Goal: Task Accomplishment & Management: Use online tool/utility

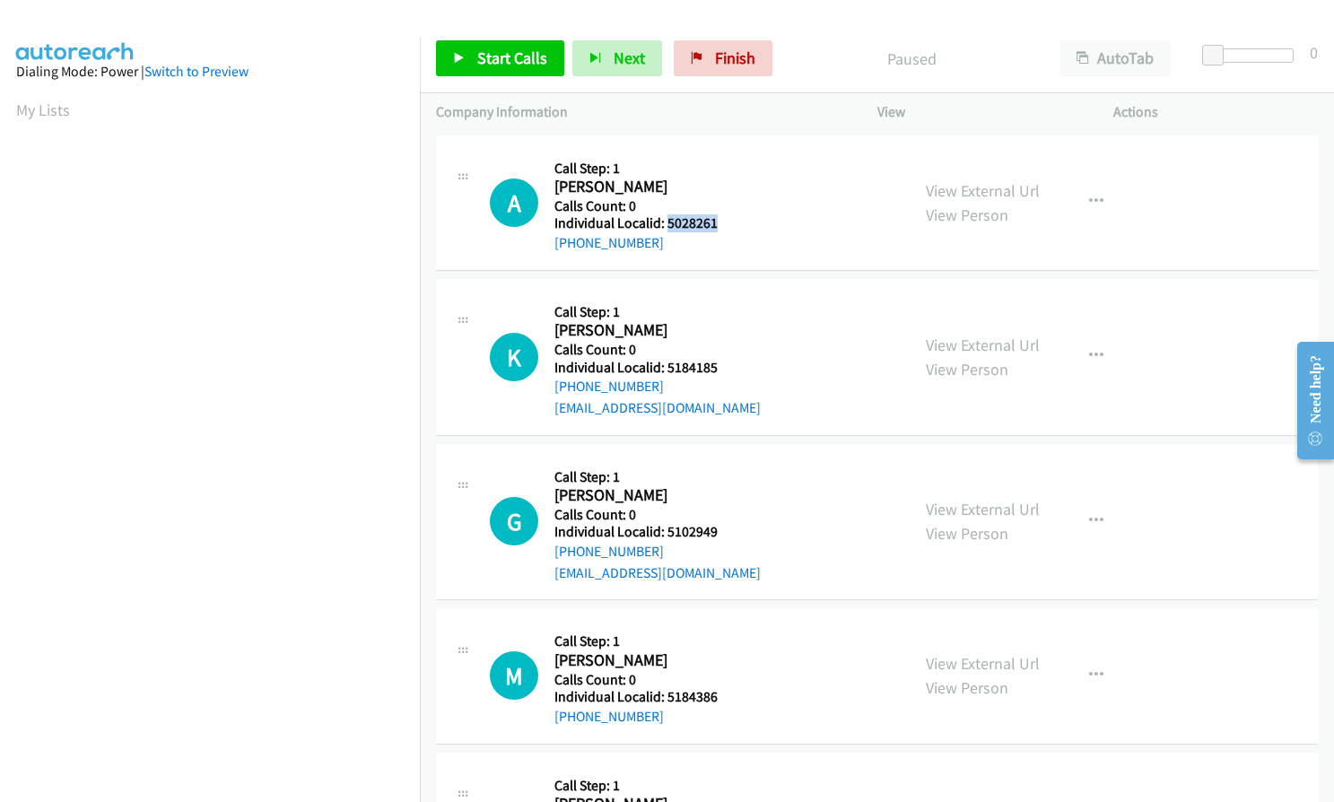
drag, startPoint x: 665, startPoint y: 223, endPoint x: 720, endPoint y: 221, distance: 55.7
click at [720, 221] on h5 "Individual Localid: 5028261" at bounding box center [646, 223] width 184 height 18
copy h5 "5028261"
drag, startPoint x: 664, startPoint y: 365, endPoint x: 722, endPoint y: 363, distance: 58.3
click at [722, 363] on h5 "Individual Localid: 5184185" at bounding box center [657, 368] width 206 height 18
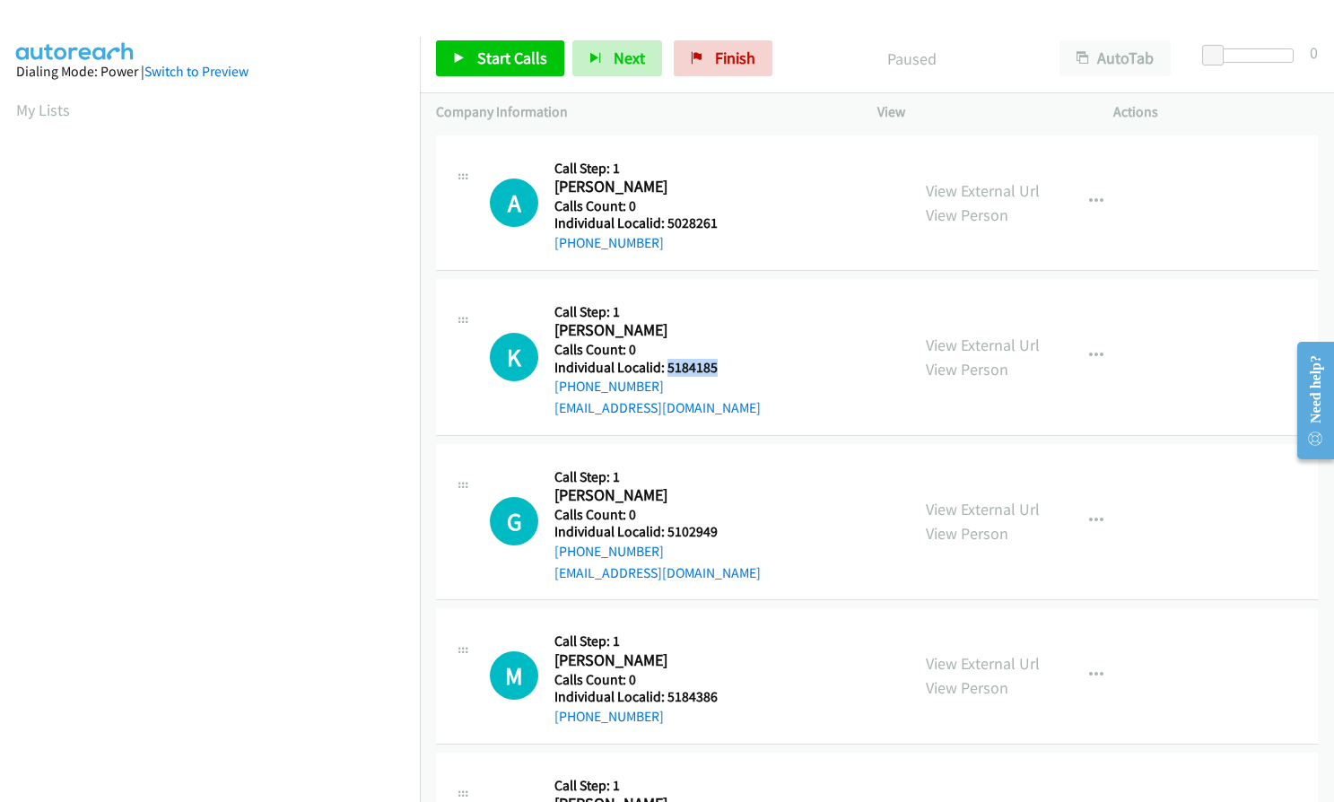
copy h5 "5184185"
drag, startPoint x: 664, startPoint y: 528, endPoint x: 725, endPoint y: 526, distance: 61.0
click at [725, 526] on h5 "Individual Localid: 5102949" at bounding box center [657, 532] width 206 height 18
copy h5 "5102949"
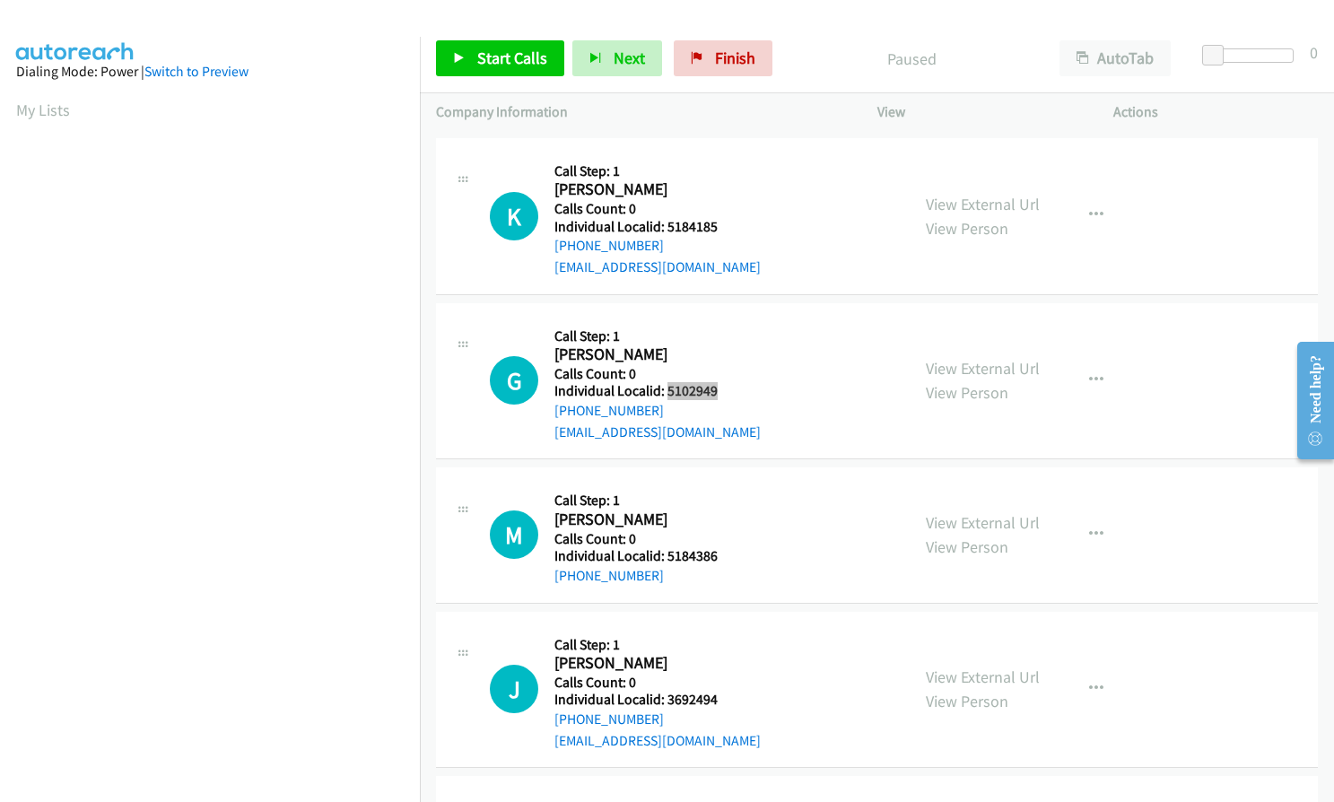
scroll to position [157, 0]
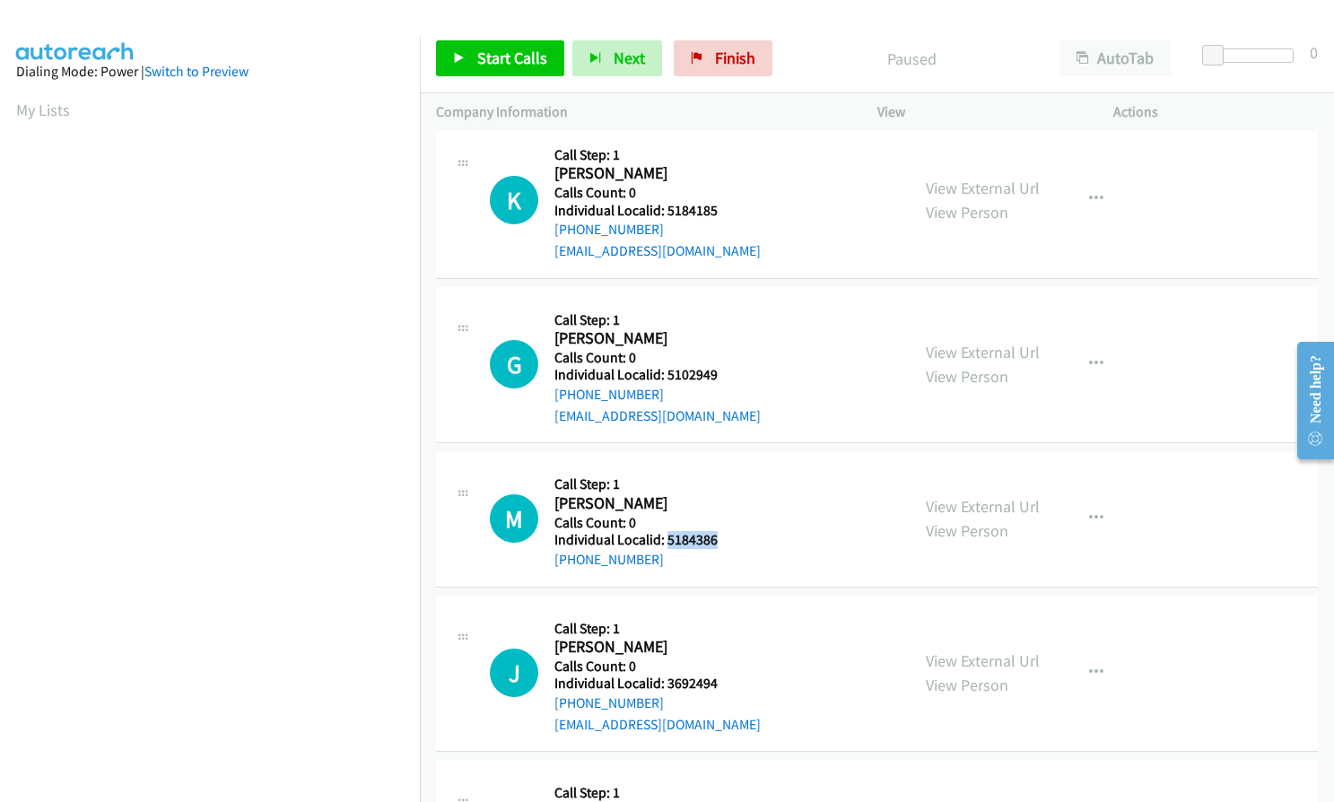
drag, startPoint x: 673, startPoint y: 538, endPoint x: 720, endPoint y: 538, distance: 46.6
click at [720, 538] on h5 "Individual Localid: 5184386" at bounding box center [646, 540] width 184 height 18
copy h5 "5184386"
drag, startPoint x: 663, startPoint y: 679, endPoint x: 720, endPoint y: 682, distance: 57.5
click at [720, 682] on h5 "Individual Localid: 3692494" at bounding box center [657, 683] width 206 height 18
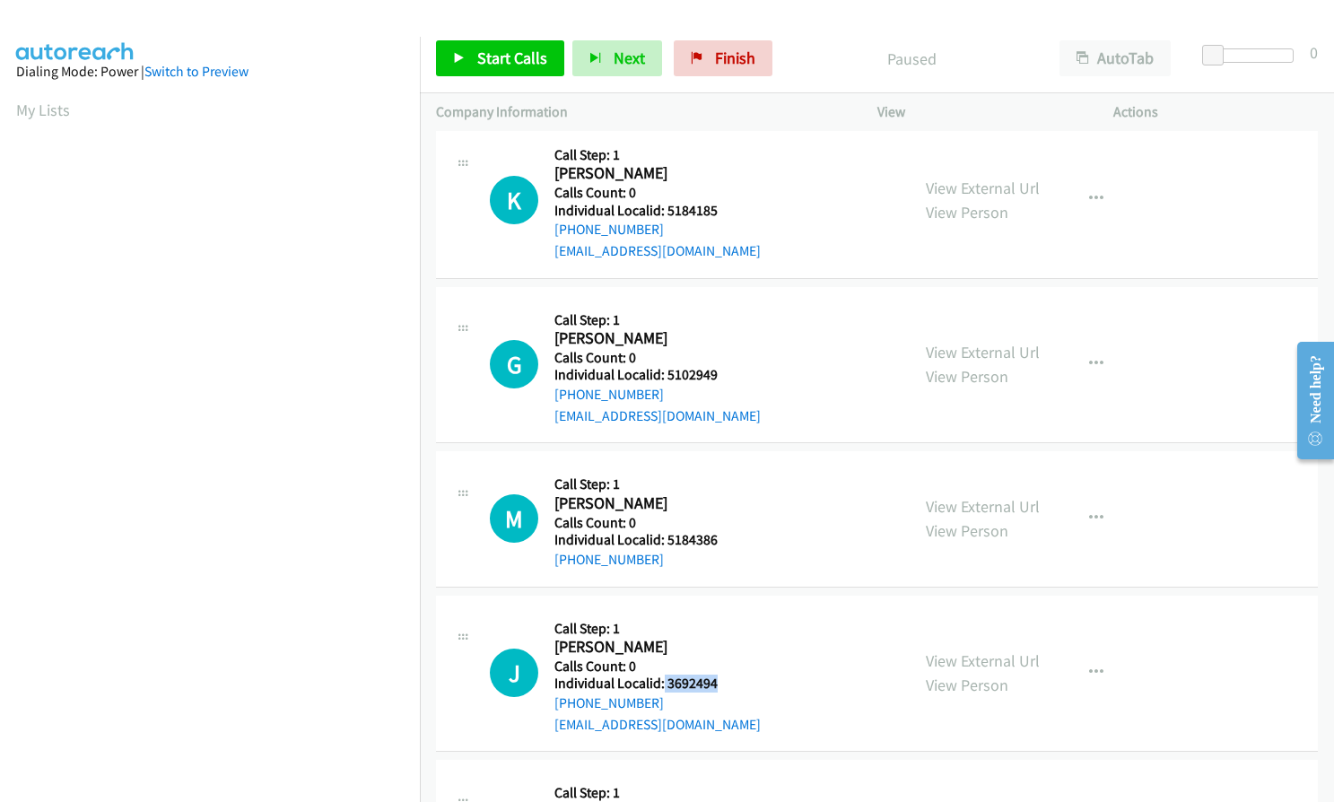
copy h5 "3692494"
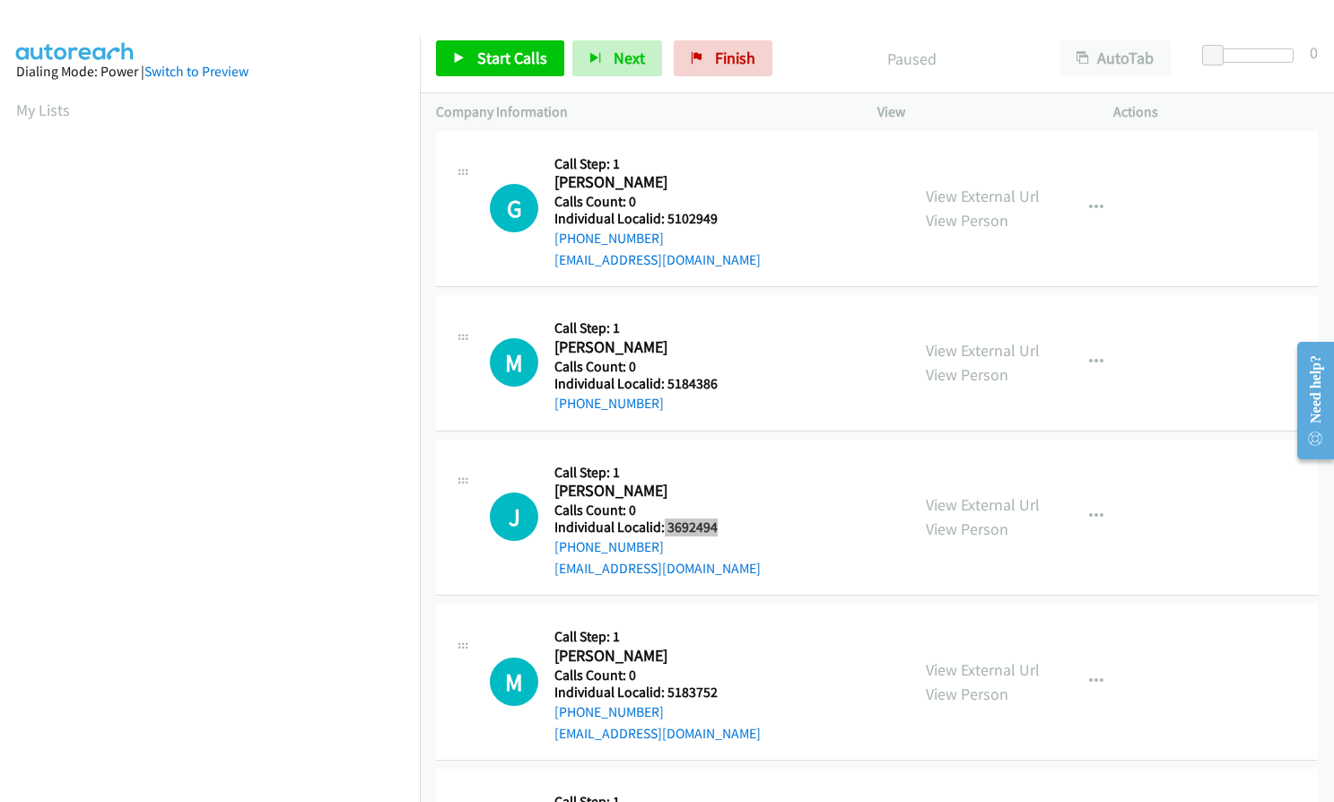
scroll to position [381, 0]
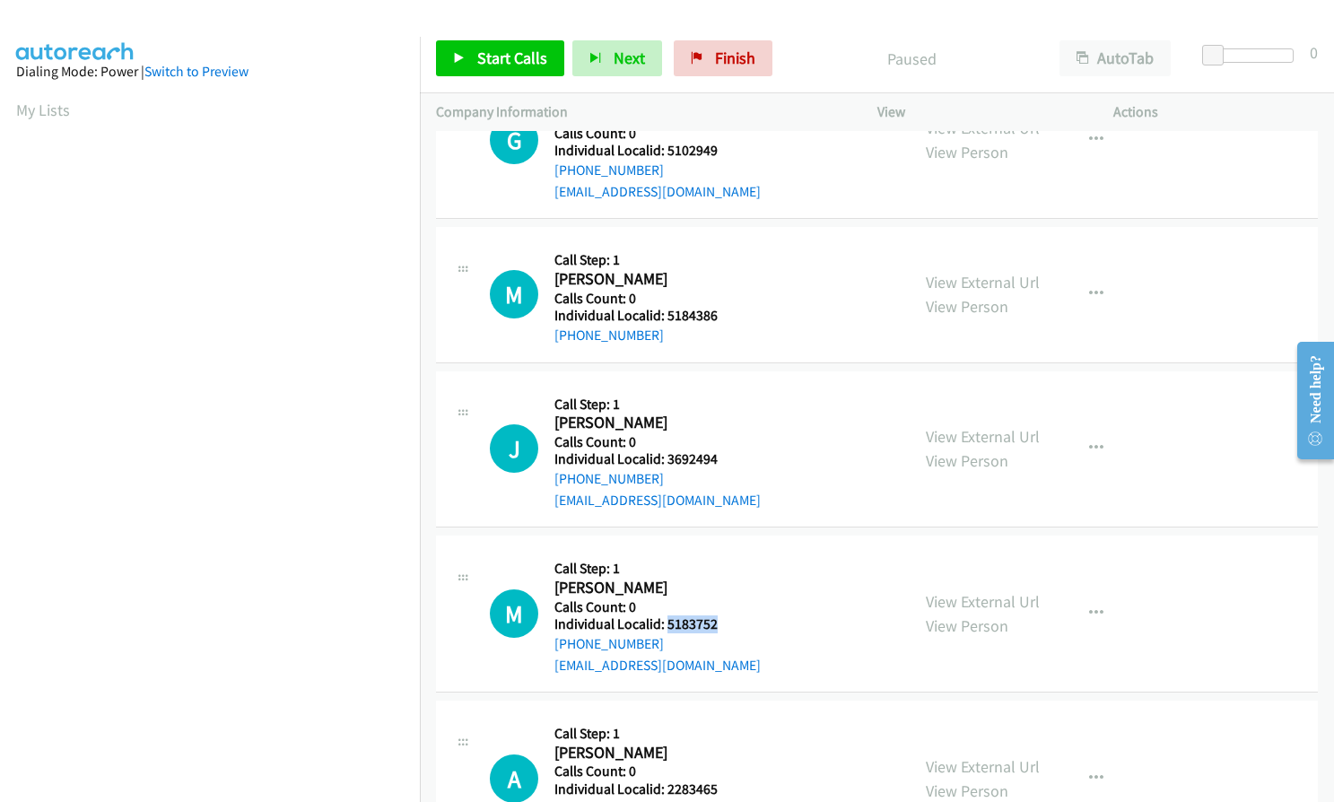
drag, startPoint x: 665, startPoint y: 624, endPoint x: 718, endPoint y: 622, distance: 53.8
click at [718, 622] on h5 "Individual Localid: 5183752" at bounding box center [657, 624] width 206 height 18
copy h5 "5183752"
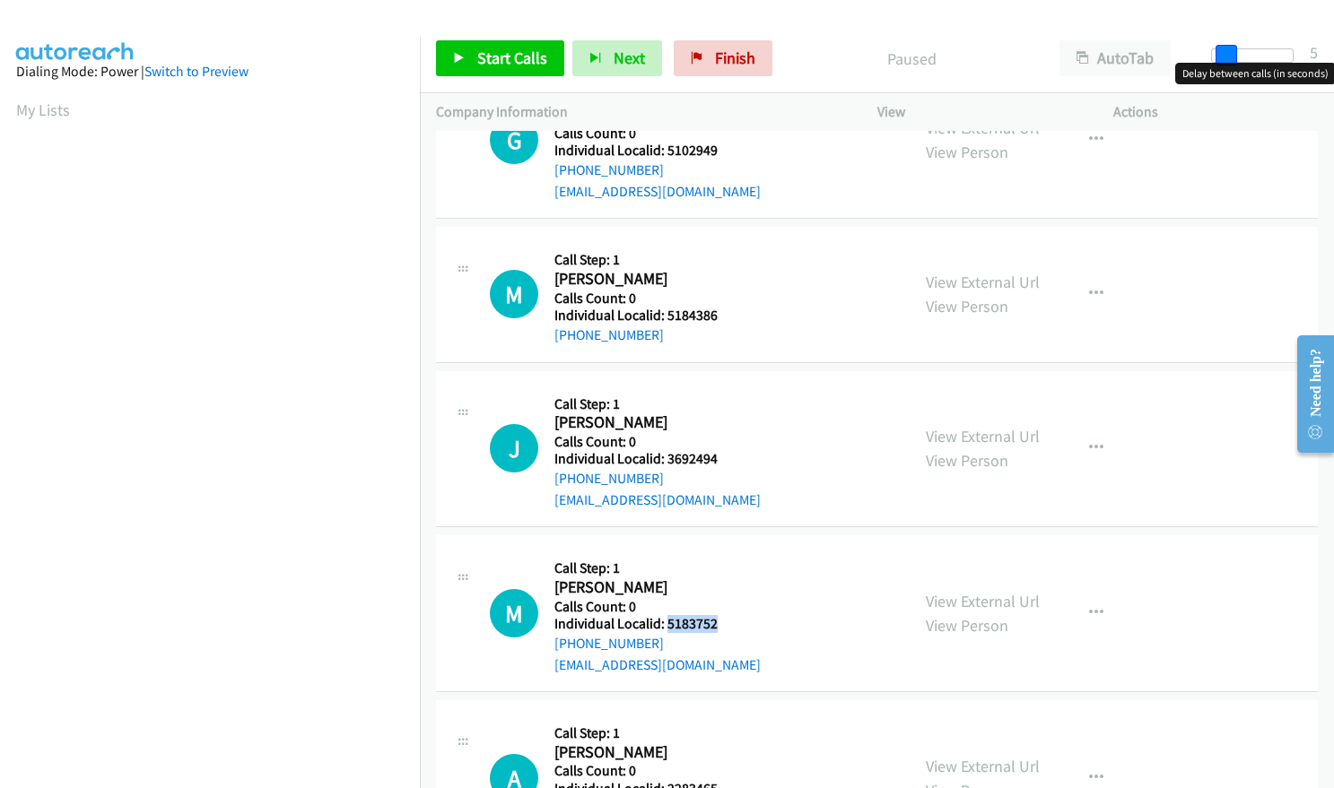
drag, startPoint x: 1215, startPoint y: 55, endPoint x: 1228, endPoint y: 53, distance: 12.7
click at [1228, 53] on span at bounding box center [1226, 56] width 22 height 22
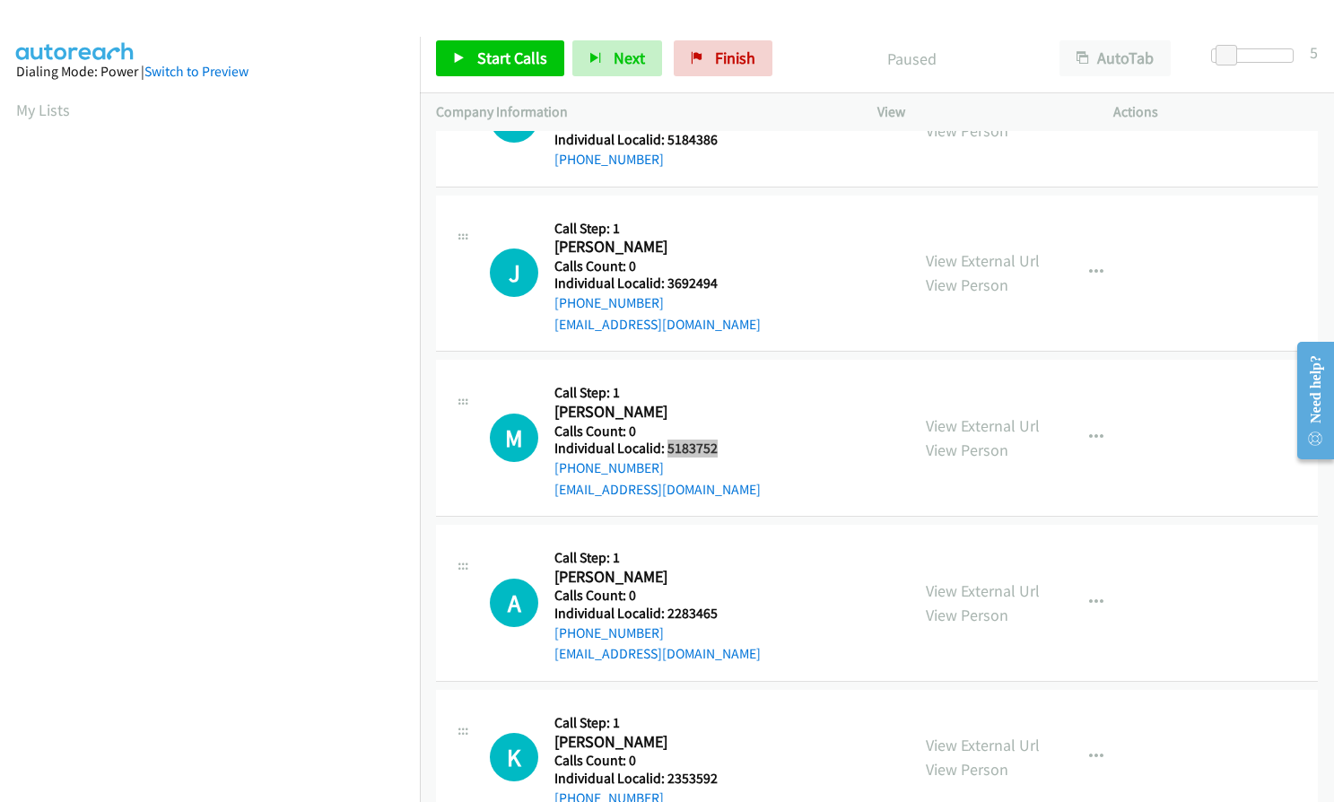
scroll to position [583, 0]
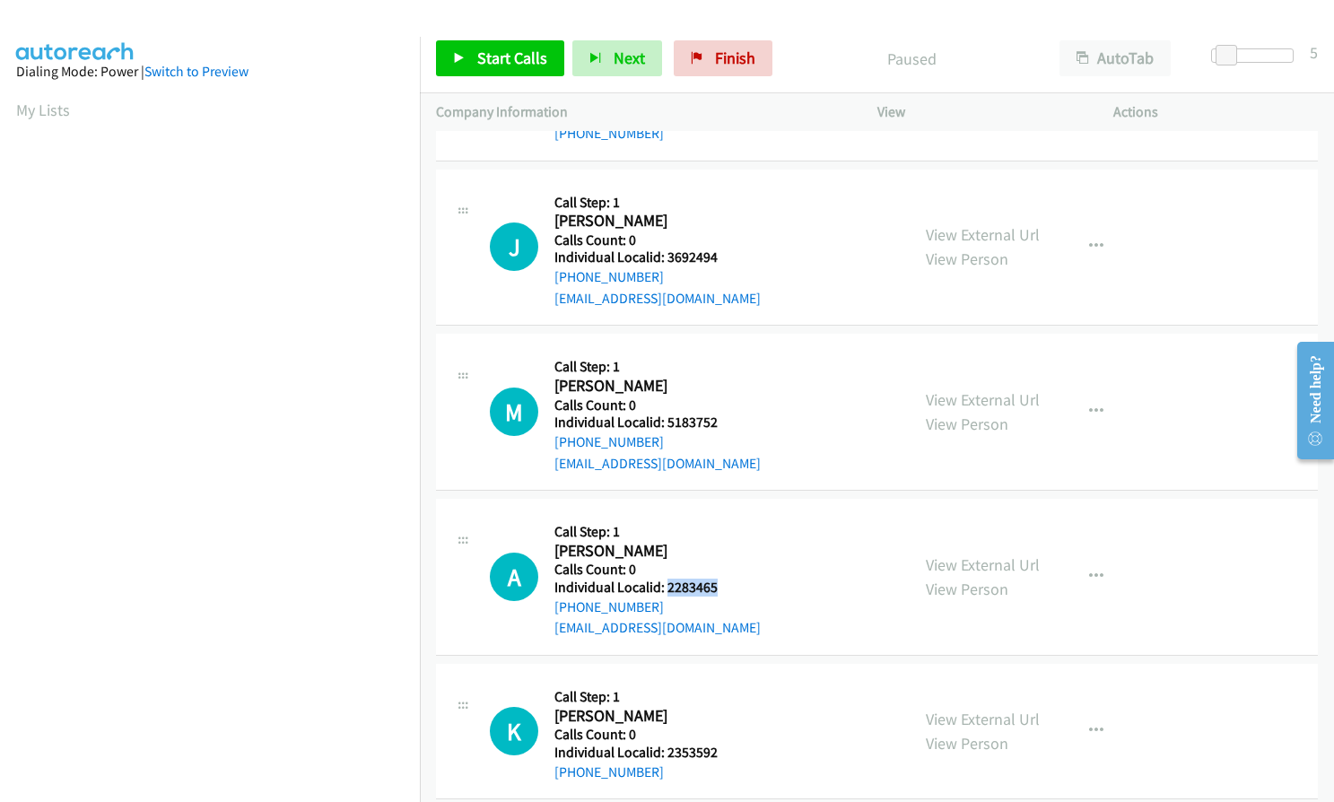
drag, startPoint x: 665, startPoint y: 586, endPoint x: 712, endPoint y: 587, distance: 46.7
click at [712, 587] on h5 "Individual Localid: 2283465" at bounding box center [657, 587] width 206 height 18
copy h5 "2283465"
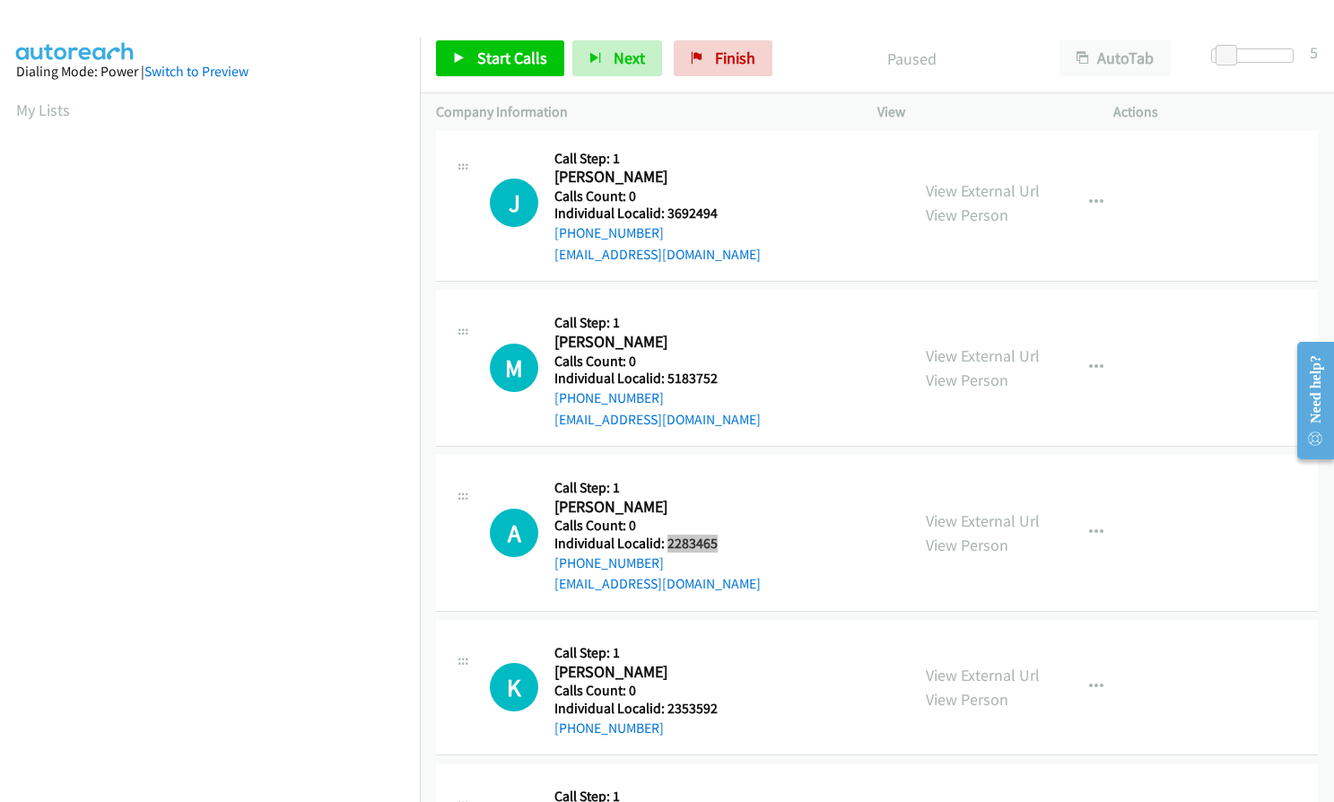
scroll to position [762, 0]
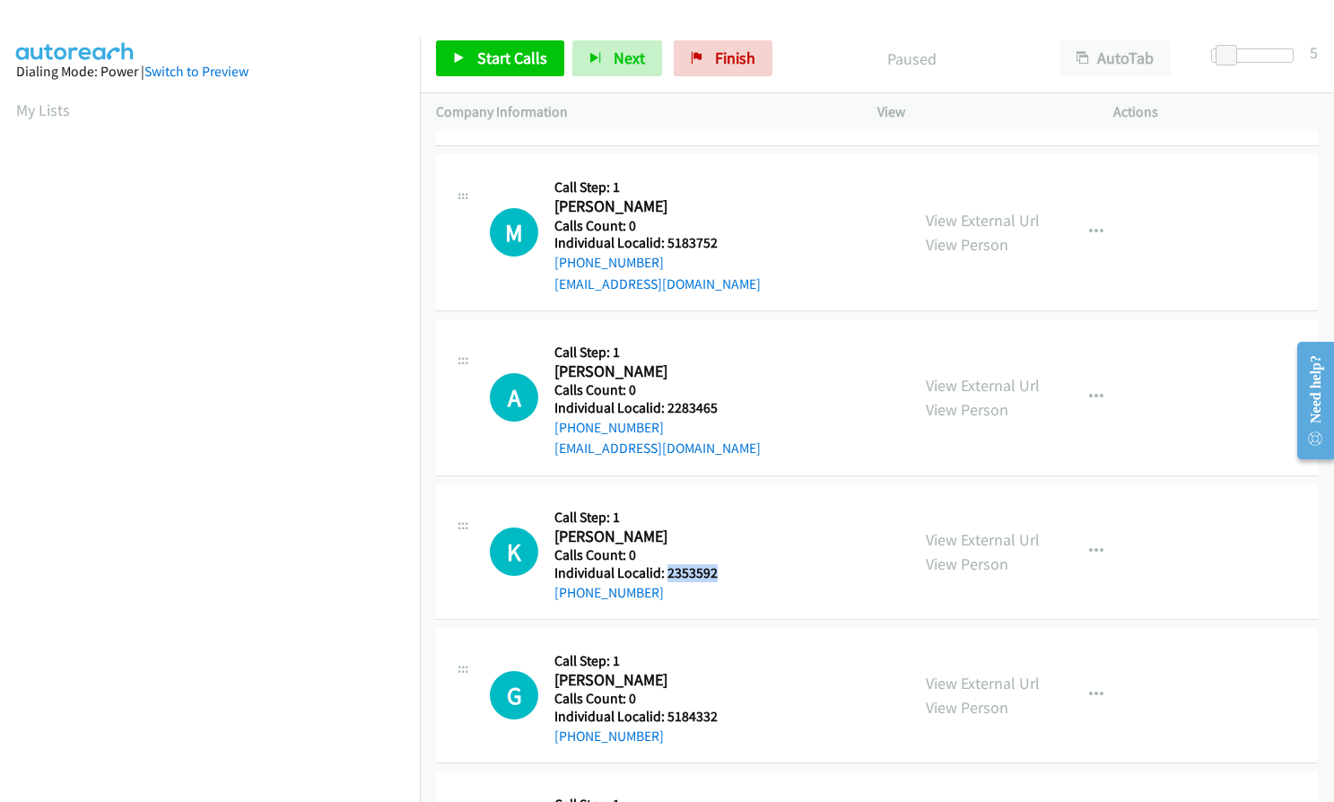
drag, startPoint x: 664, startPoint y: 575, endPoint x: 726, endPoint y: 577, distance: 61.9
click at [726, 577] on h5 "Individual Localid: 2353592" at bounding box center [646, 573] width 184 height 18
copy h5 "2353592"
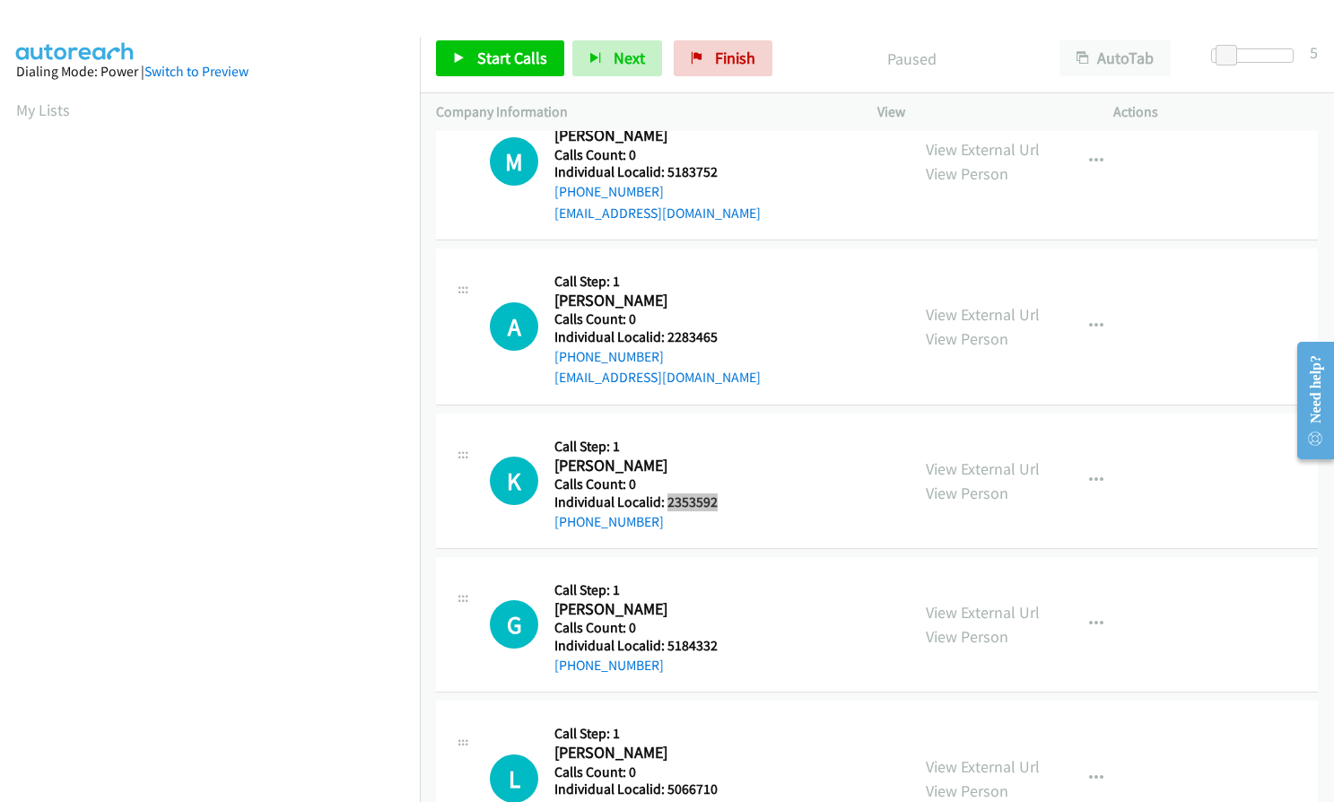
scroll to position [942, 0]
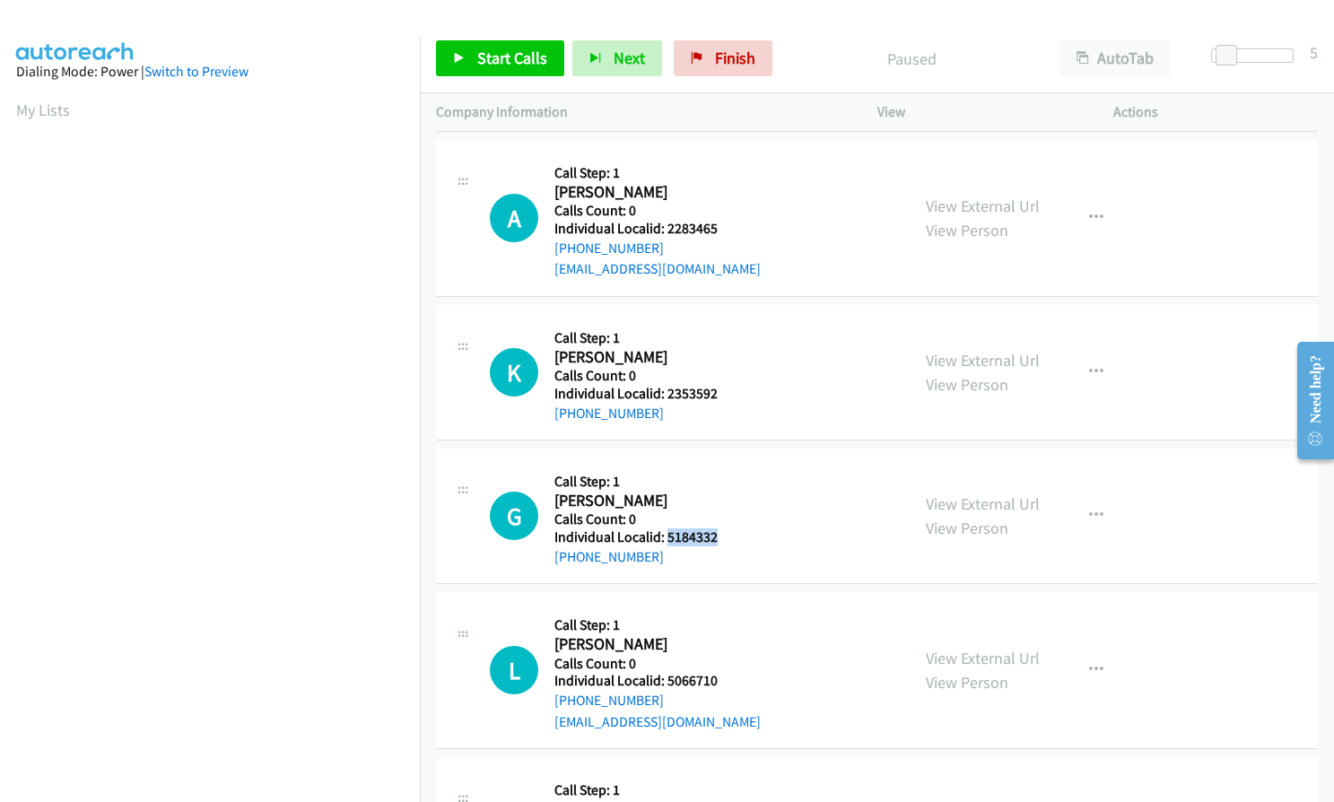
drag, startPoint x: 666, startPoint y: 542, endPoint x: 725, endPoint y: 538, distance: 58.4
click at [725, 538] on h5 "Individual Localid: 5184332" at bounding box center [646, 537] width 184 height 18
copy h5 "5184332"
drag, startPoint x: 668, startPoint y: 678, endPoint x: 719, endPoint y: 680, distance: 51.1
click at [719, 680] on h5 "Individual Localid: 5066710" at bounding box center [657, 681] width 206 height 18
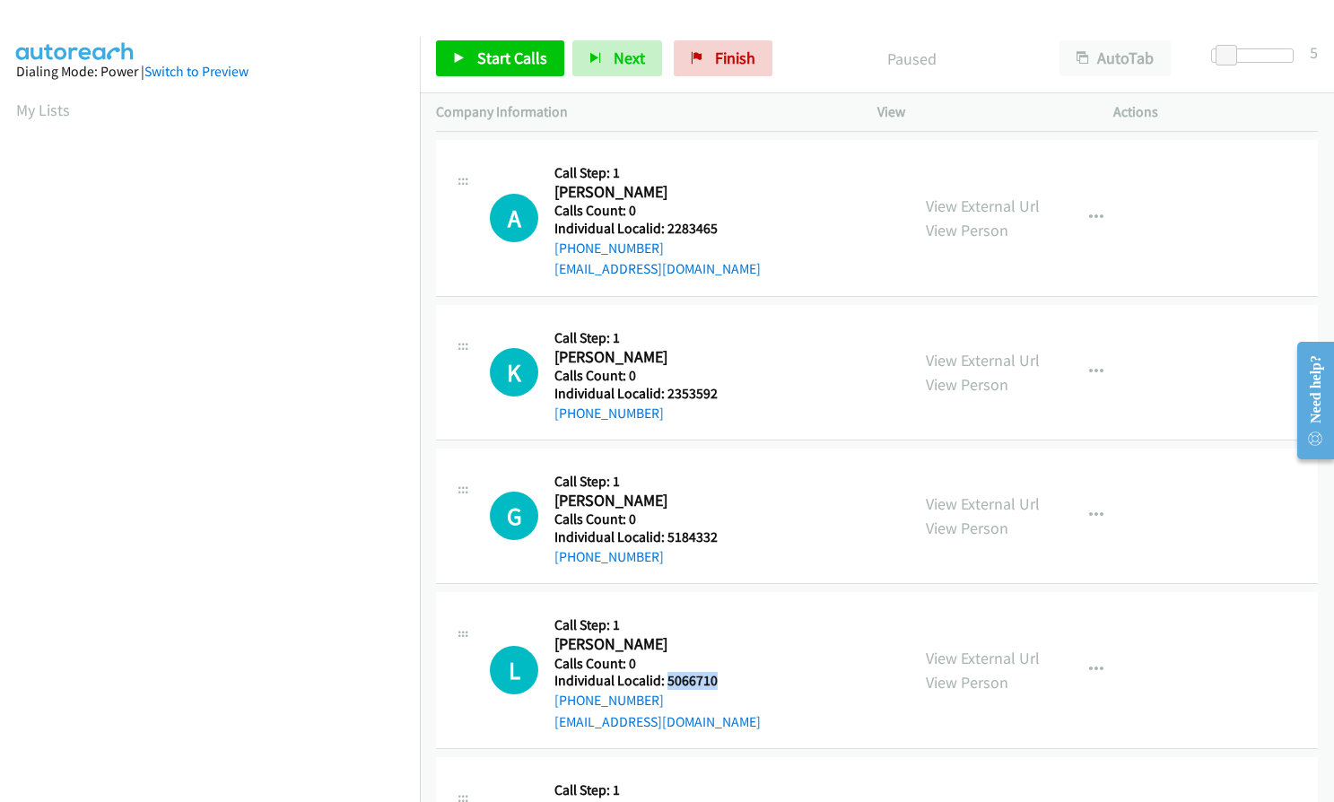
copy h5 "5066710"
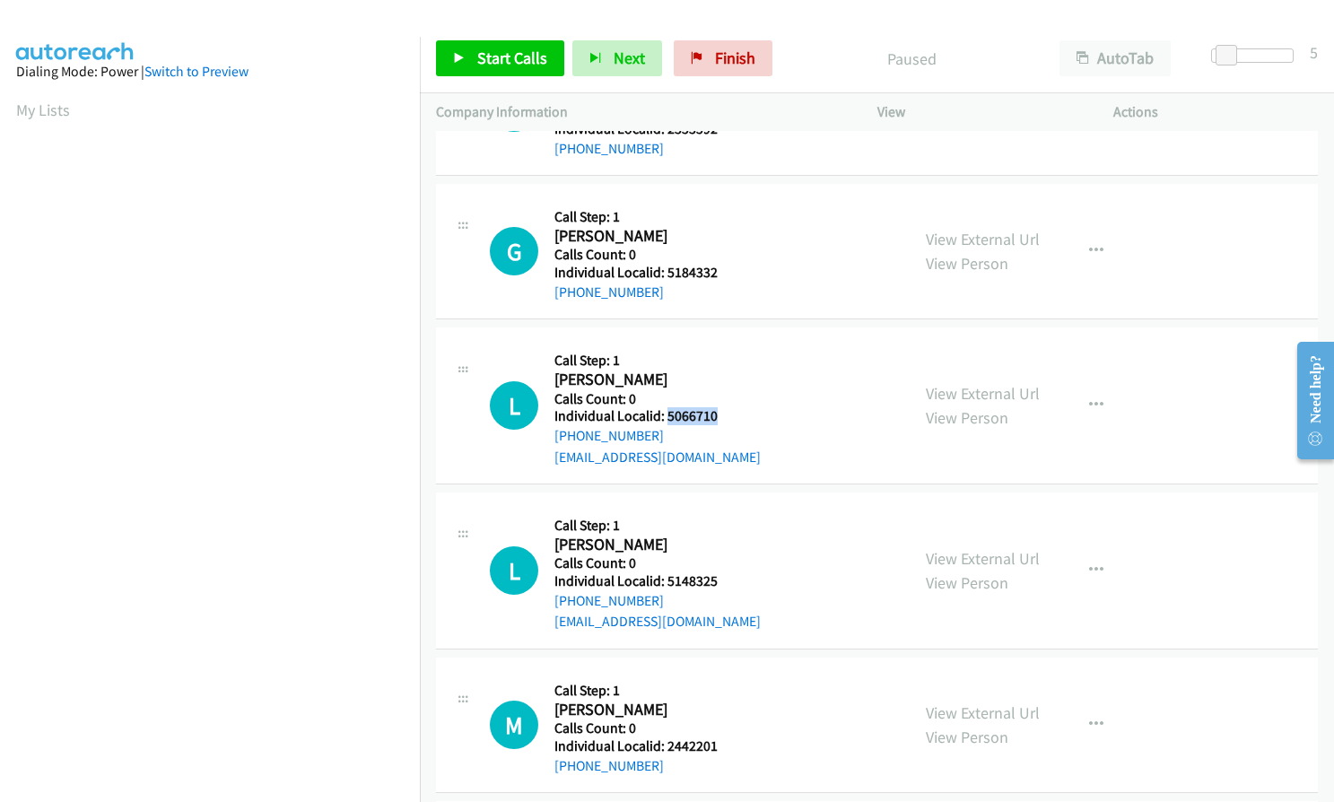
scroll to position [1211, 0]
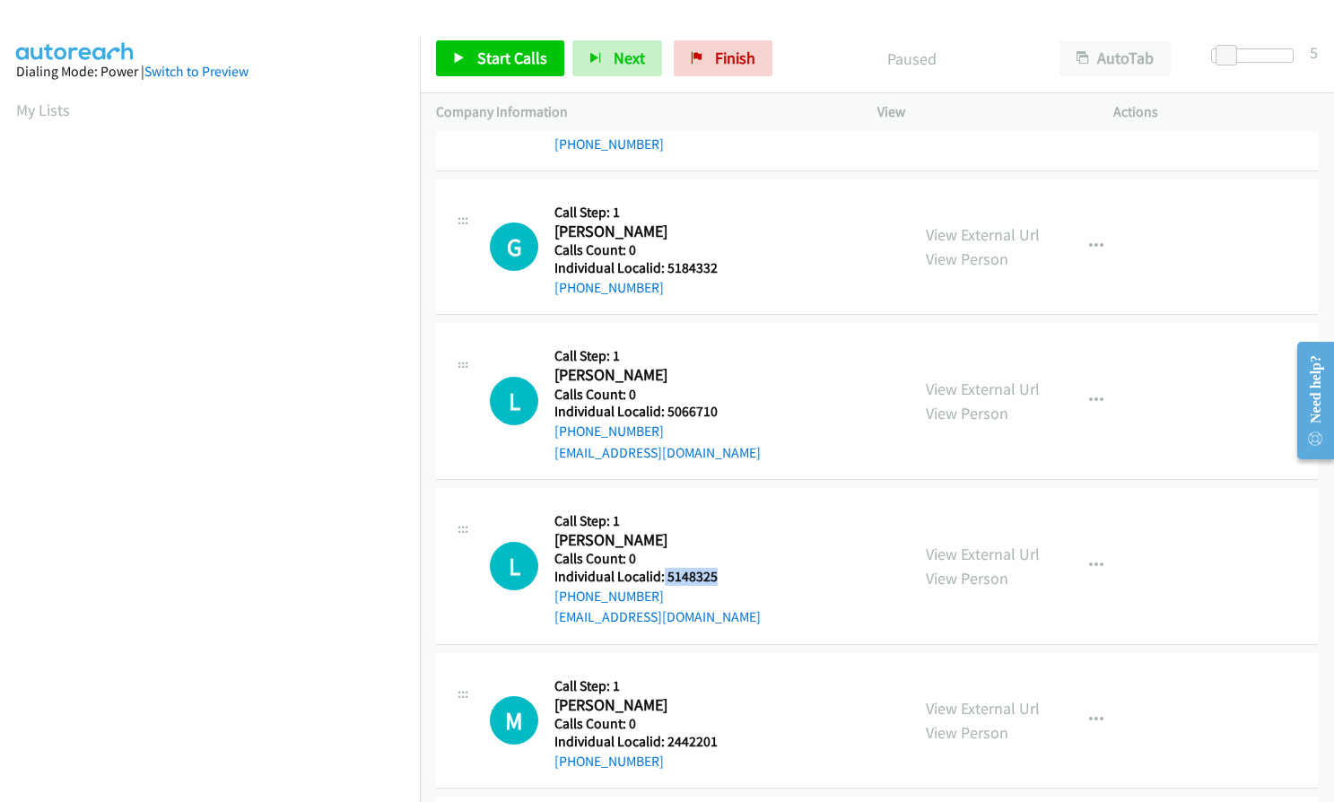
drag, startPoint x: 661, startPoint y: 595, endPoint x: 725, endPoint y: 582, distance: 65.1
click at [725, 582] on h5 "Individual Localid: 5148325" at bounding box center [657, 577] width 206 height 18
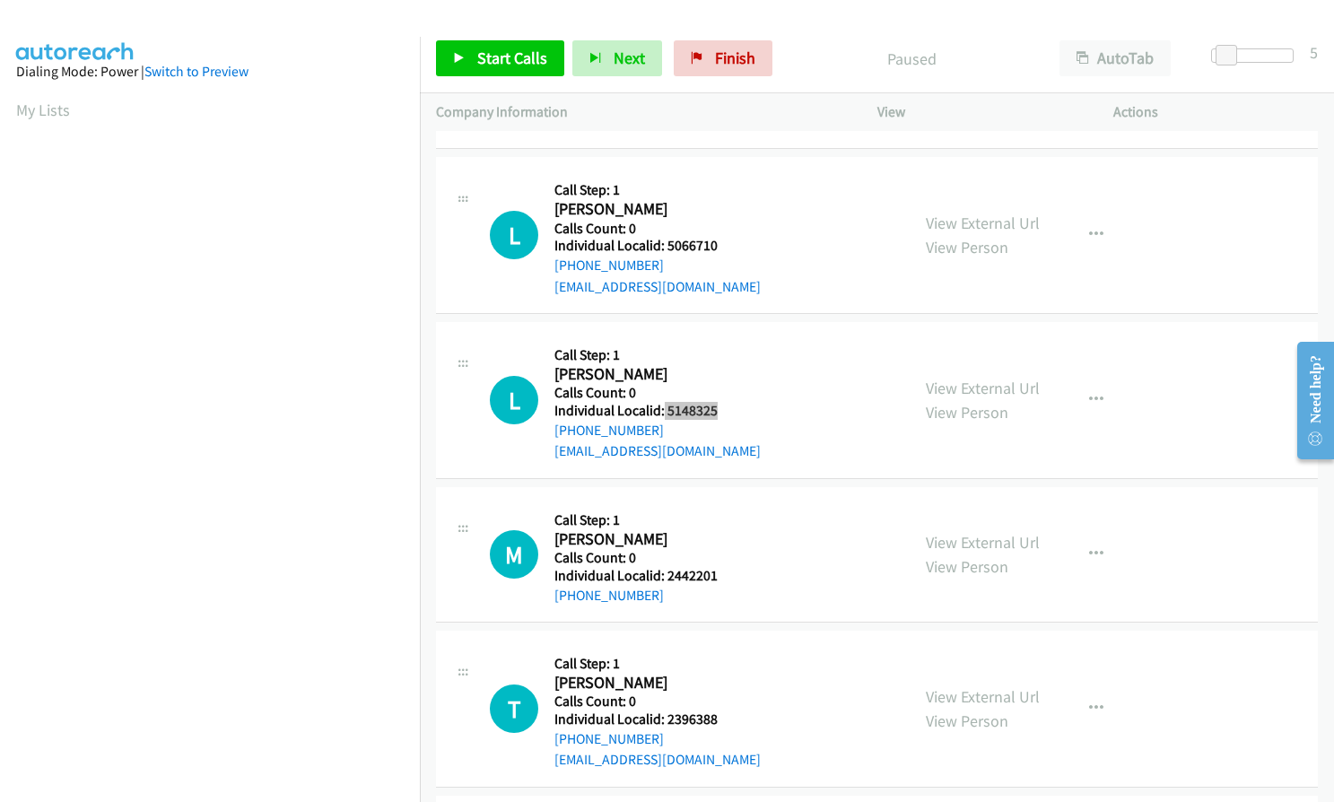
scroll to position [1412, 0]
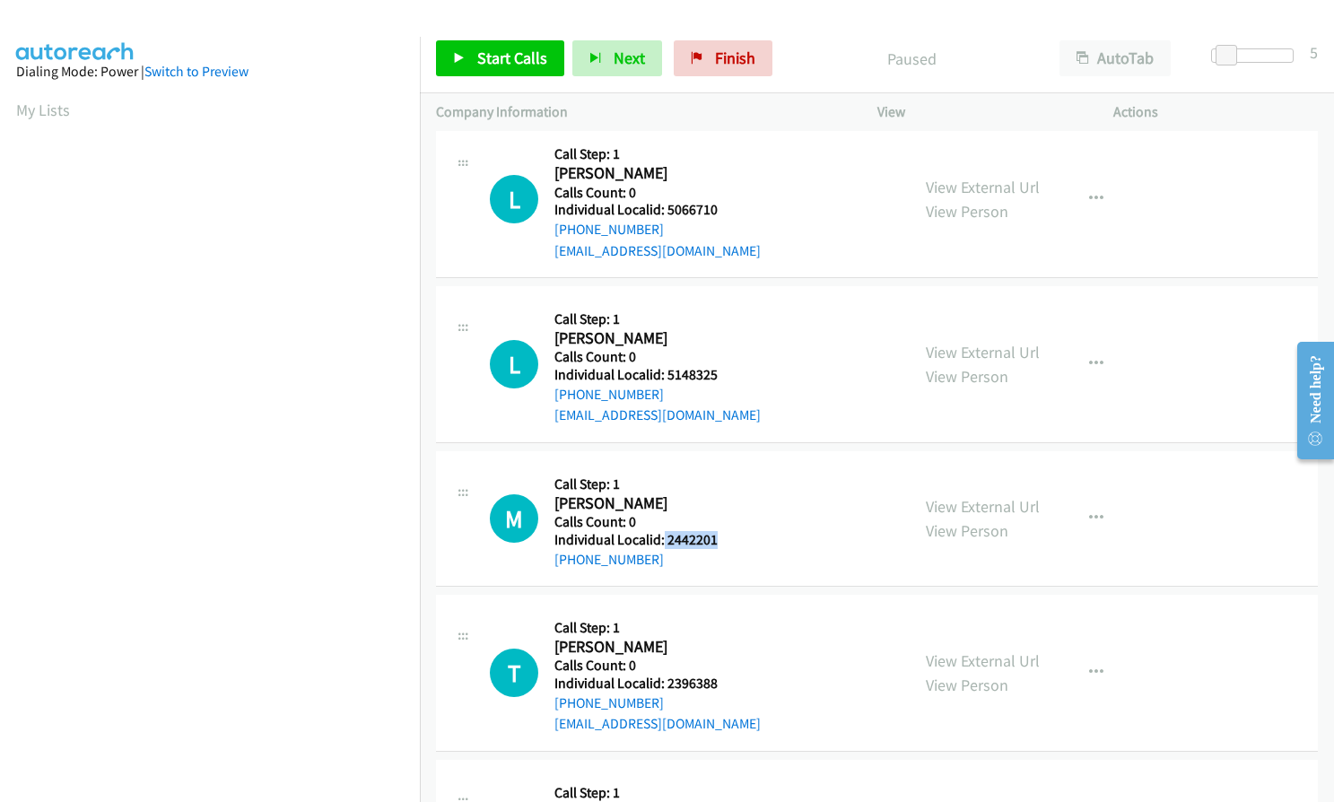
drag, startPoint x: 663, startPoint y: 539, endPoint x: 717, endPoint y: 544, distance: 54.1
click at [717, 544] on h5 "Individual Localid: 2442201" at bounding box center [646, 540] width 184 height 18
click at [517, 52] on span "Start Calls" at bounding box center [512, 58] width 70 height 21
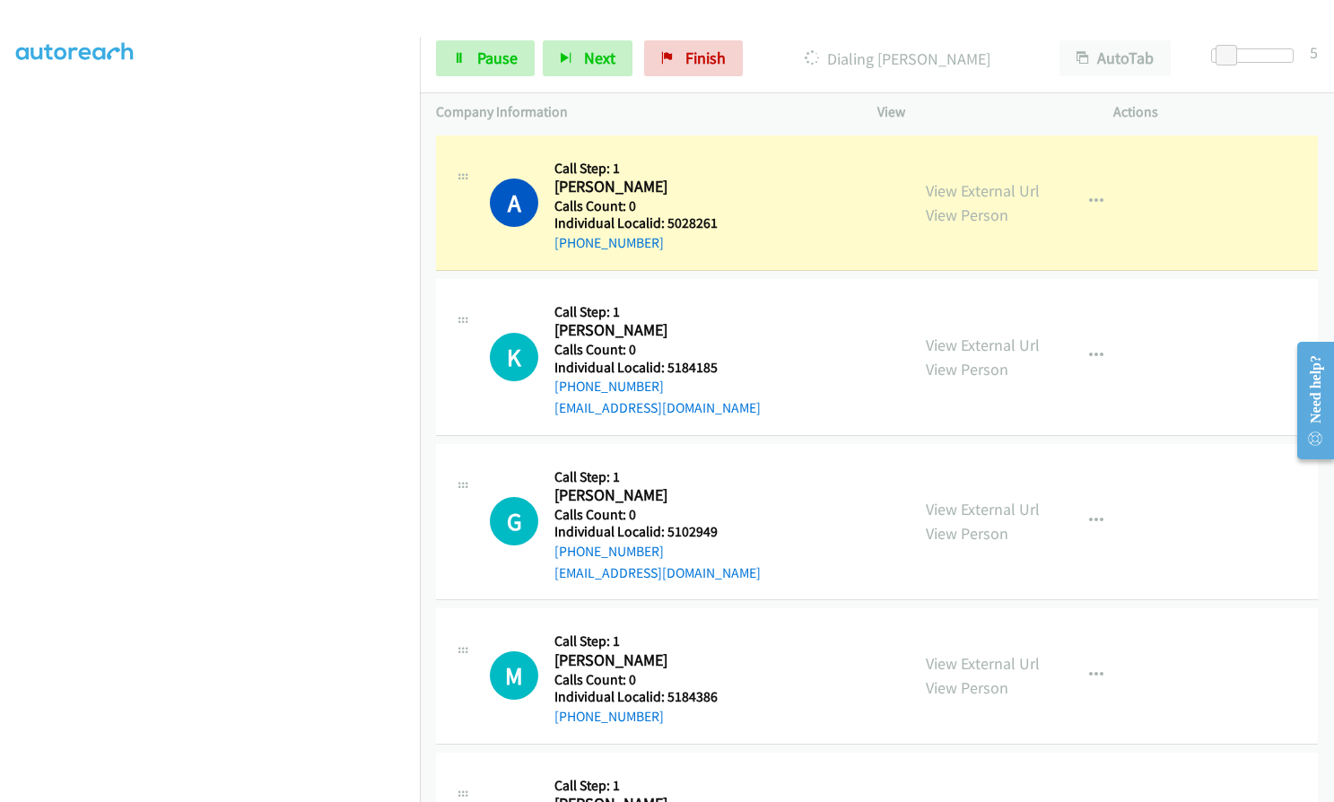
scroll to position [204, 0]
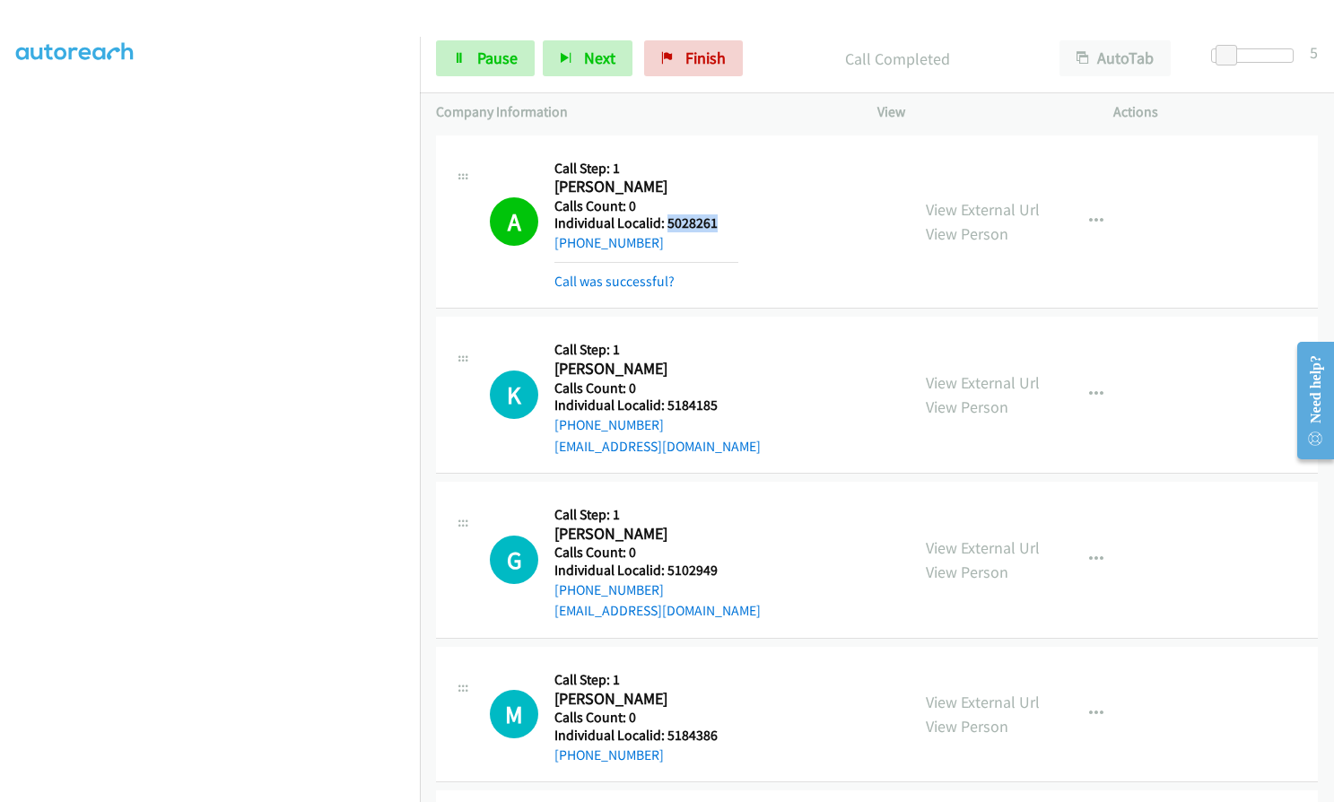
drag, startPoint x: 667, startPoint y: 220, endPoint x: 722, endPoint y: 219, distance: 54.7
click at [722, 219] on h5 "Individual Localid: 5028261" at bounding box center [646, 223] width 184 height 18
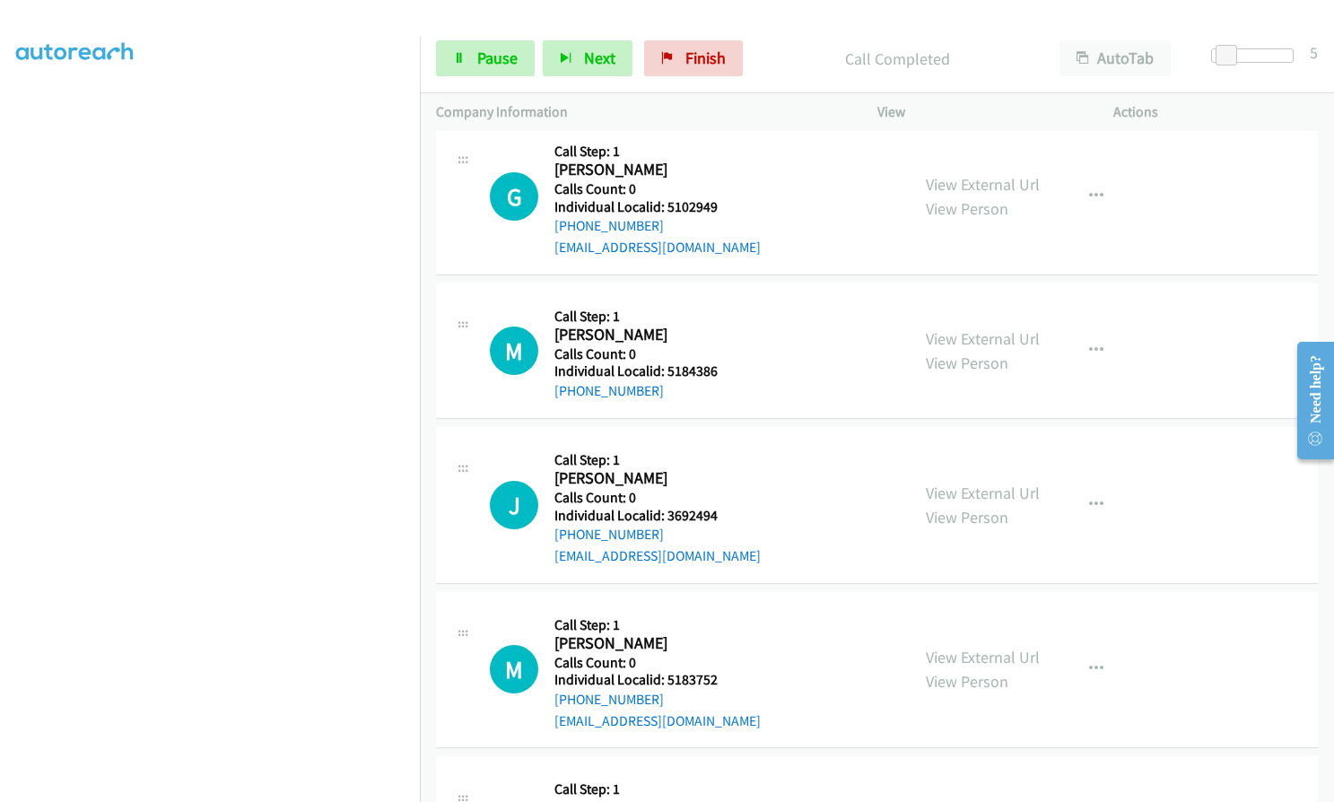
scroll to position [404, 0]
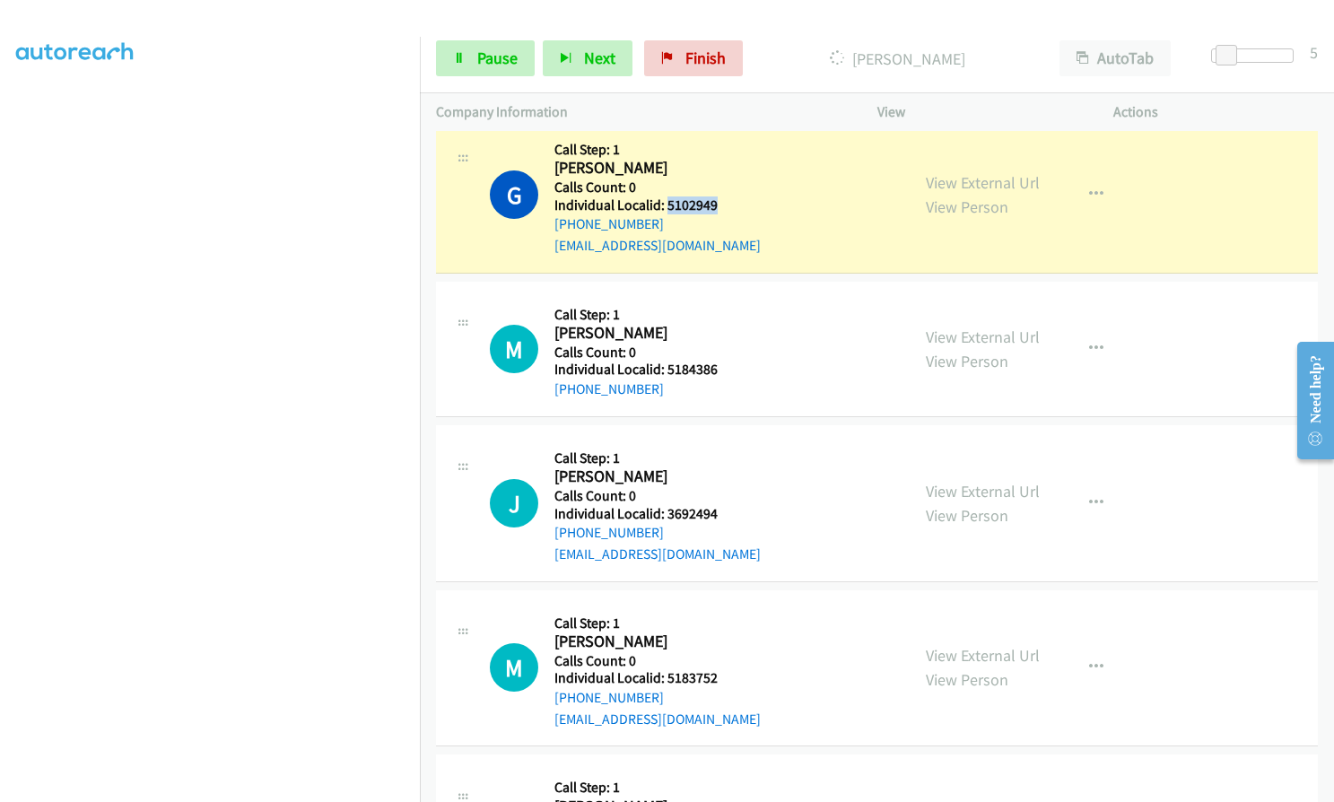
drag, startPoint x: 665, startPoint y: 203, endPoint x: 719, endPoint y: 203, distance: 53.8
click at [719, 203] on h5 "Individual Localid: 5102949" at bounding box center [657, 205] width 206 height 18
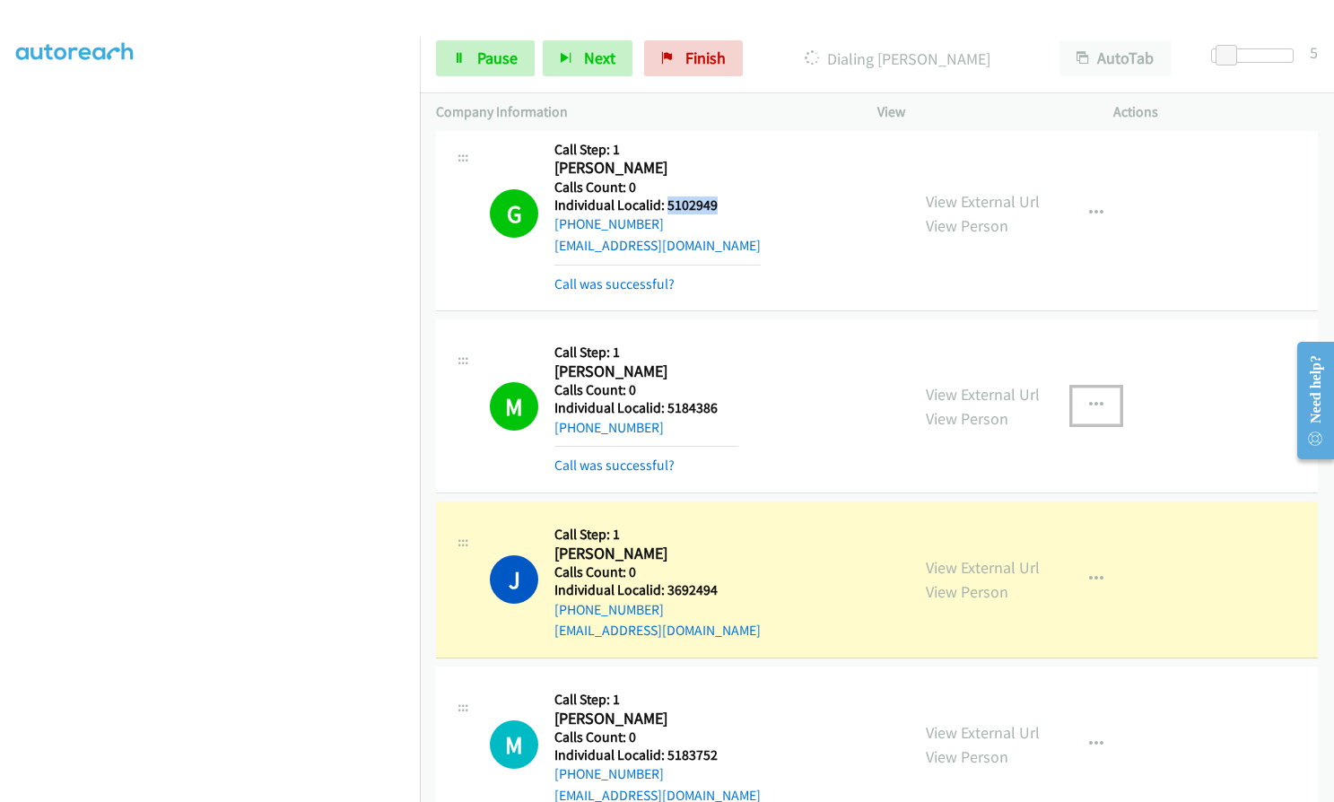
click at [1089, 404] on icon "button" at bounding box center [1096, 405] width 14 height 14
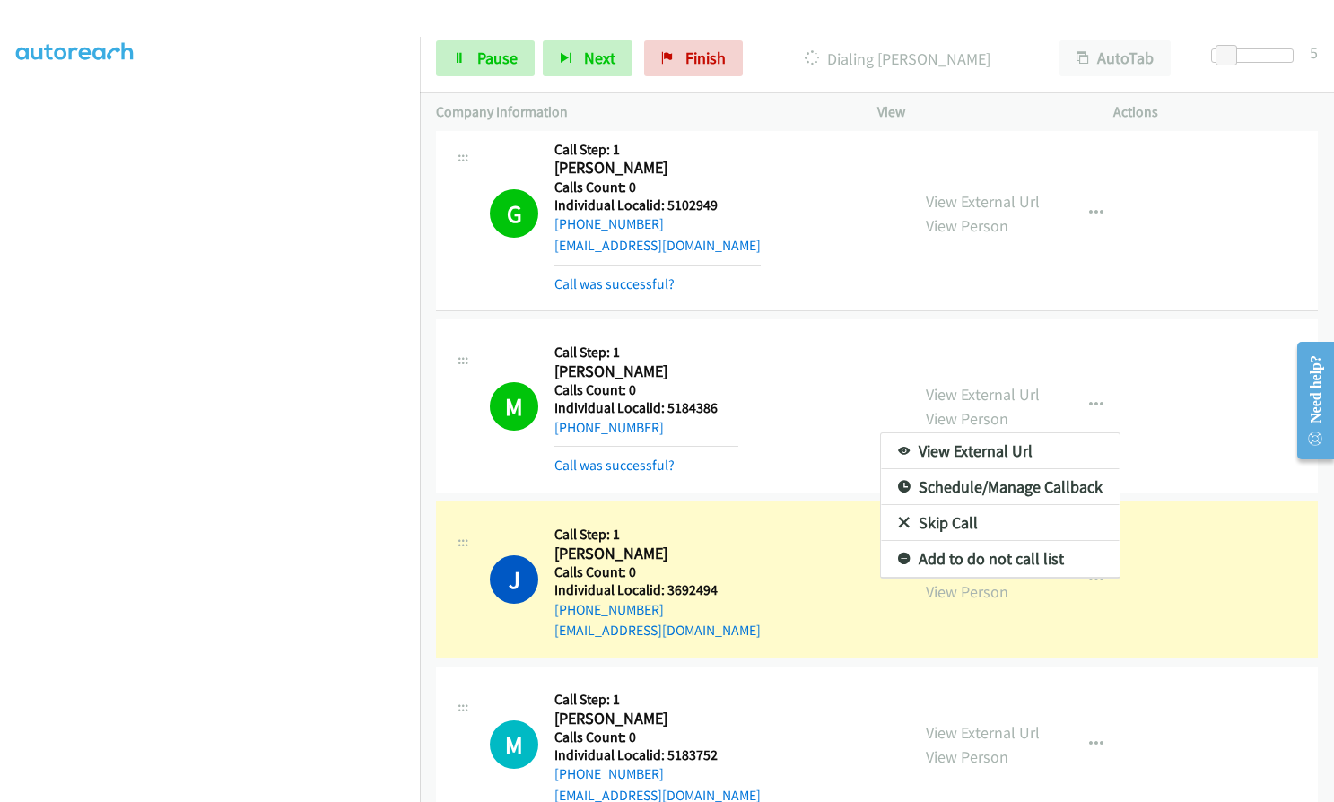
click at [858, 333] on div at bounding box center [667, 401] width 1334 height 802
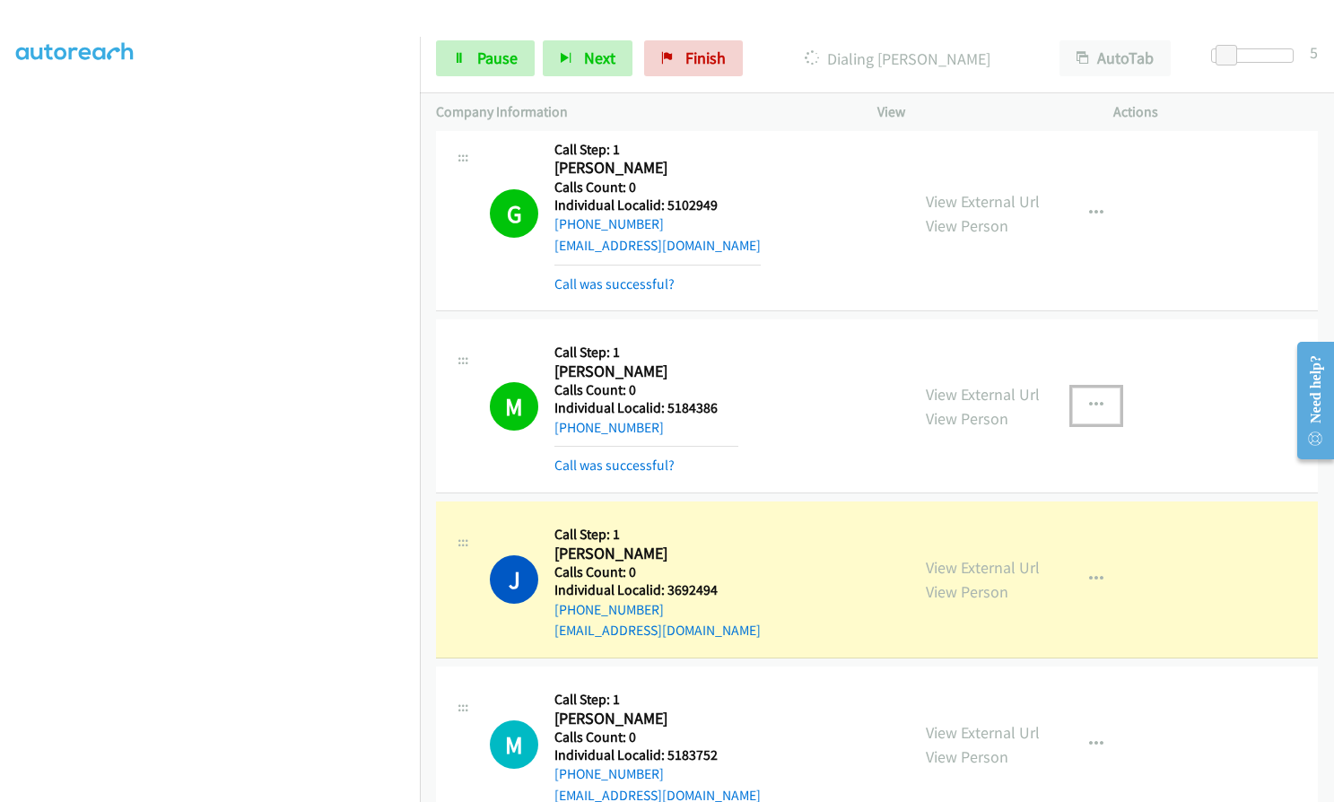
click at [1080, 401] on button "button" at bounding box center [1096, 405] width 48 height 36
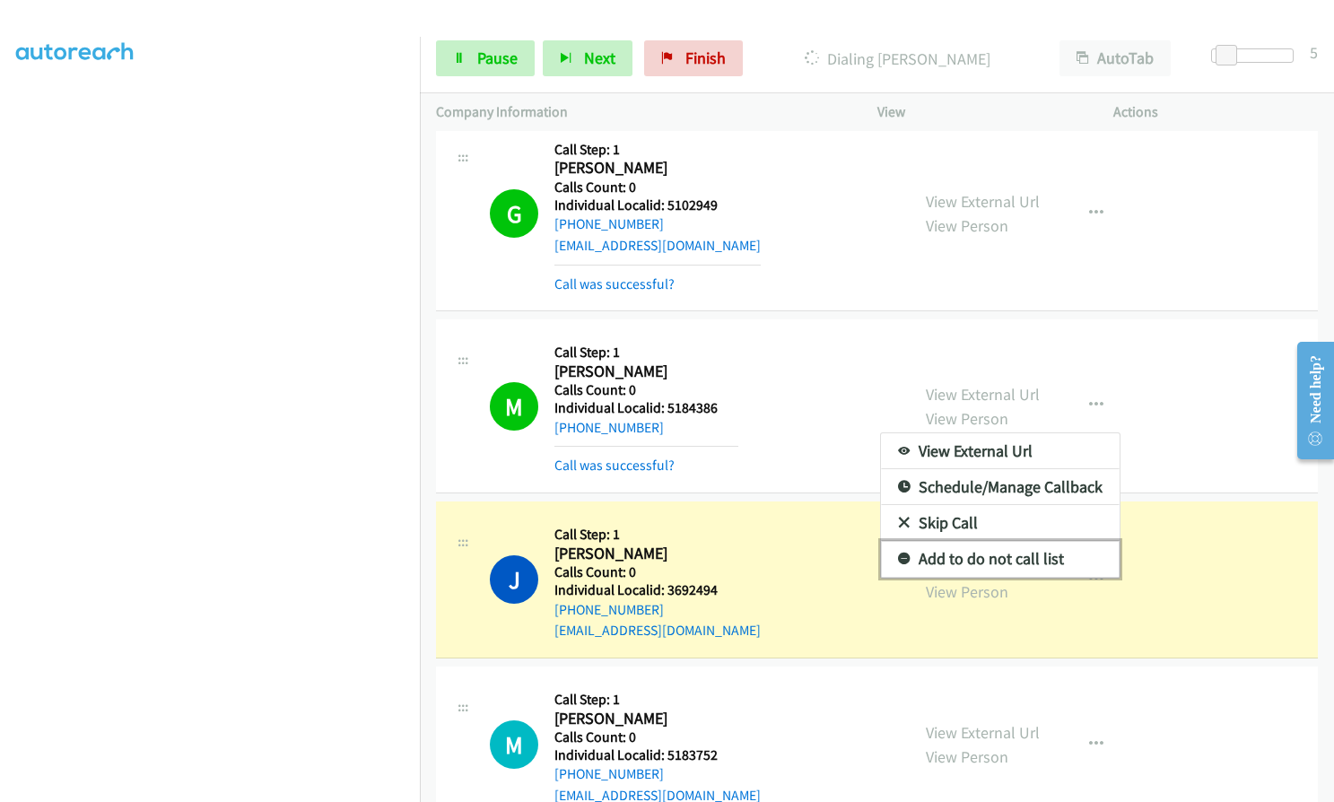
click at [898, 557] on icon at bounding box center [904, 559] width 13 height 13
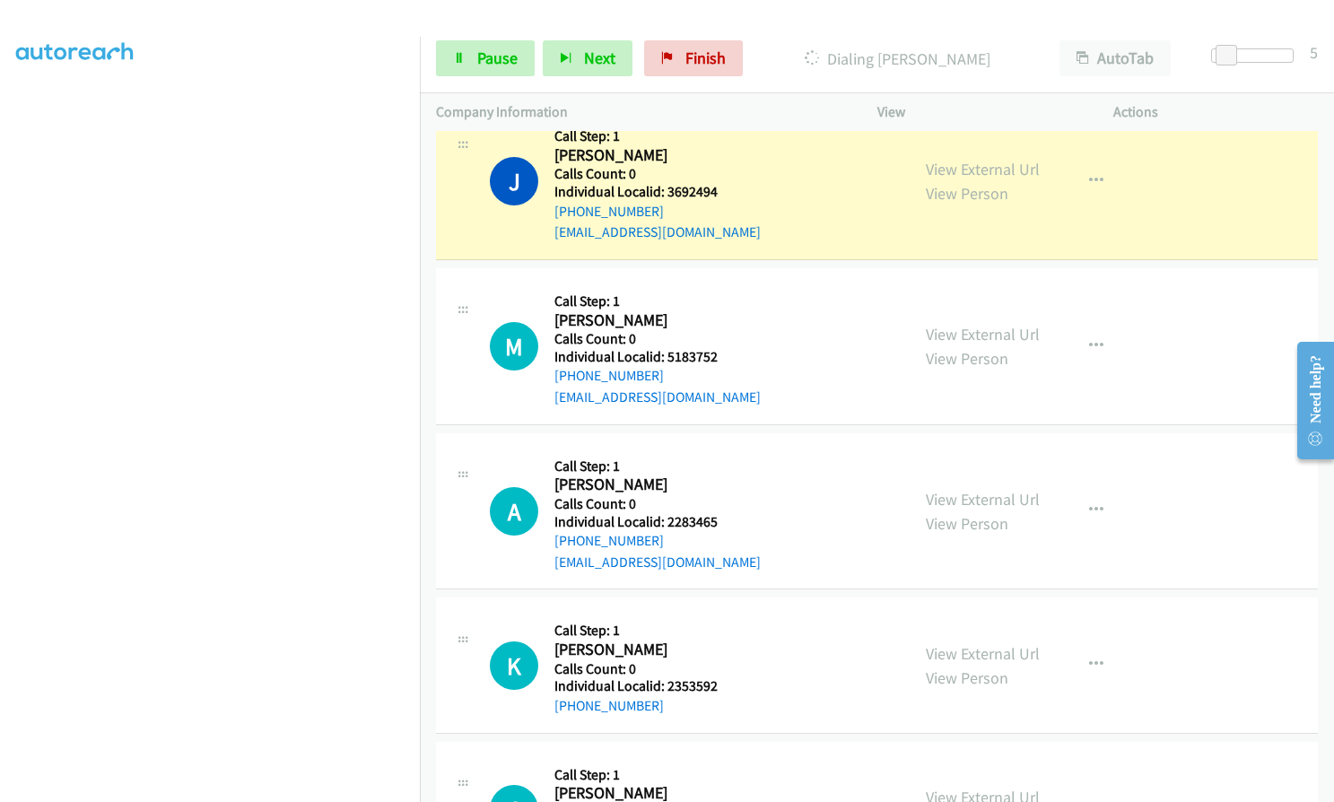
scroll to position [807, 0]
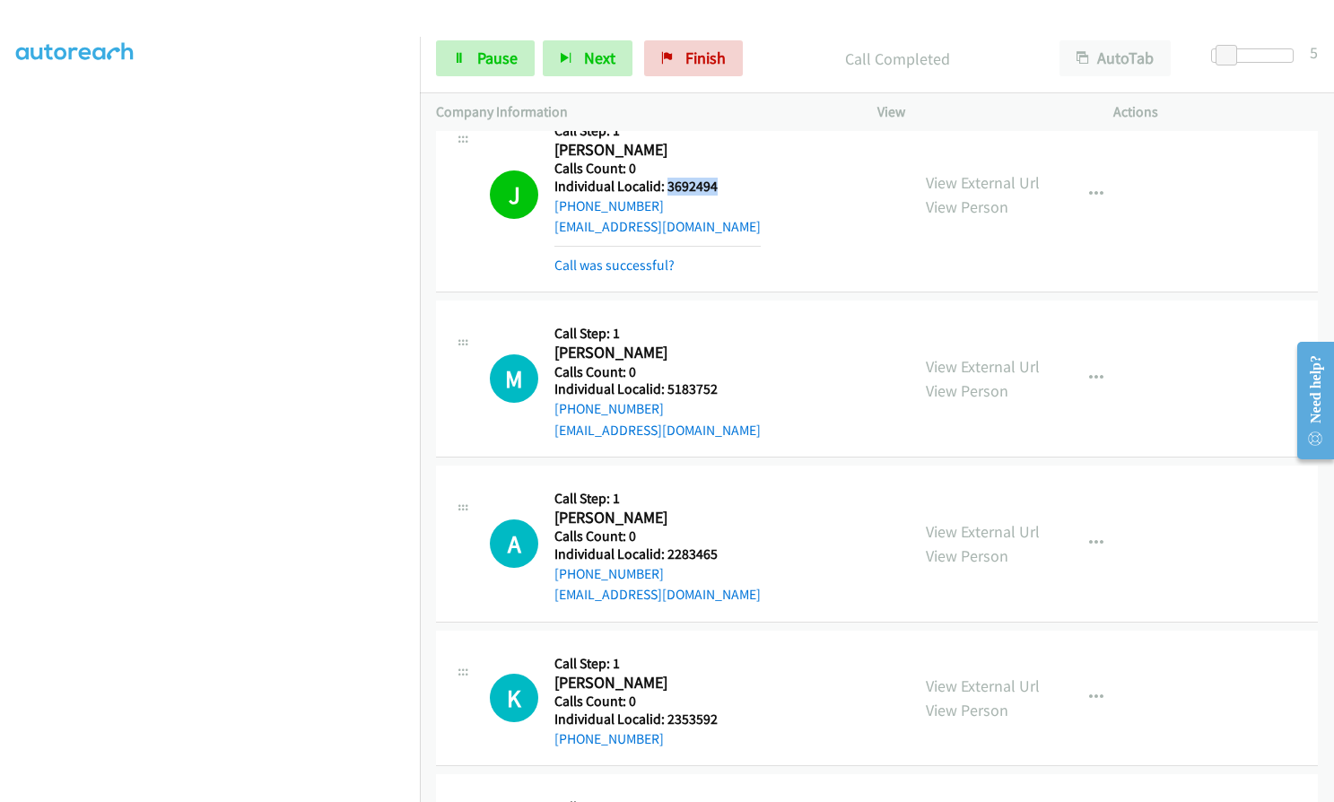
drag, startPoint x: 665, startPoint y: 183, endPoint x: 720, endPoint y: 183, distance: 54.7
click at [720, 183] on h5 "Individual Localid: 3692494" at bounding box center [657, 187] width 206 height 18
drag, startPoint x: 507, startPoint y: 63, endPoint x: 449, endPoint y: 70, distance: 57.8
click at [507, 63] on span "Pause" at bounding box center [497, 58] width 40 height 21
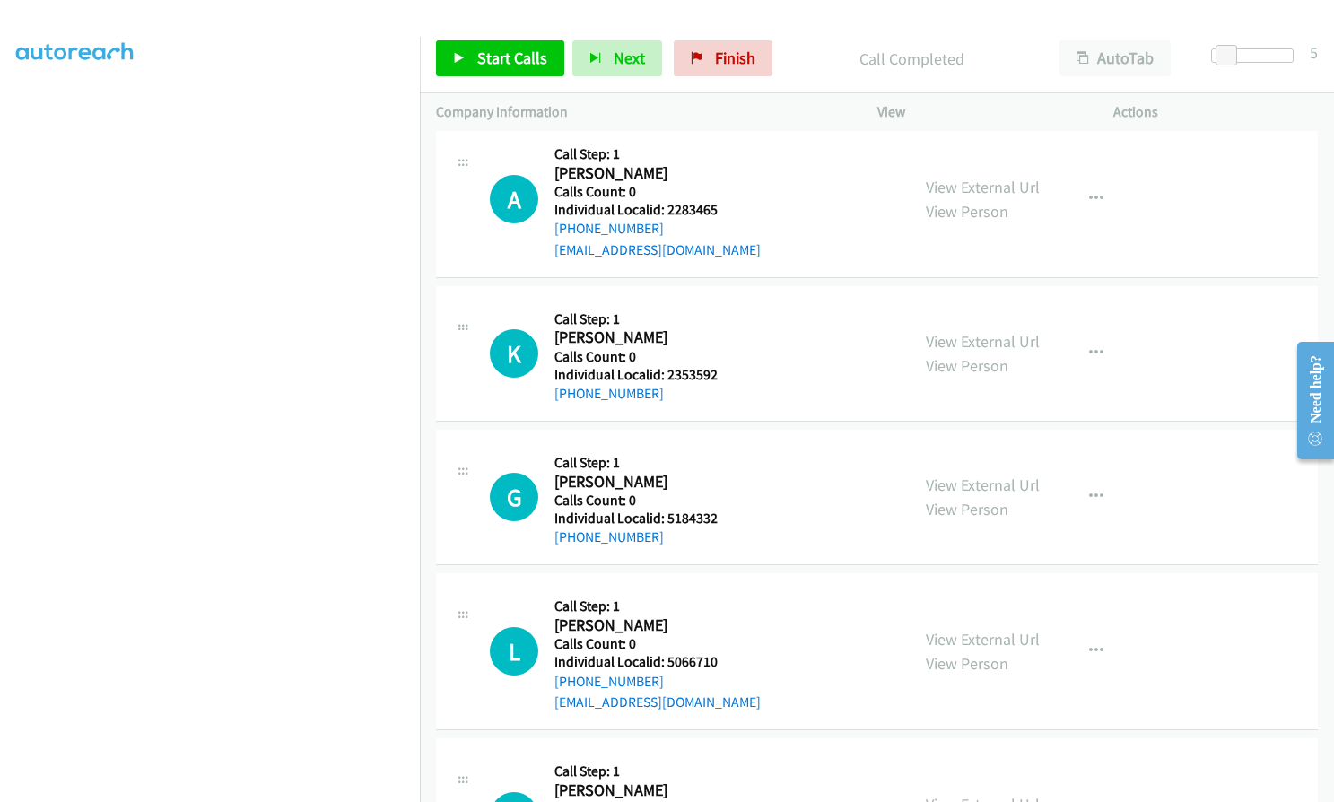
scroll to position [1188, 0]
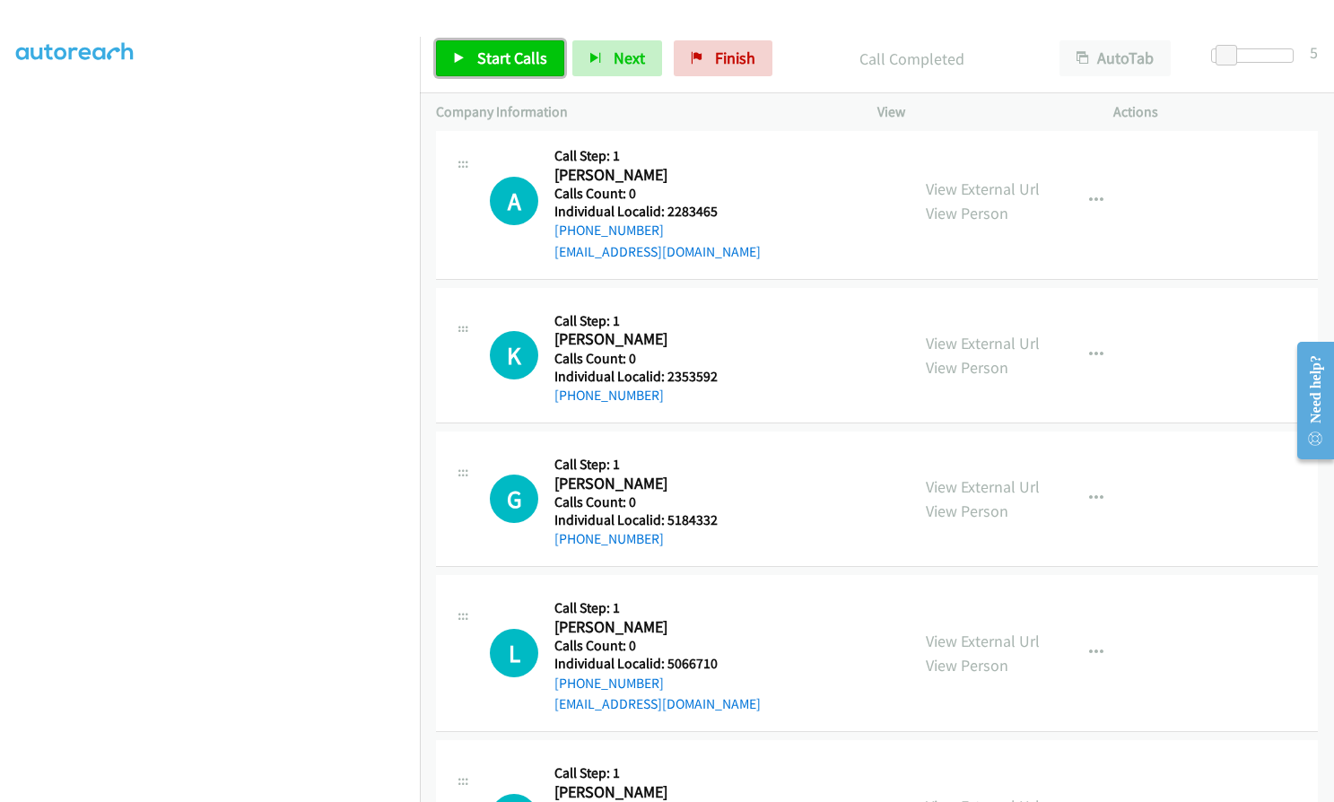
click at [500, 56] on span "Start Calls" at bounding box center [512, 58] width 70 height 21
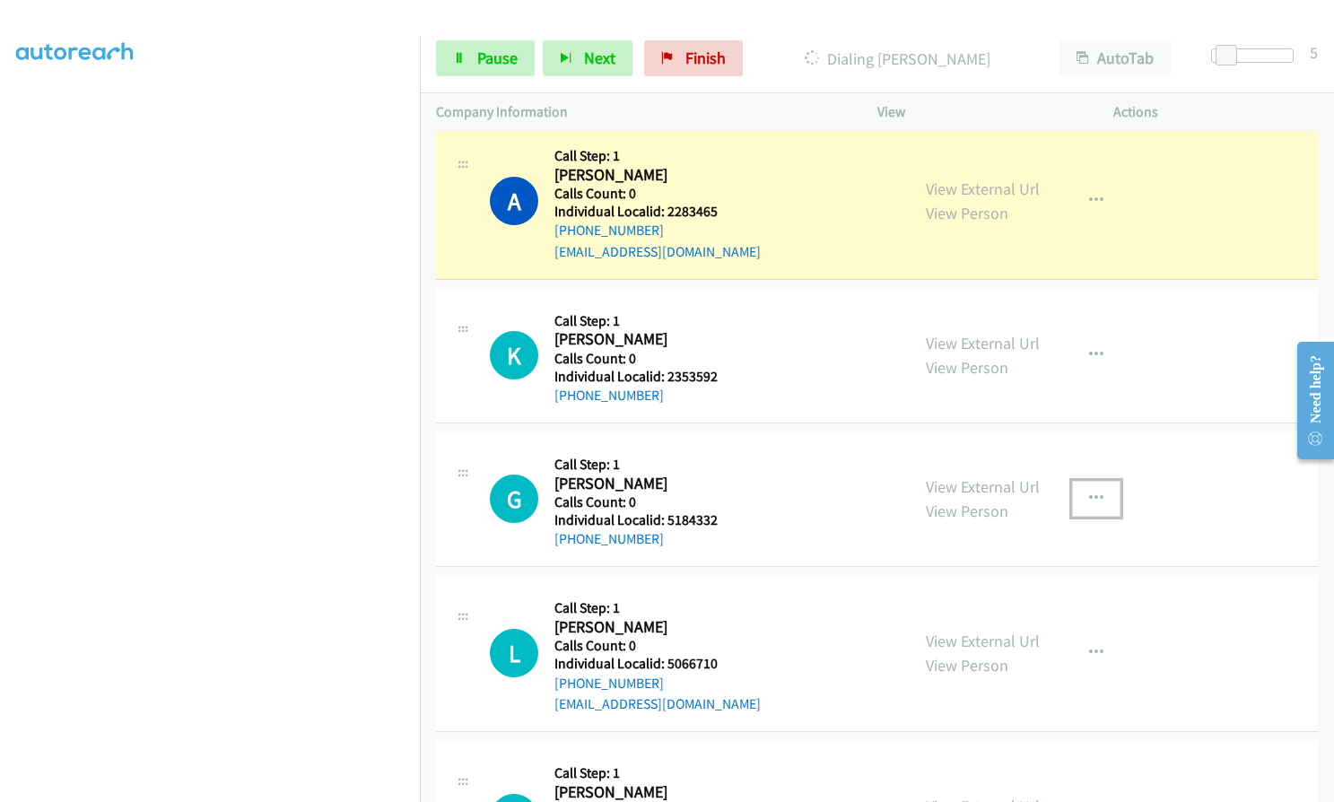
drag, startPoint x: 1088, startPoint y: 492, endPoint x: 1076, endPoint y: 512, distance: 22.9
click at [1089, 492] on icon "button" at bounding box center [1096, 498] width 14 height 14
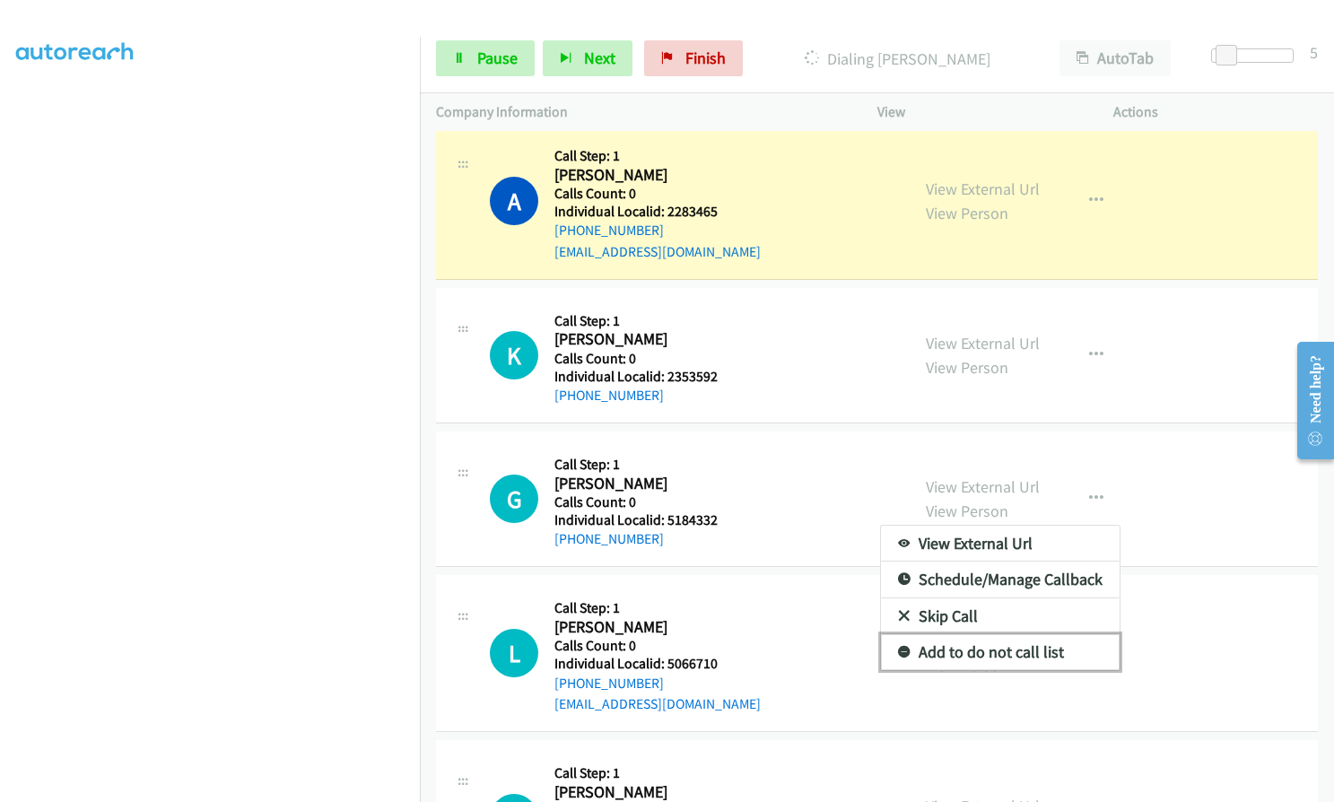
click at [898, 653] on icon at bounding box center [904, 653] width 13 height 13
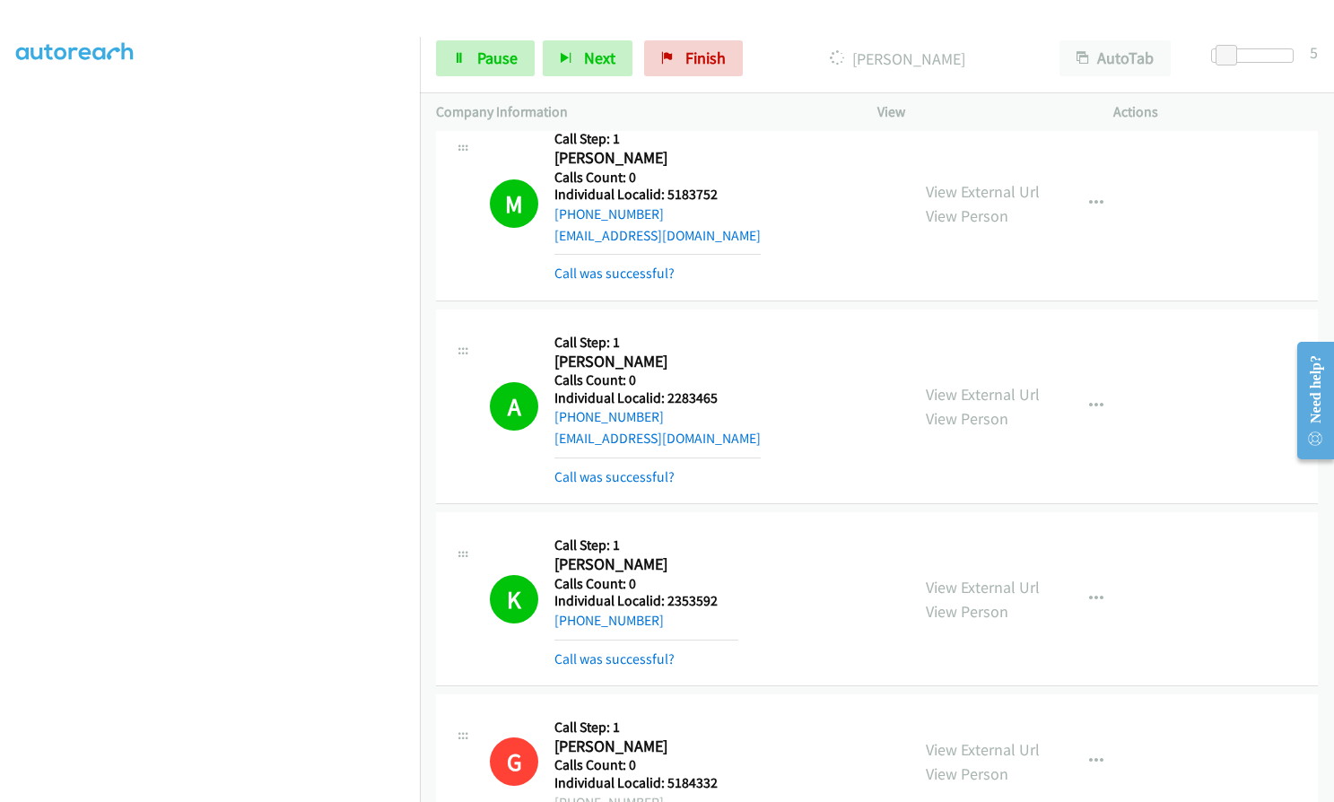
scroll to position [785, 0]
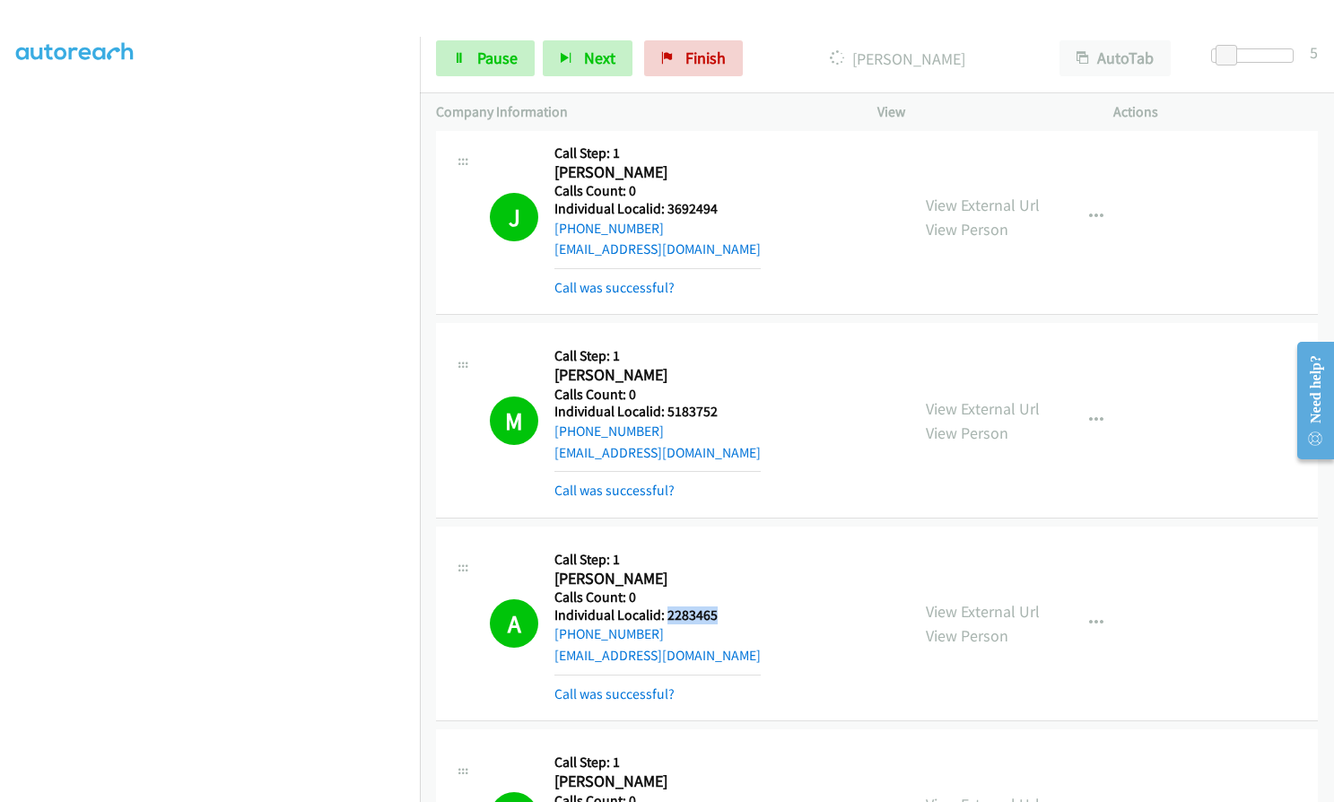
drag, startPoint x: 666, startPoint y: 613, endPoint x: 728, endPoint y: 613, distance: 61.9
click at [728, 613] on h5 "Individual Localid: 2283465" at bounding box center [657, 615] width 206 height 18
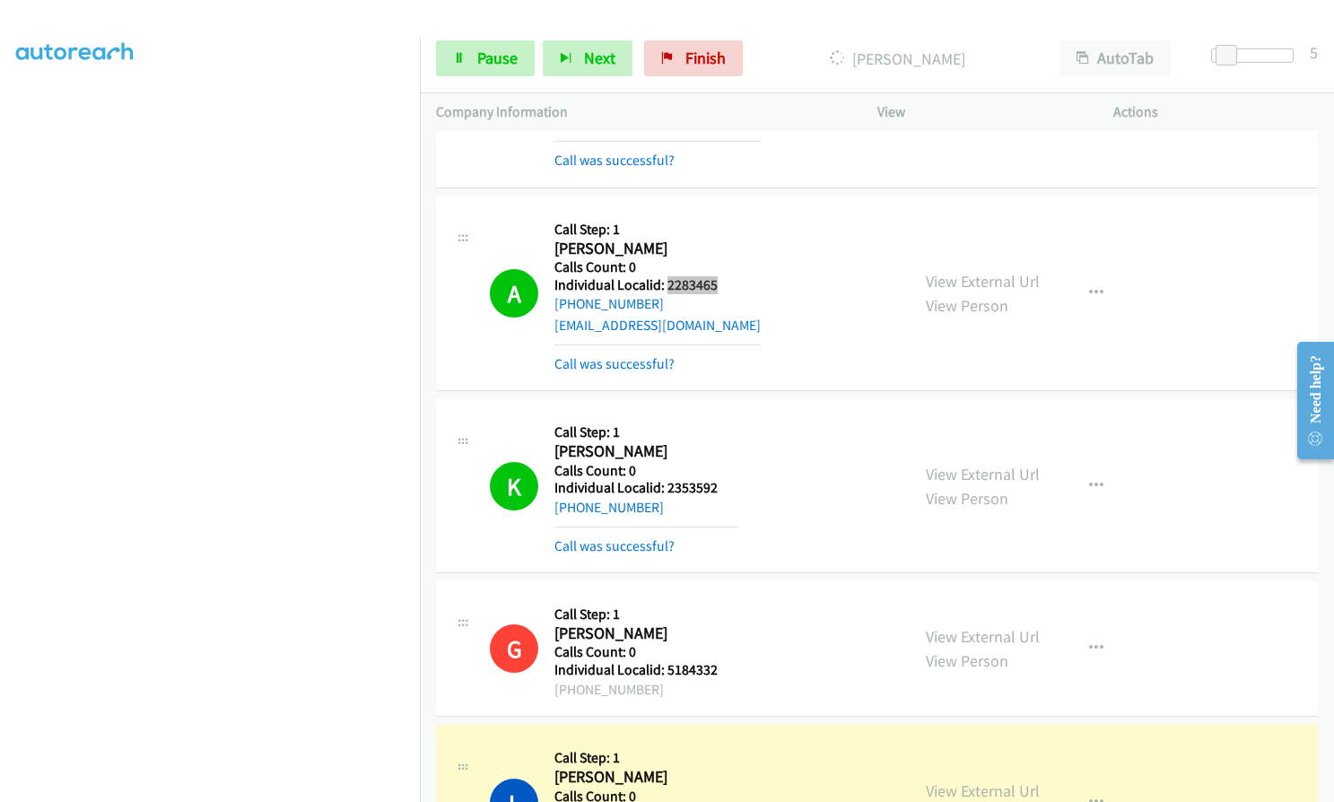
scroll to position [1121, 0]
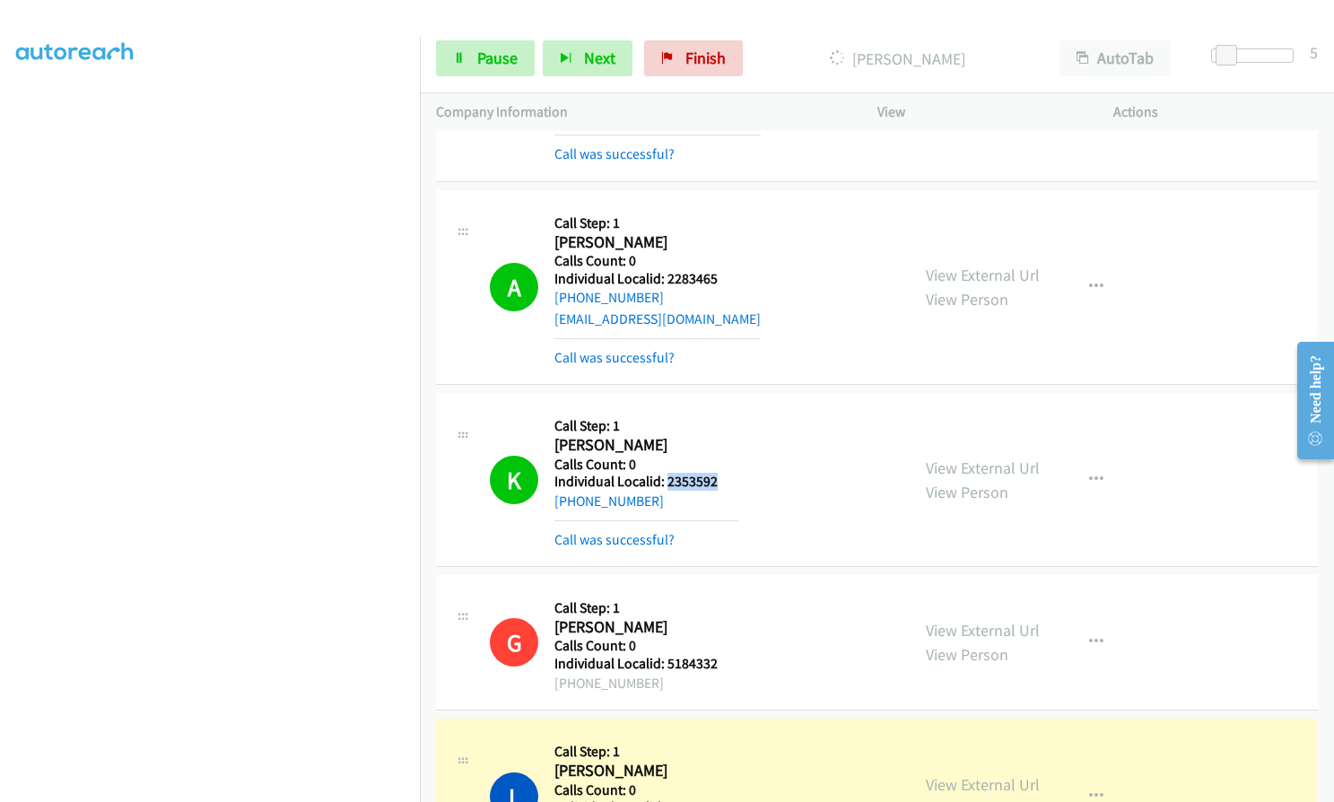
drag, startPoint x: 667, startPoint y: 485, endPoint x: 715, endPoint y: 485, distance: 47.5
click at [715, 485] on h5 "Individual Localid: 2353592" at bounding box center [646, 482] width 184 height 18
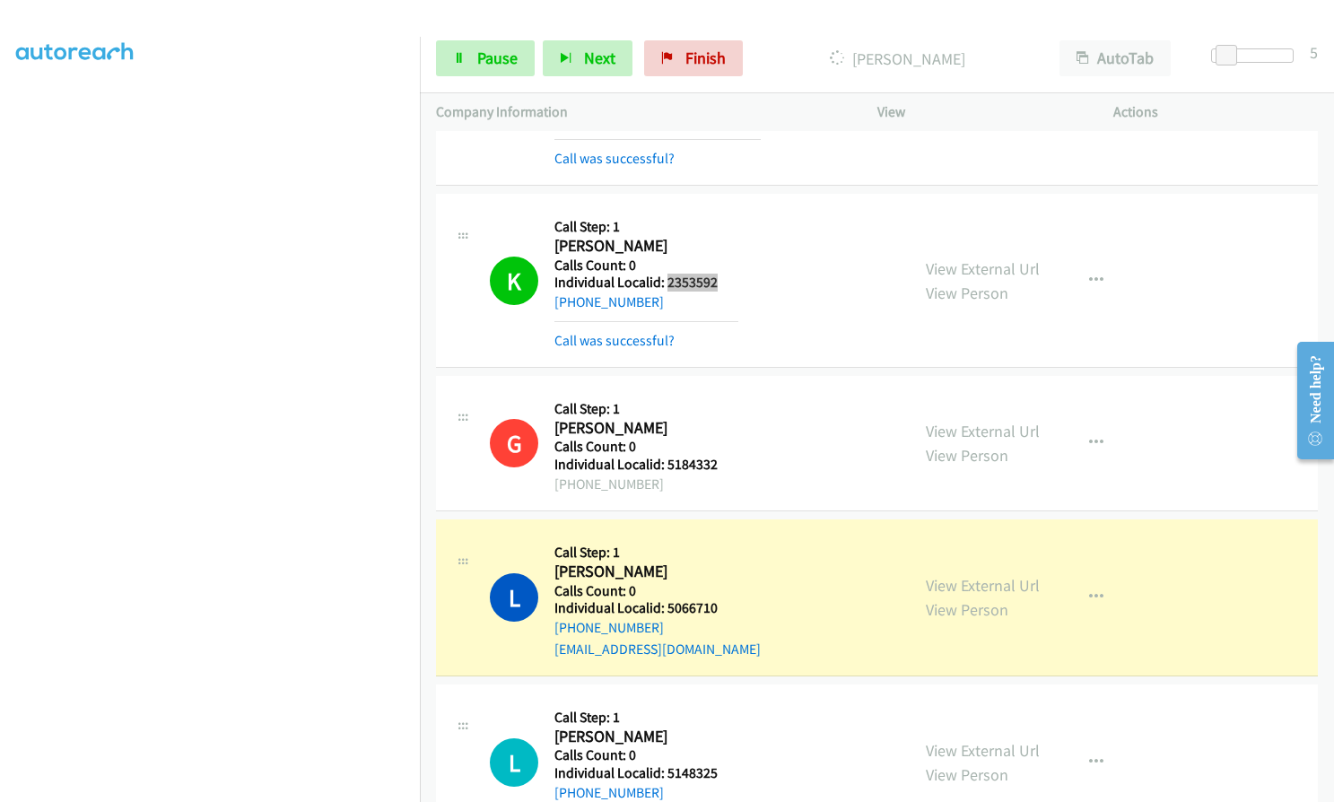
scroll to position [1323, 0]
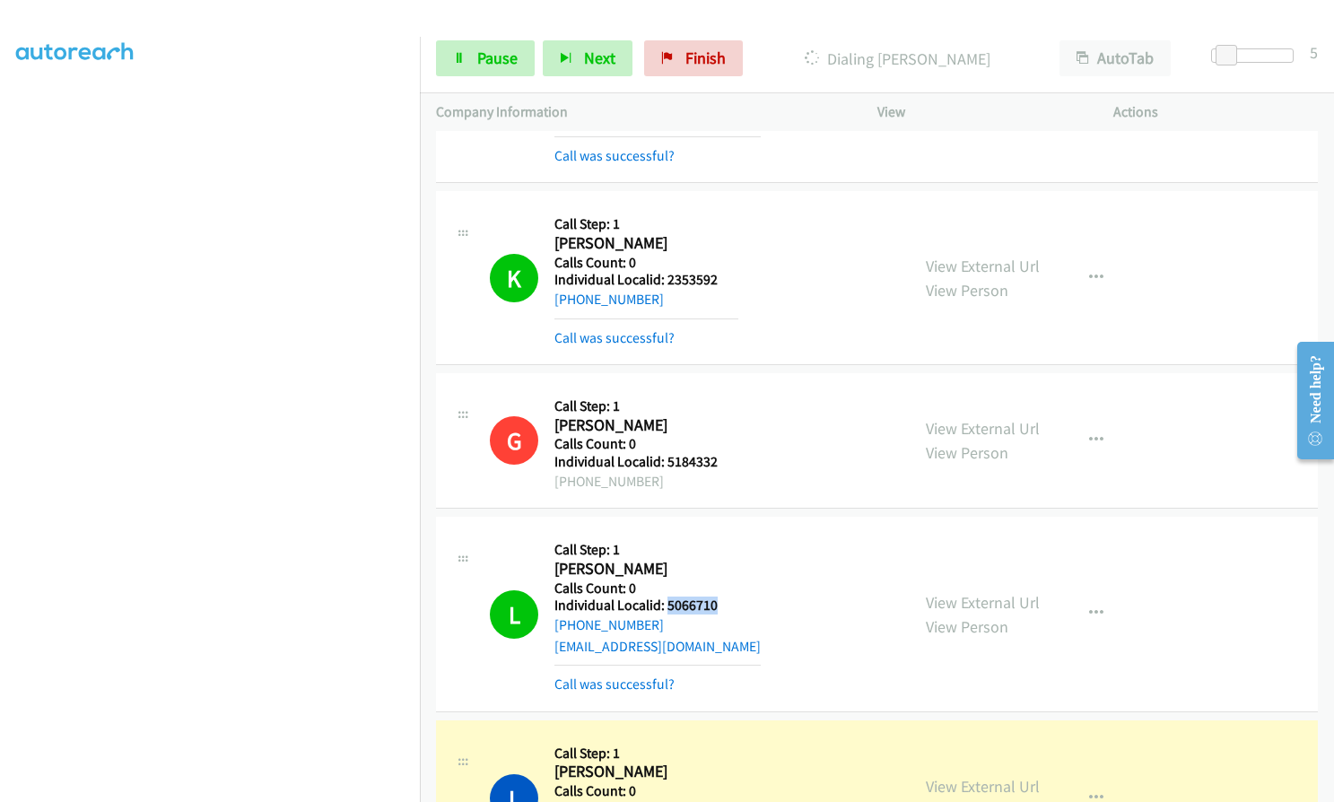
drag, startPoint x: 683, startPoint y: 609, endPoint x: 721, endPoint y: 611, distance: 37.7
click at [721, 611] on h5 "Individual Localid: 5066710" at bounding box center [657, 605] width 206 height 18
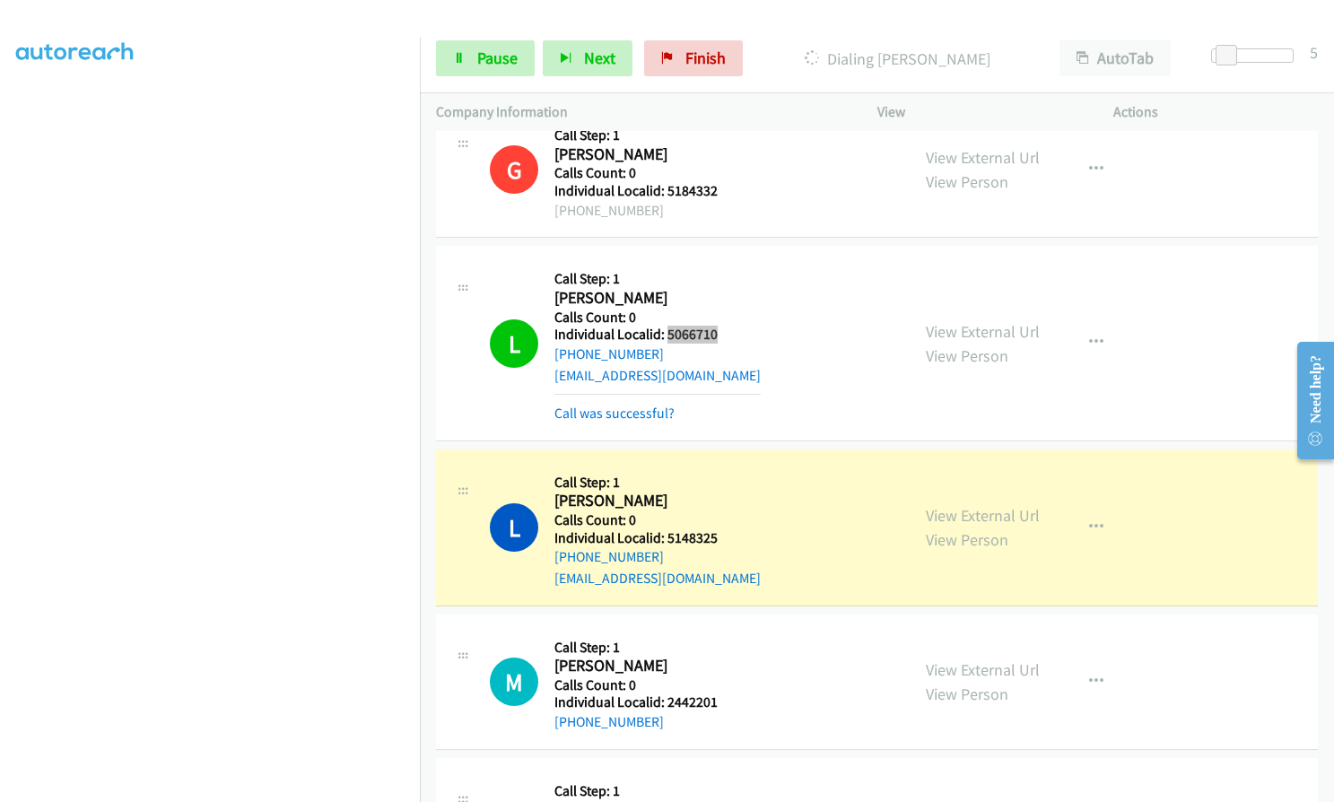
scroll to position [1390, 0]
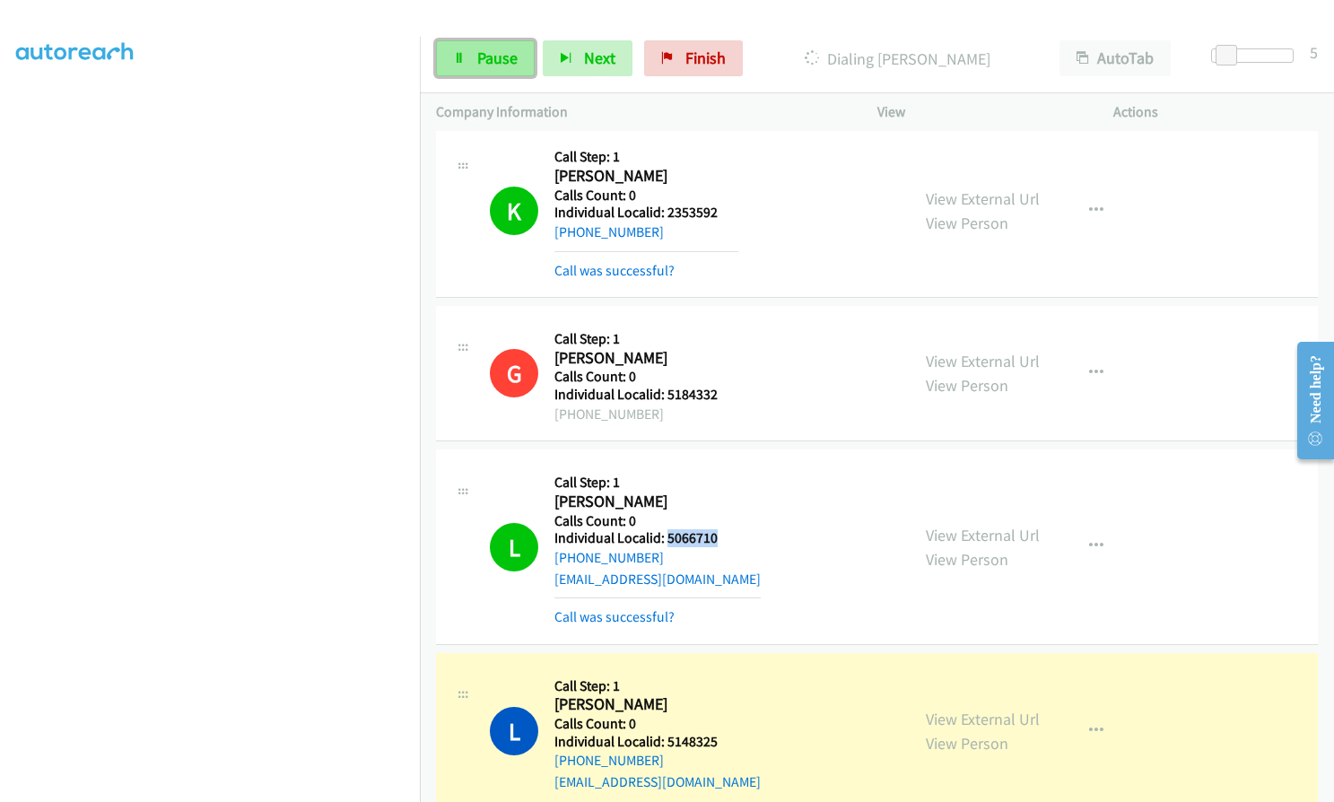
click at [515, 55] on span "Pause" at bounding box center [497, 58] width 40 height 21
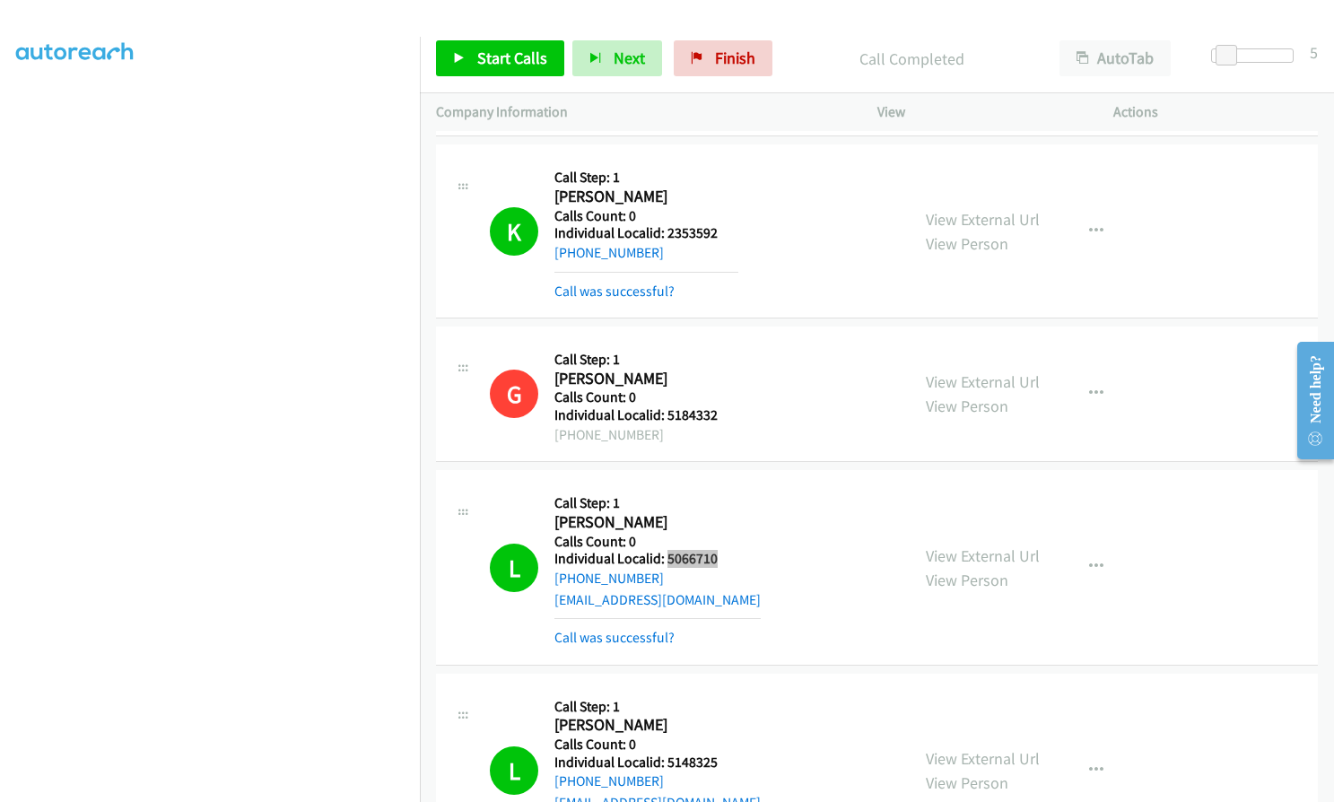
scroll to position [1614, 0]
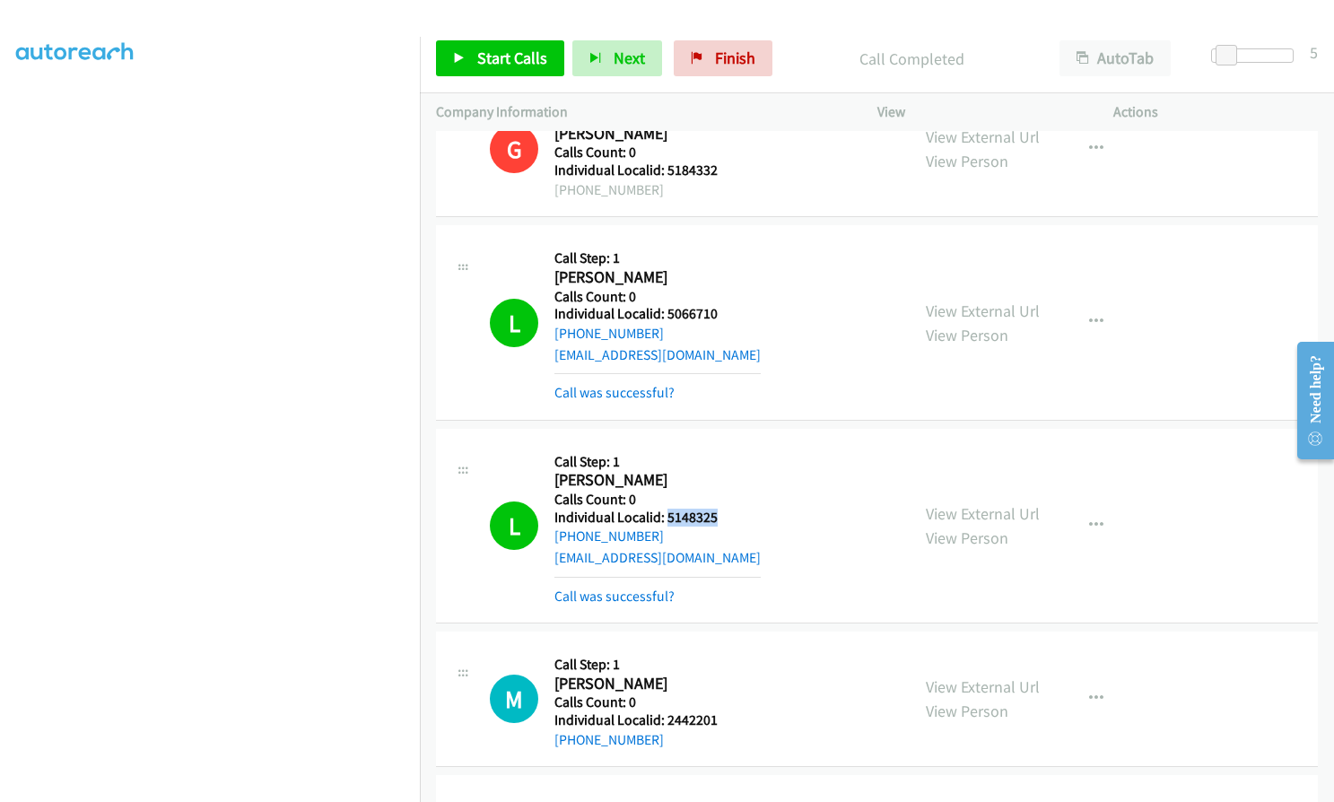
drag, startPoint x: 664, startPoint y: 512, endPoint x: 717, endPoint y: 514, distance: 53.8
click at [717, 514] on h5 "Individual Localid: 5148325" at bounding box center [657, 517] width 206 height 18
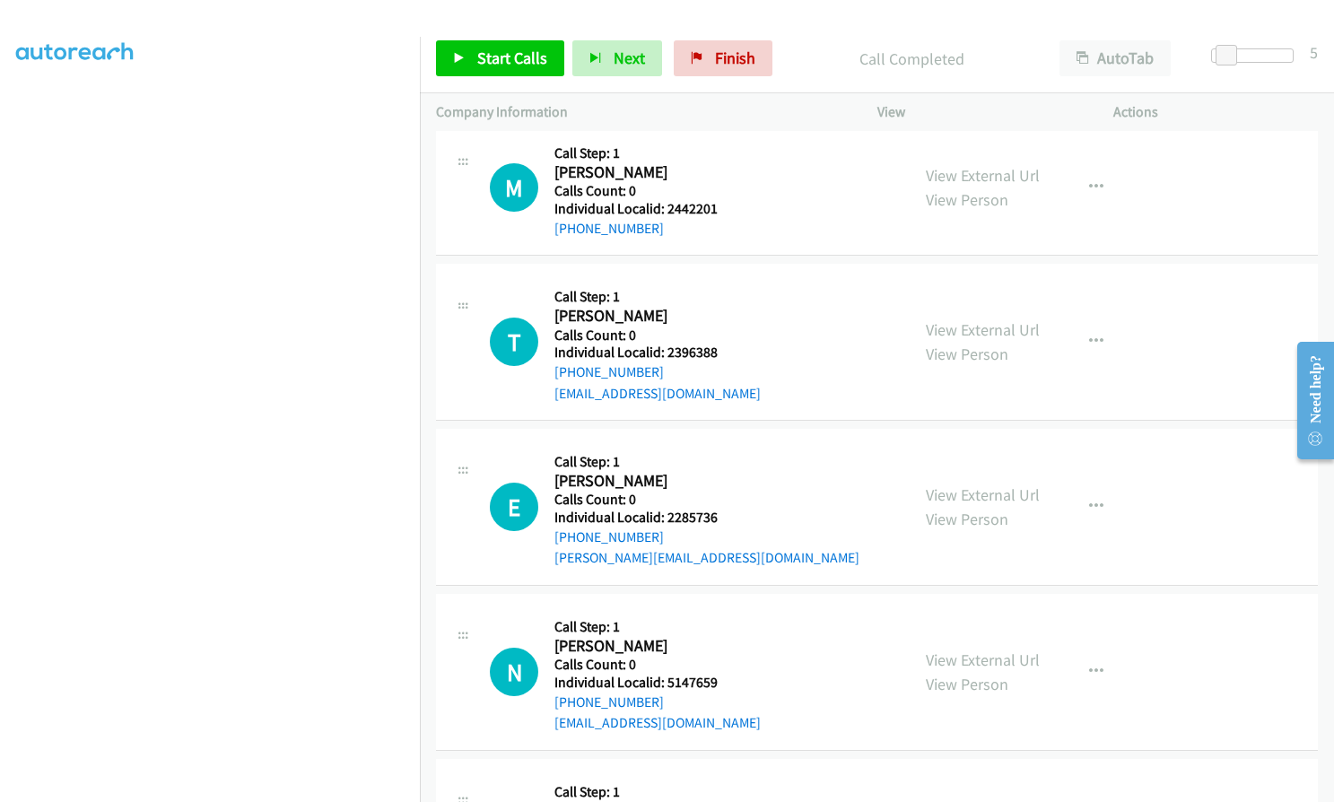
scroll to position [2130, 0]
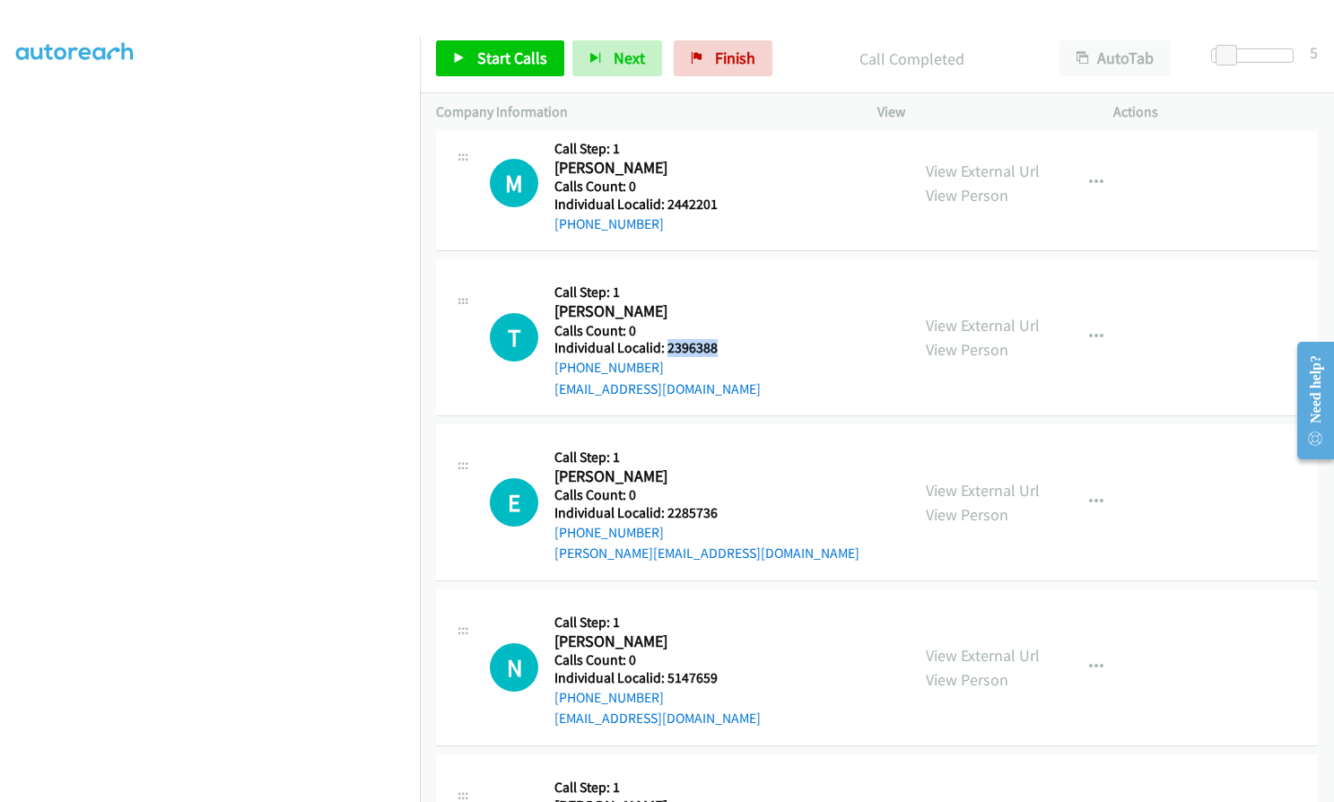
drag, startPoint x: 667, startPoint y: 345, endPoint x: 716, endPoint y: 346, distance: 48.4
click at [716, 346] on h5 "Individual Localid: 2396388" at bounding box center [657, 348] width 206 height 18
drag, startPoint x: 663, startPoint y: 511, endPoint x: 716, endPoint y: 513, distance: 52.9
click at [716, 513] on h5 "Individual Localid: 2285736" at bounding box center [706, 513] width 305 height 18
drag, startPoint x: 664, startPoint y: 679, endPoint x: 717, endPoint y: 680, distance: 52.9
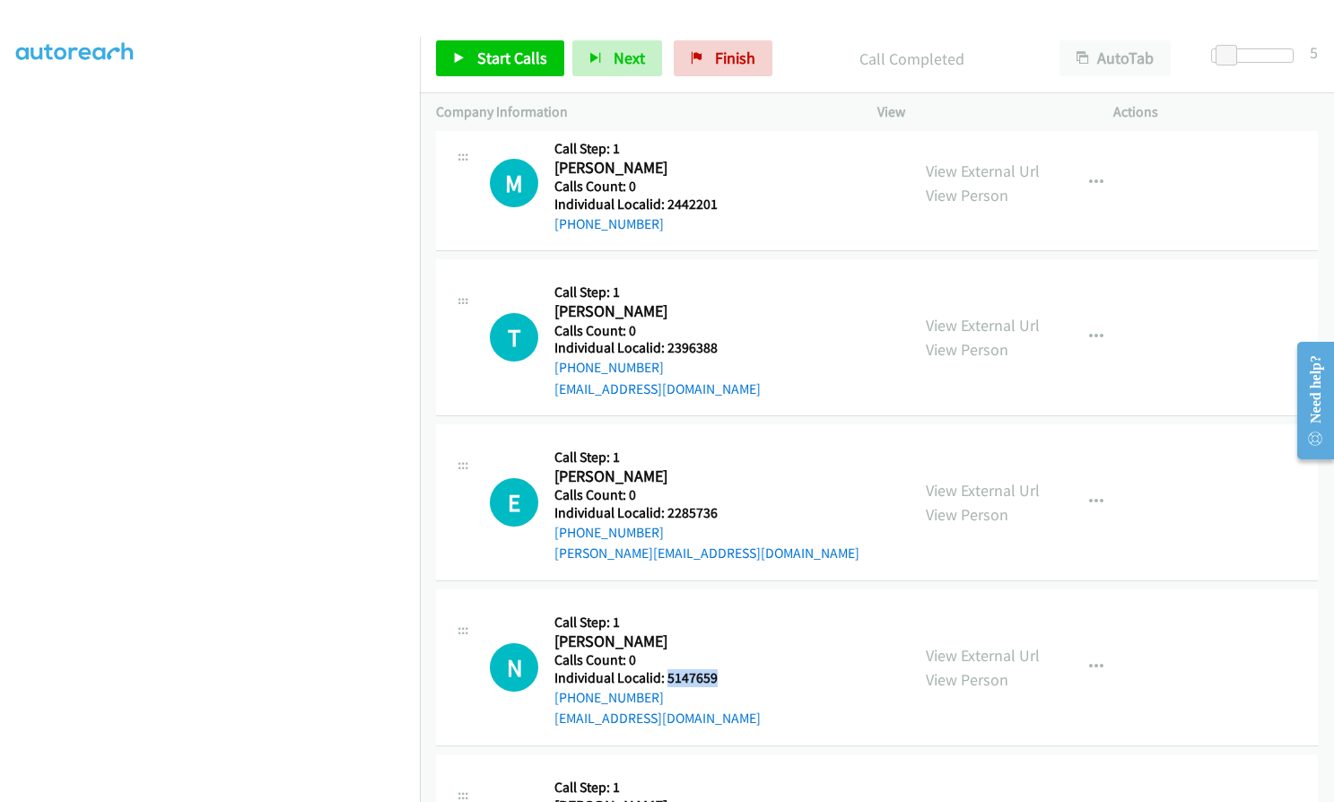
click at [719, 680] on h5 "Individual Localid: 5147659" at bounding box center [657, 678] width 206 height 18
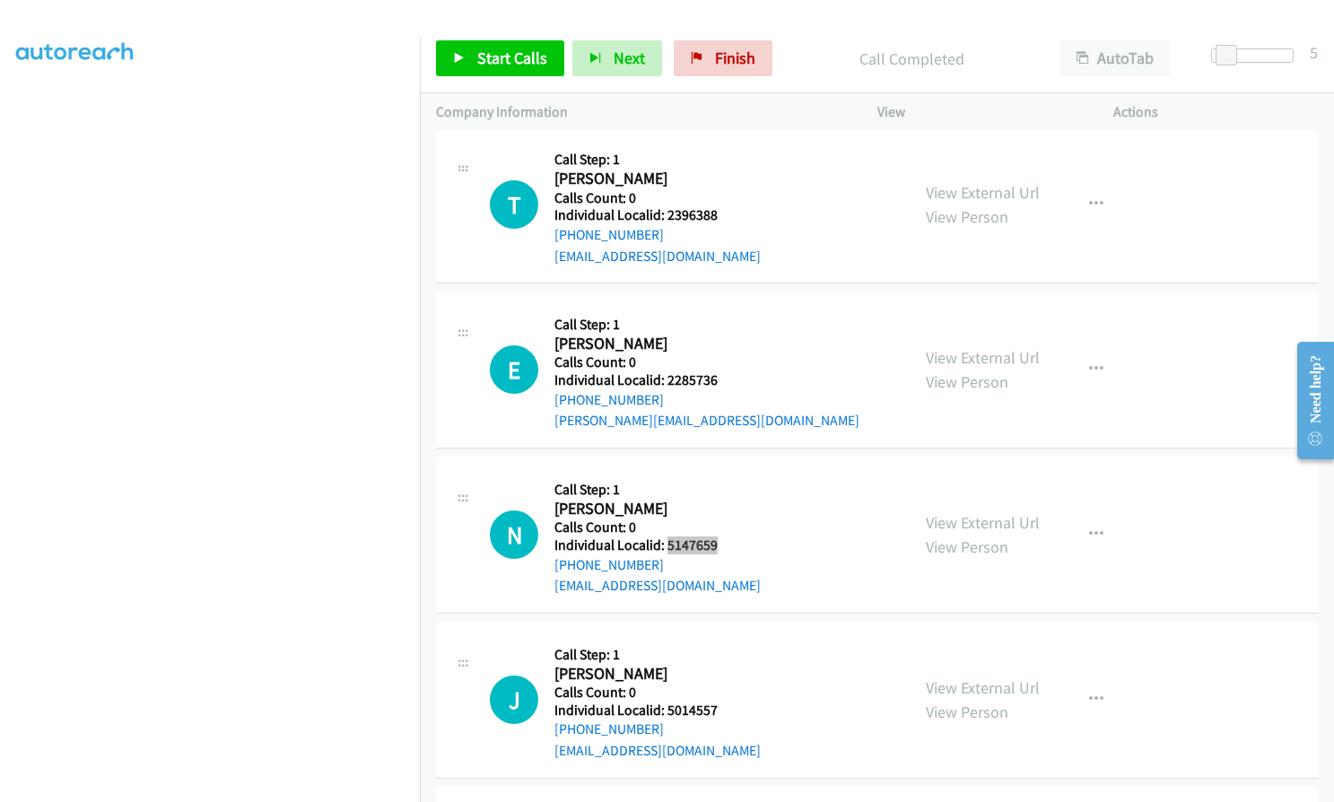
scroll to position [2332, 0]
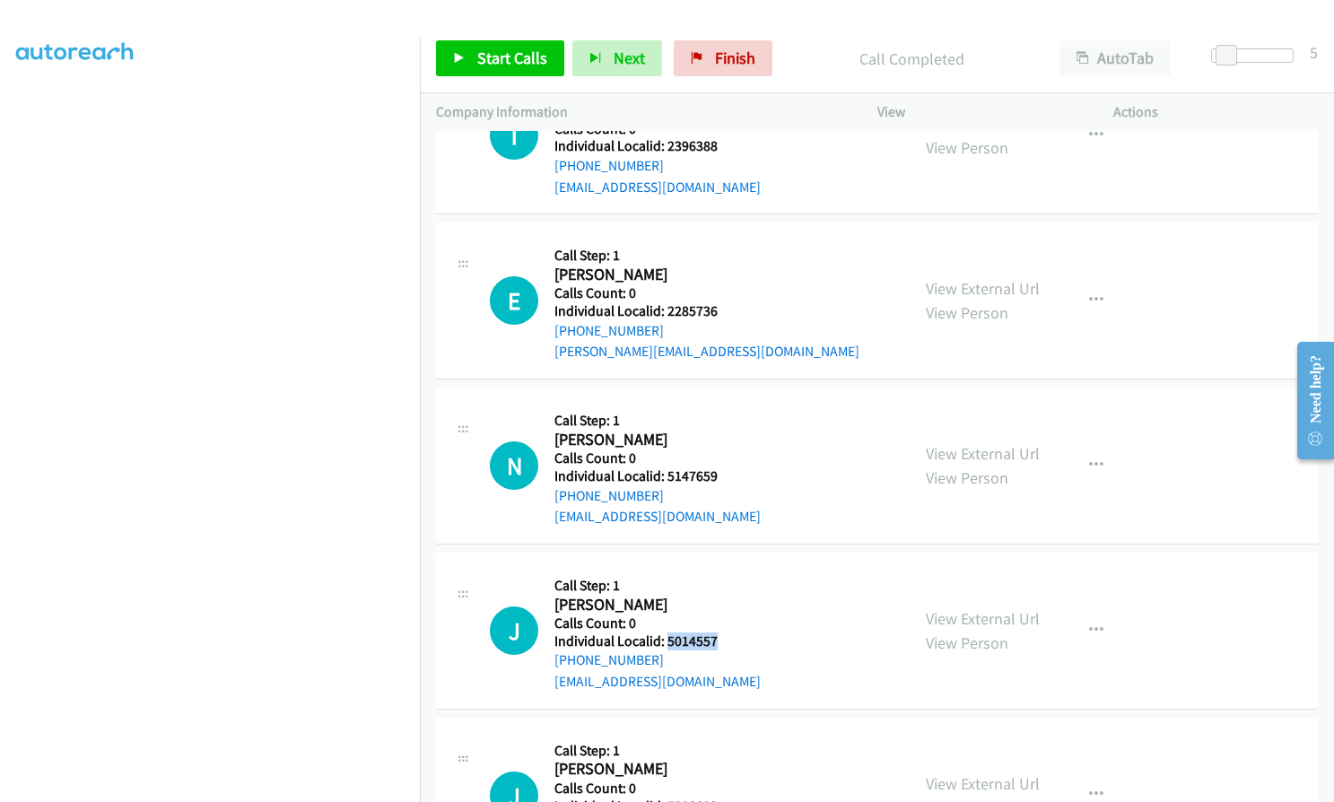
drag, startPoint x: 664, startPoint y: 641, endPoint x: 726, endPoint y: 643, distance: 61.9
click at [726, 643] on h5 "Individual Localid: 5014557" at bounding box center [657, 641] width 206 height 18
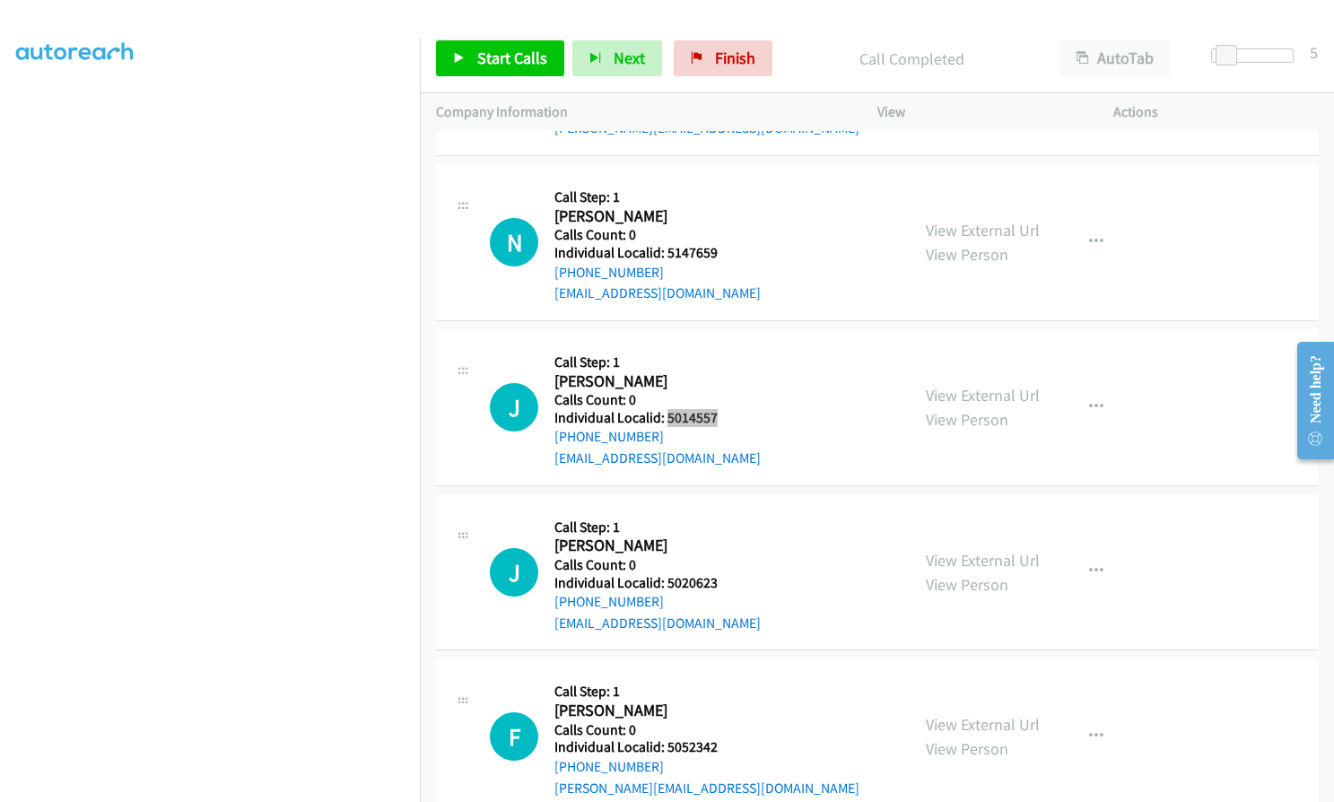
scroll to position [2556, 0]
drag, startPoint x: 664, startPoint y: 576, endPoint x: 717, endPoint y: 578, distance: 53.9
click at [720, 578] on h5 "Individual Localid: 5020623" at bounding box center [657, 582] width 206 height 18
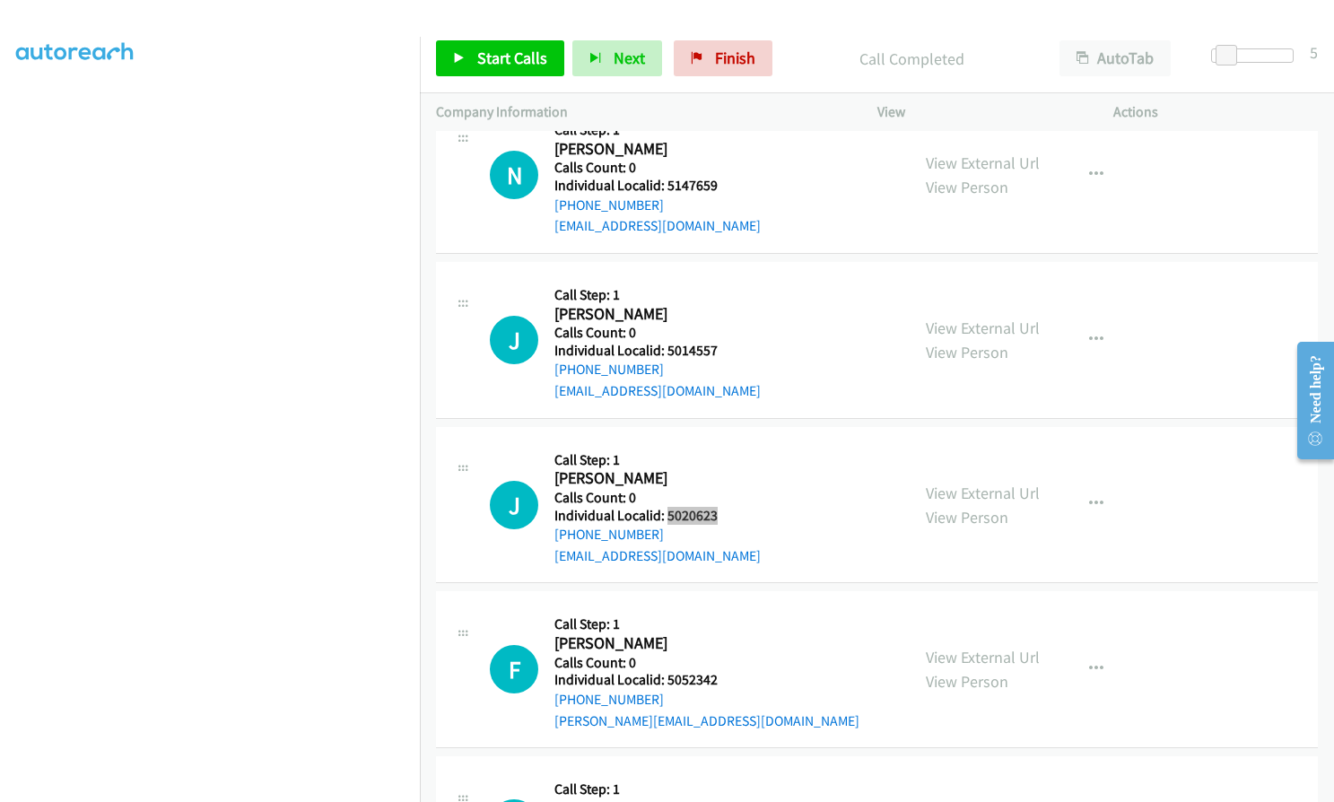
scroll to position [2623, 0]
drag, startPoint x: 665, startPoint y: 678, endPoint x: 716, endPoint y: 679, distance: 51.1
click at [716, 679] on h5 "Individual Localid: 5052342" at bounding box center [706, 679] width 305 height 18
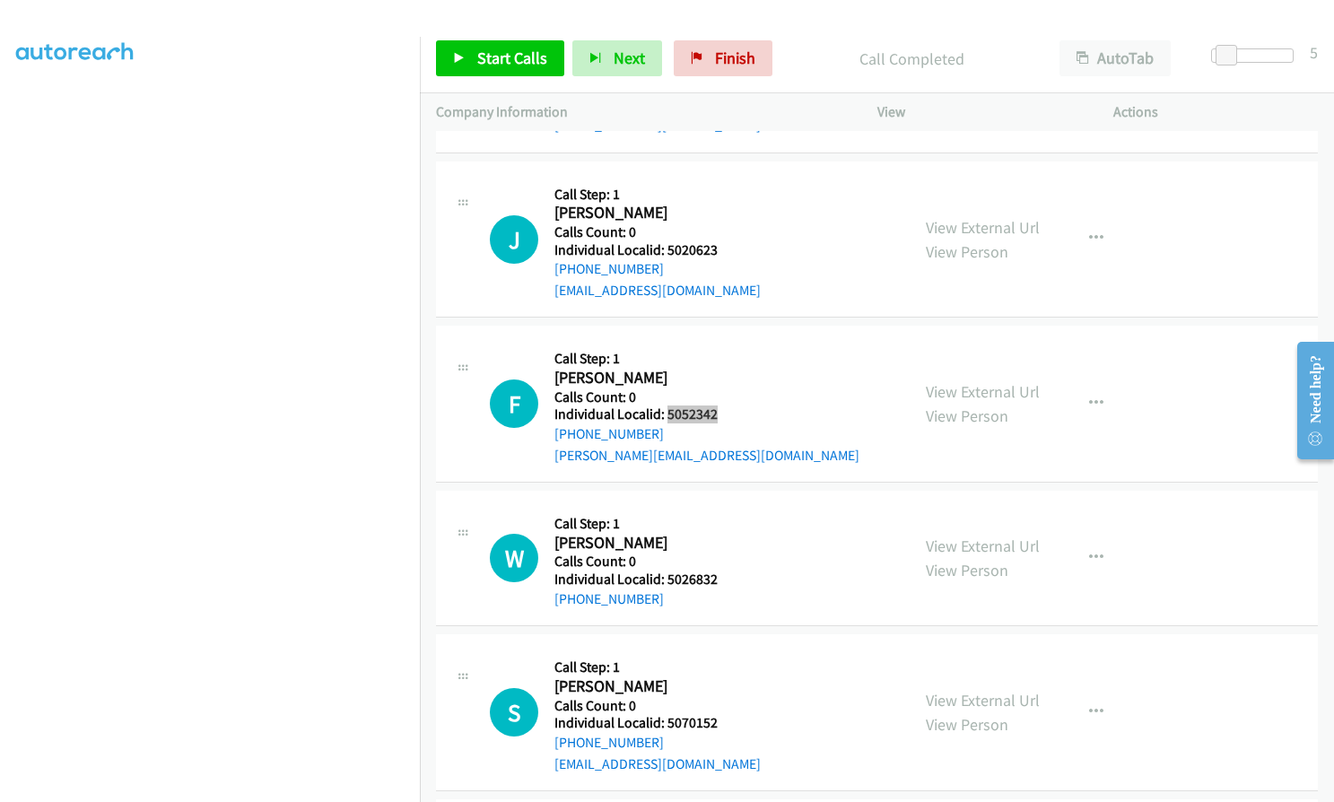
scroll to position [2892, 0]
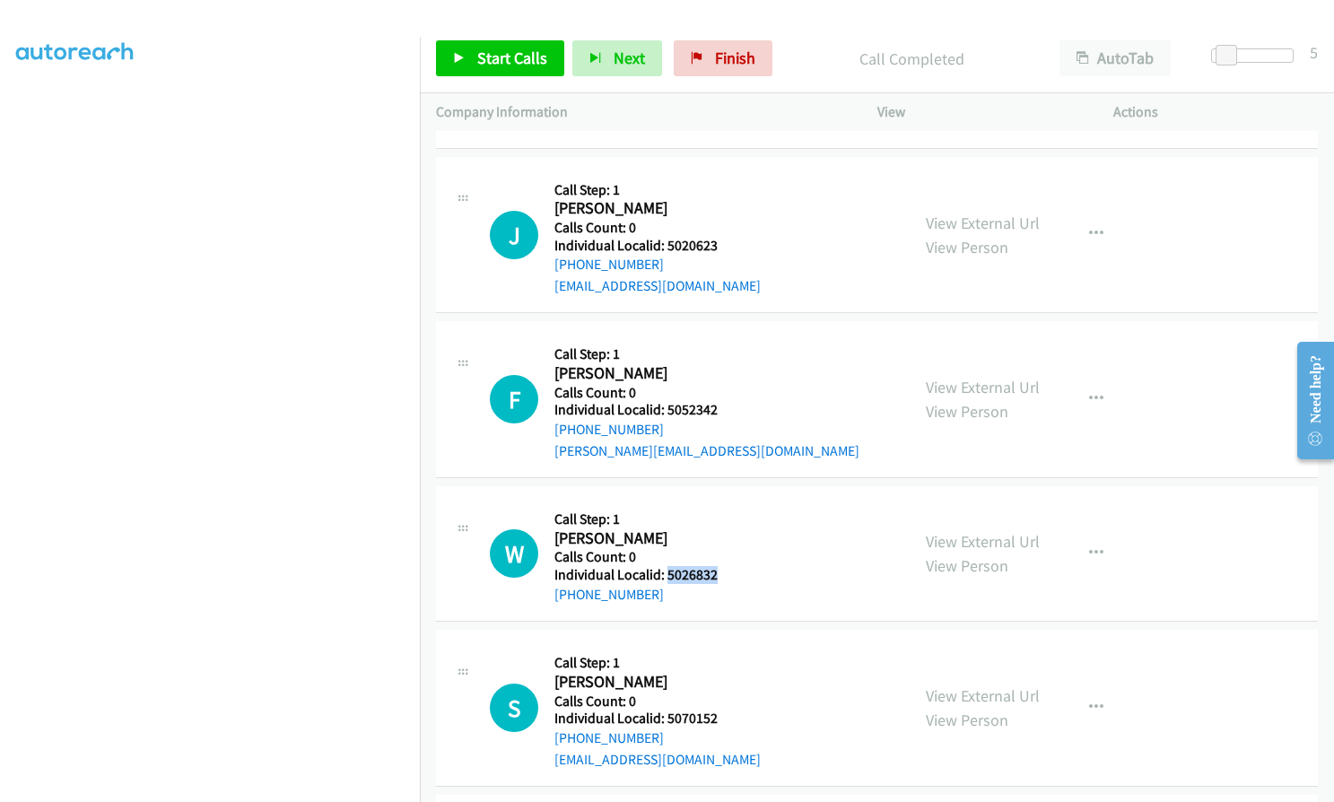
drag, startPoint x: 664, startPoint y: 571, endPoint x: 718, endPoint y: 574, distance: 54.8
click at [718, 574] on h5 "Individual Localid: 5026832" at bounding box center [646, 575] width 184 height 18
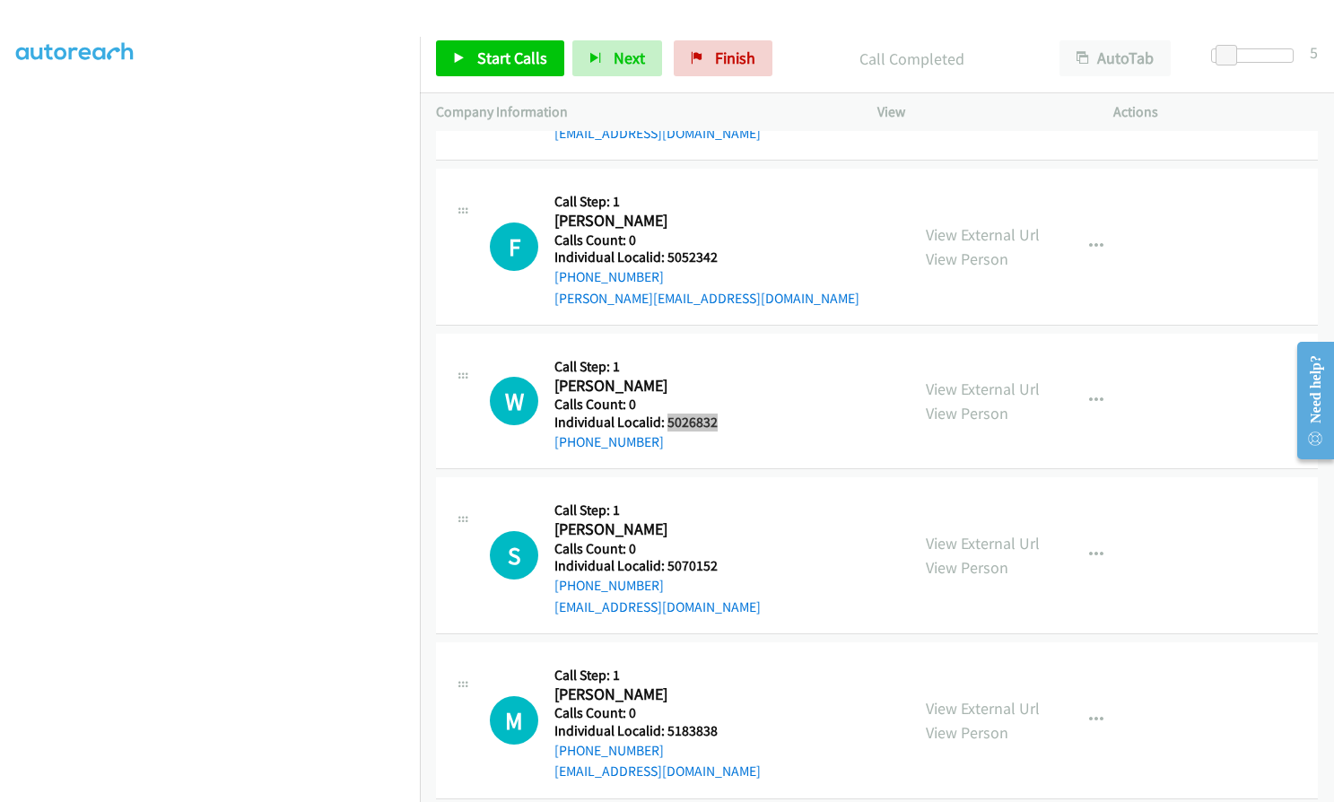
scroll to position [3072, 0]
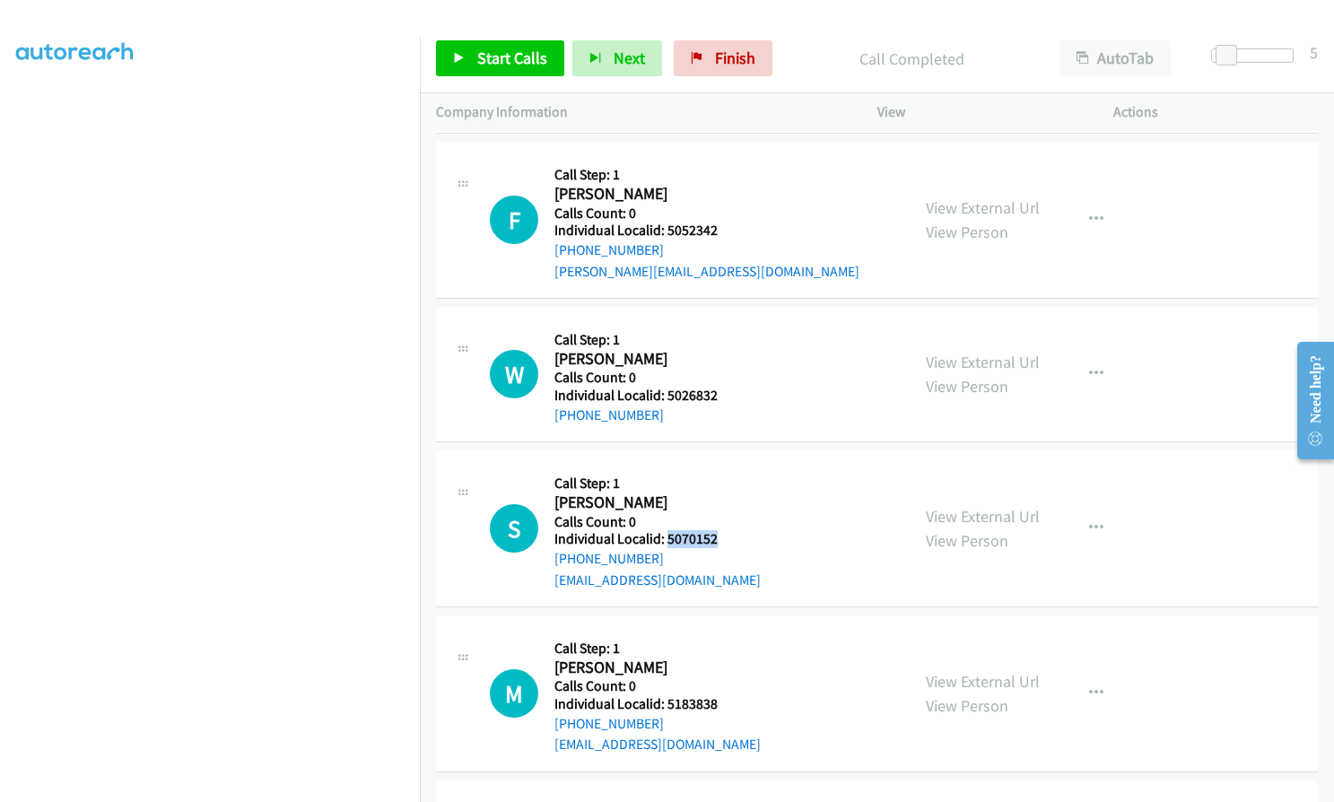
drag, startPoint x: 681, startPoint y: 539, endPoint x: 725, endPoint y: 538, distance: 44.0
click at [725, 538] on h5 "Individual Localid: 5070152" at bounding box center [657, 539] width 206 height 18
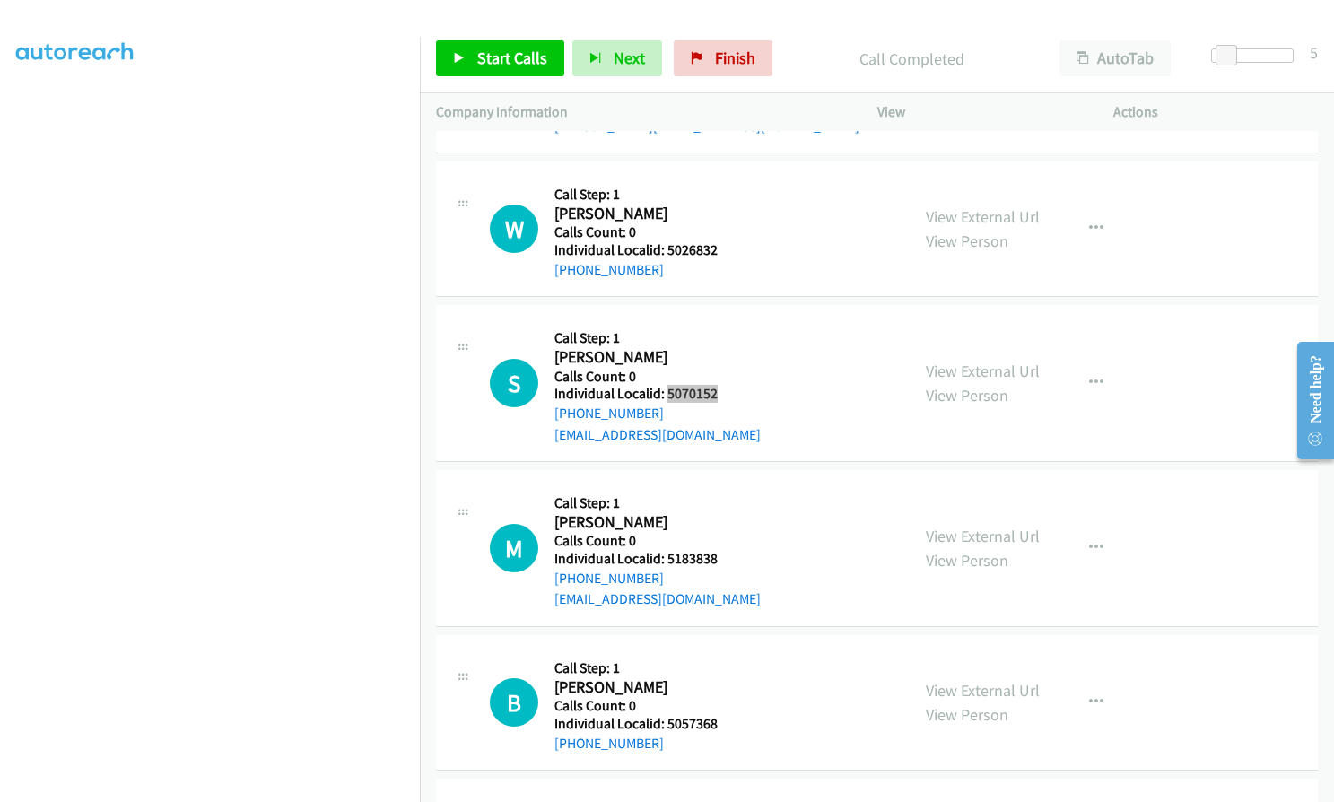
scroll to position [3273, 0]
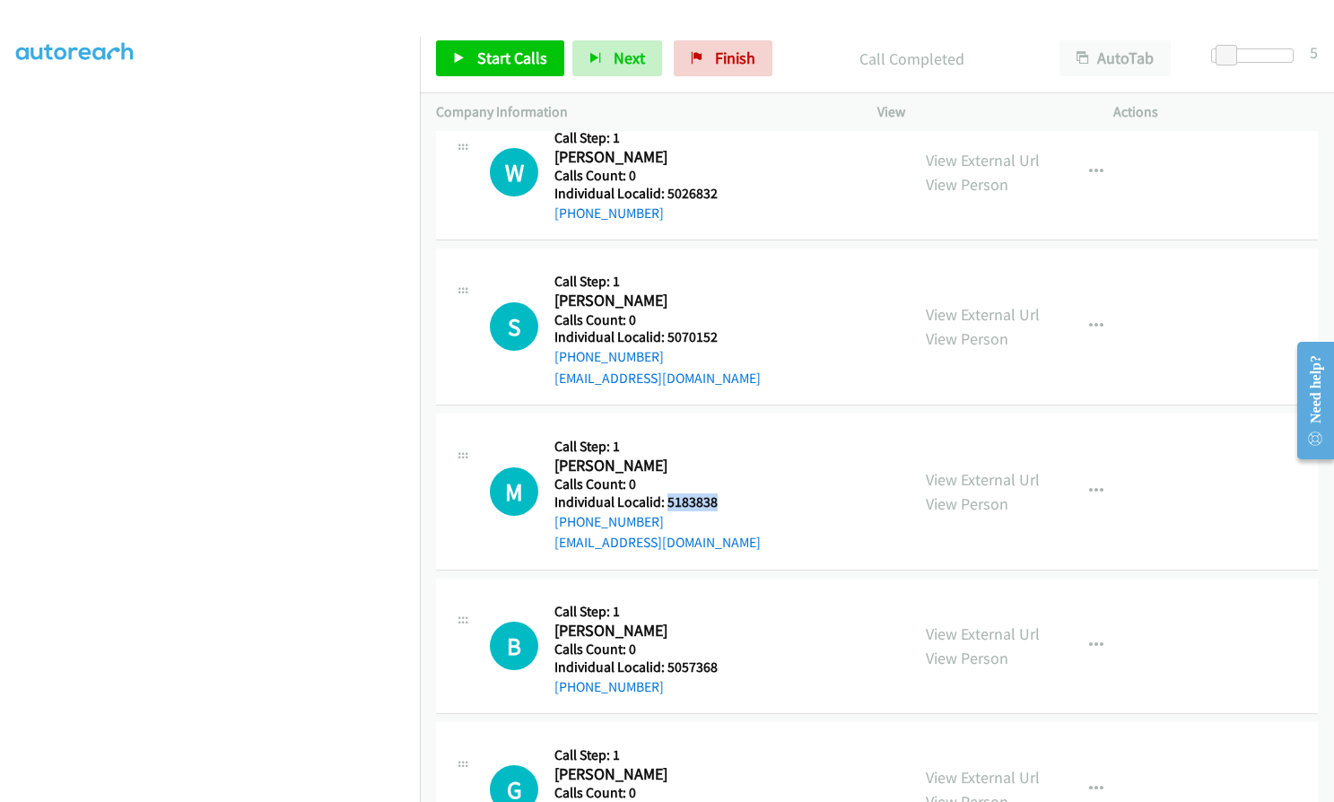
drag, startPoint x: 664, startPoint y: 500, endPoint x: 718, endPoint y: 502, distance: 54.7
click at [718, 502] on h5 "Individual Localid: 5183838" at bounding box center [657, 502] width 206 height 18
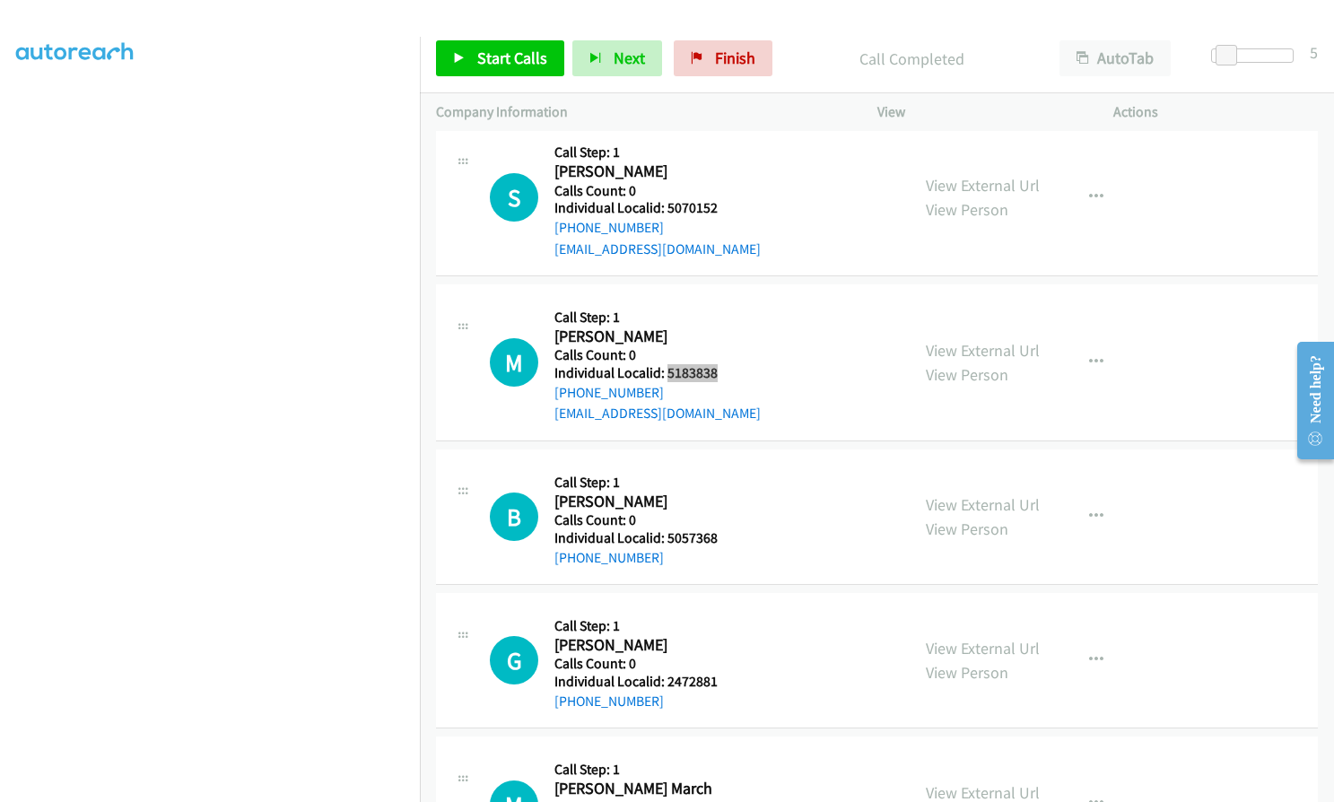
scroll to position [3430, 0]
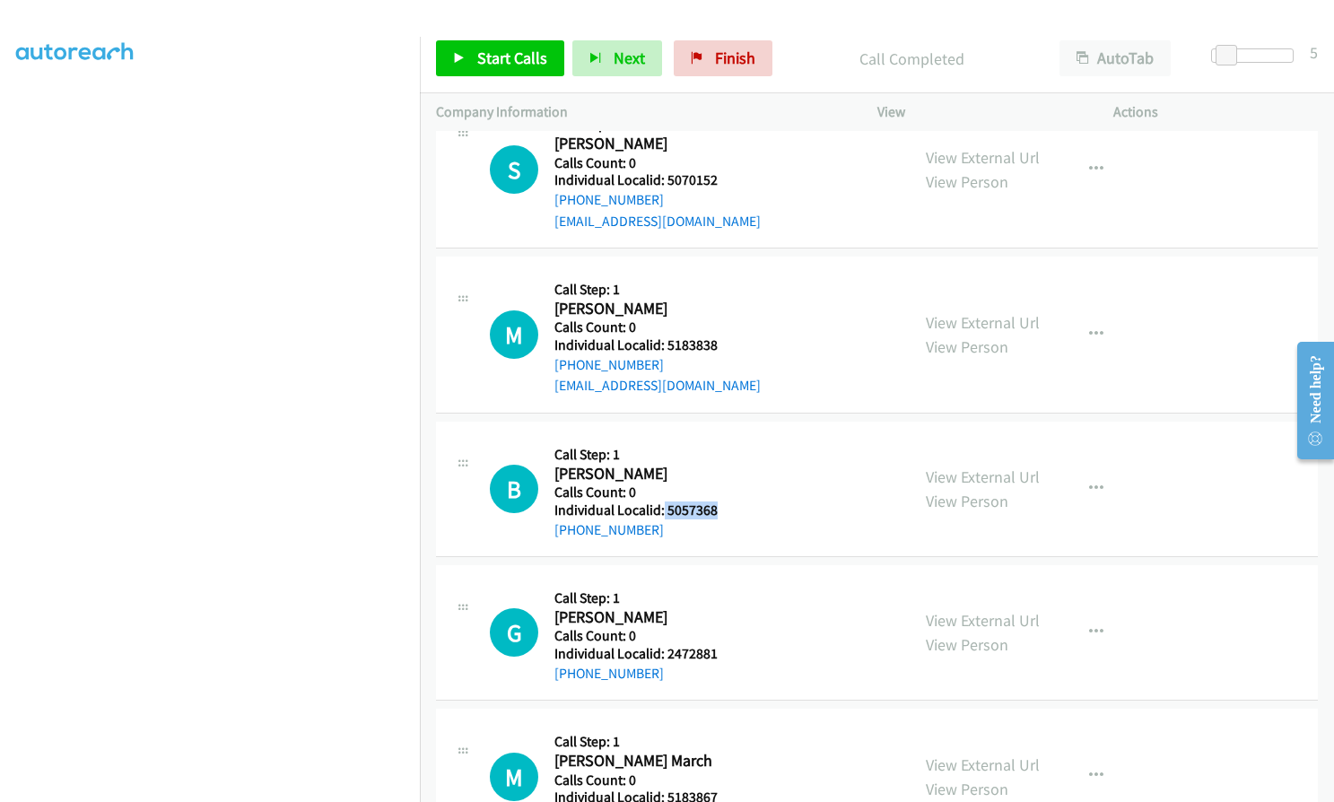
drag, startPoint x: 664, startPoint y: 510, endPoint x: 722, endPoint y: 509, distance: 58.3
click at [722, 509] on h5 "Individual Localid: 5057368" at bounding box center [646, 510] width 184 height 18
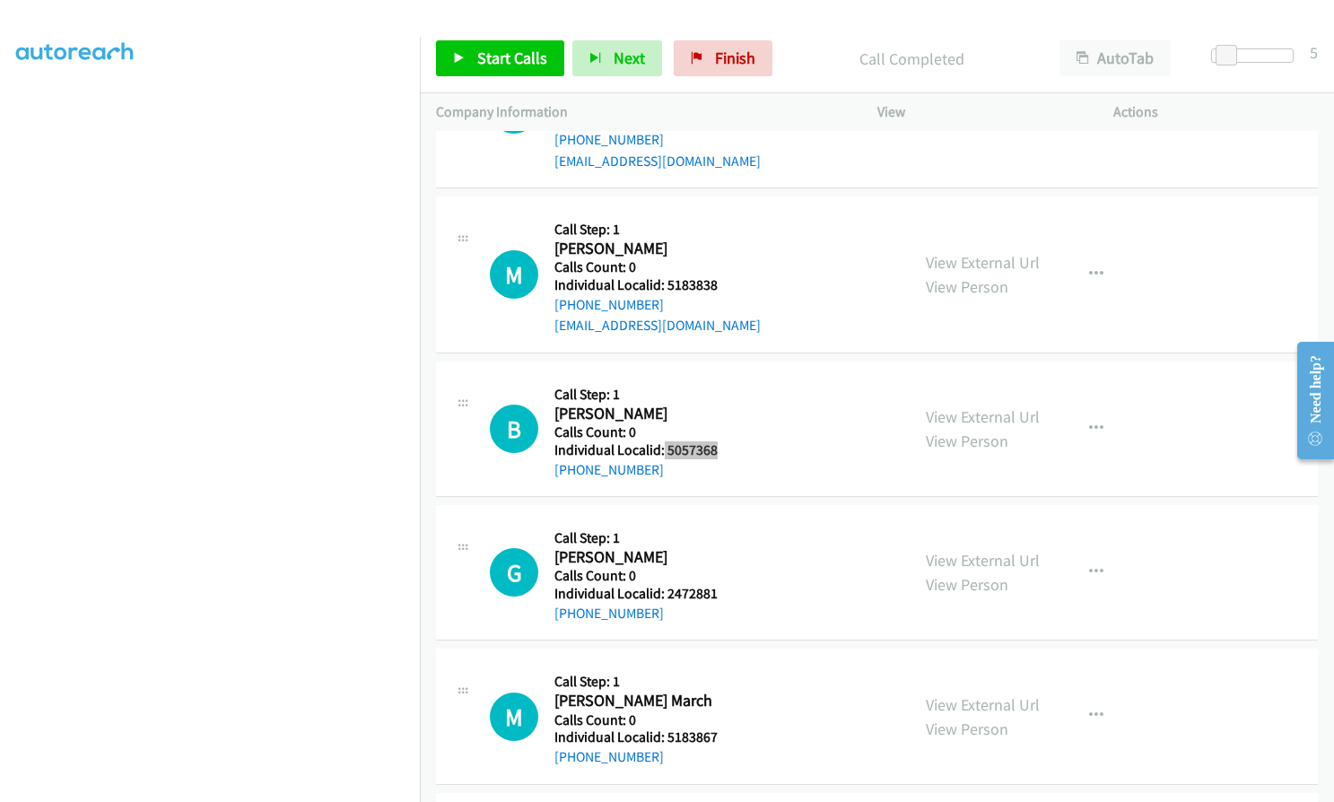
scroll to position [3520, 0]
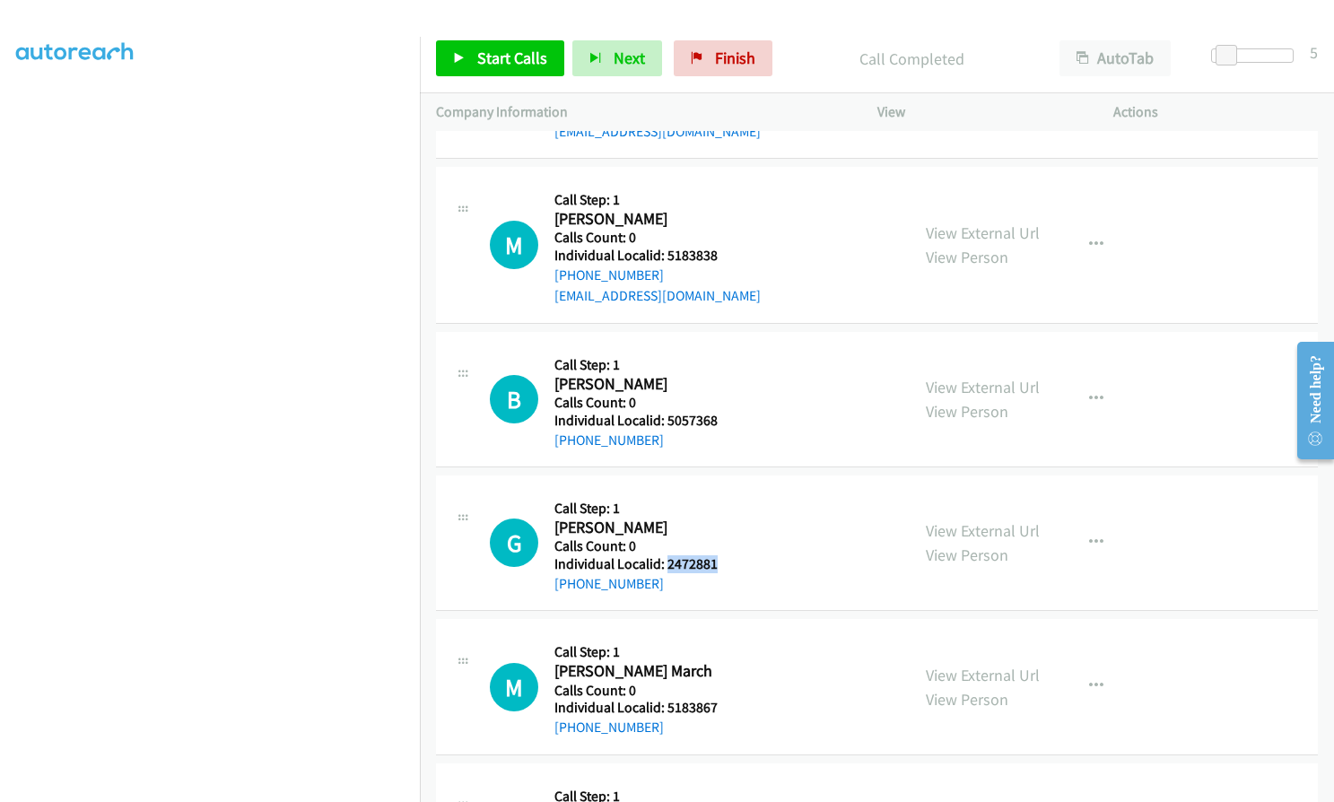
drag, startPoint x: 668, startPoint y: 563, endPoint x: 724, endPoint y: 563, distance: 55.6
click at [724, 563] on h5 "Individual Localid: 2472881" at bounding box center [646, 564] width 184 height 18
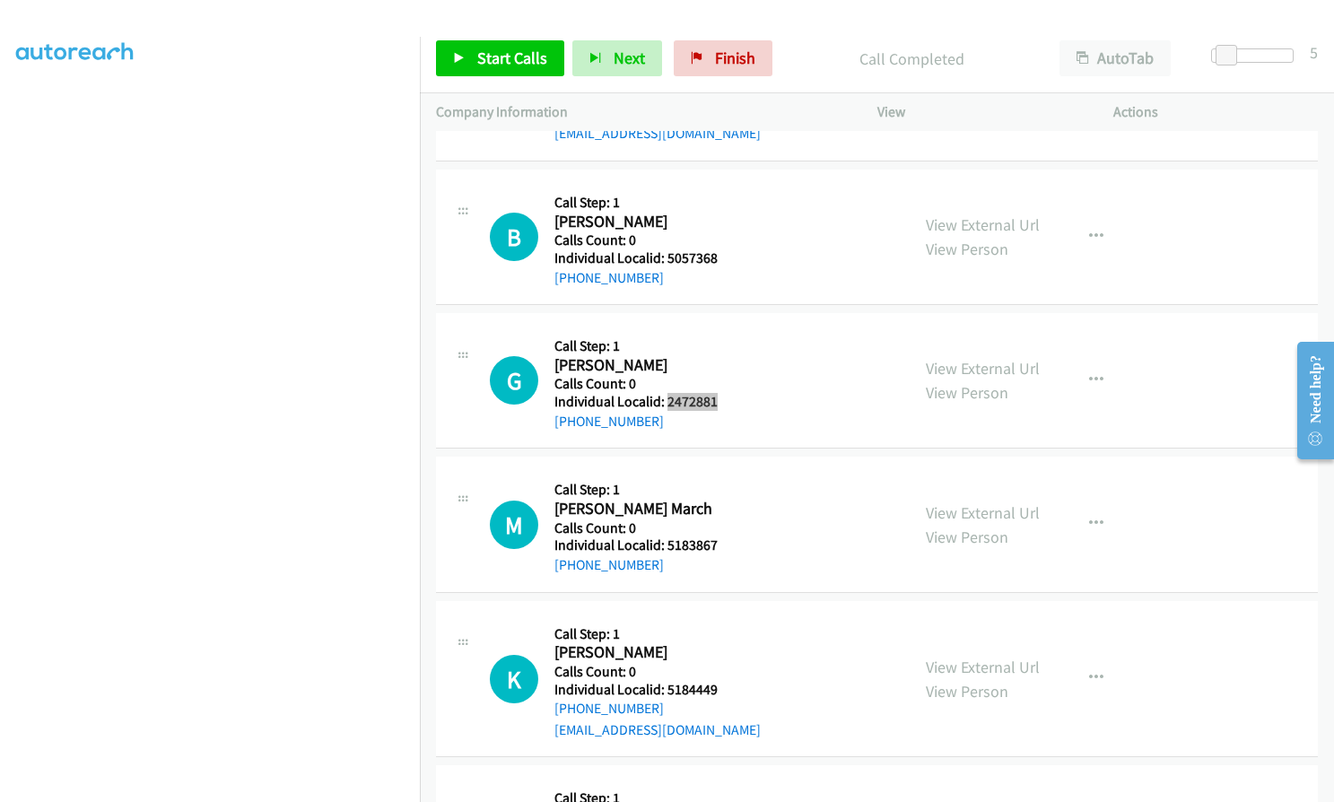
scroll to position [3744, 0]
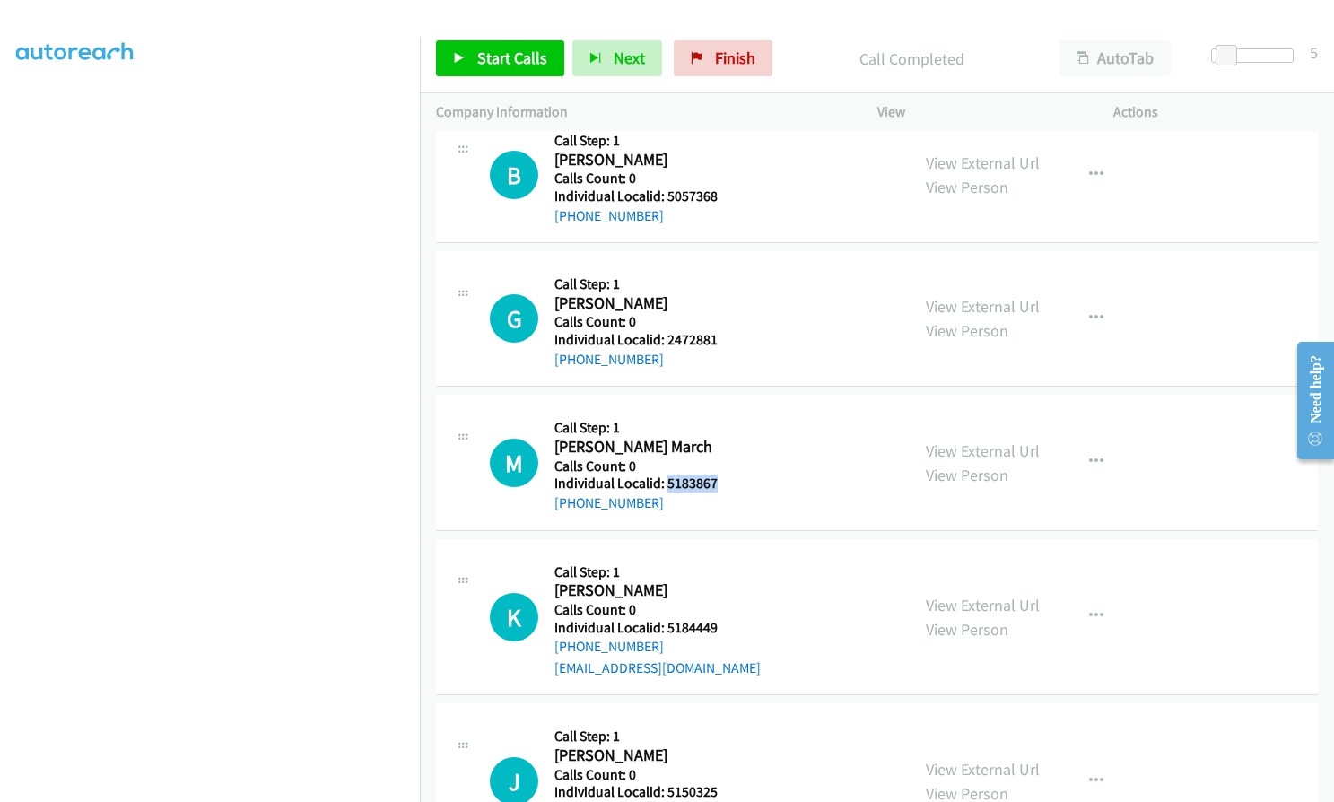
drag, startPoint x: 664, startPoint y: 481, endPoint x: 725, endPoint y: 485, distance: 61.1
click at [725, 485] on h5 "Individual Localid: 5183867" at bounding box center [646, 483] width 184 height 18
drag, startPoint x: 672, startPoint y: 630, endPoint x: 714, endPoint y: 628, distance: 42.2
click at [714, 628] on h5 "Individual Localid: 5184449" at bounding box center [657, 628] width 206 height 18
click at [479, 61] on span "Start Calls" at bounding box center [512, 58] width 70 height 21
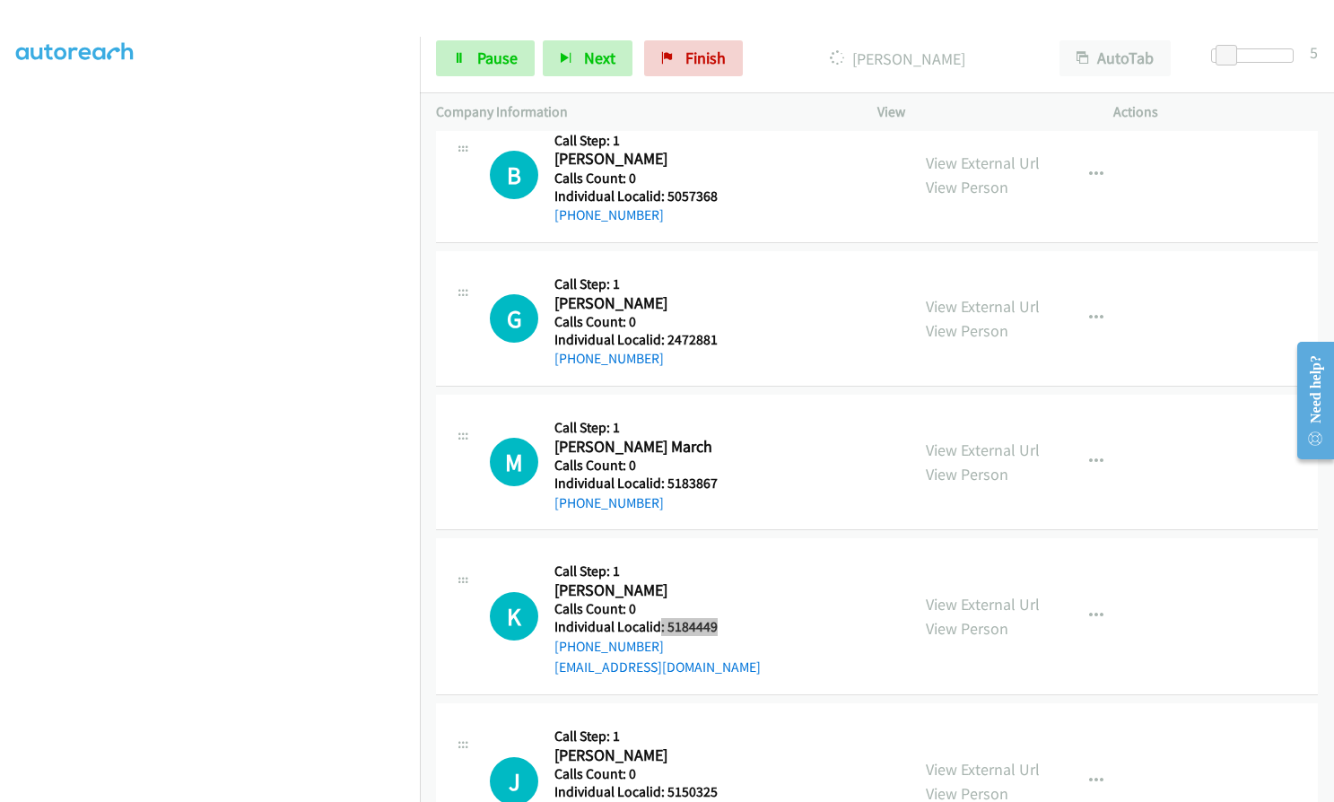
scroll to position [3821, 0]
click at [473, 58] on link "Pause" at bounding box center [485, 58] width 99 height 36
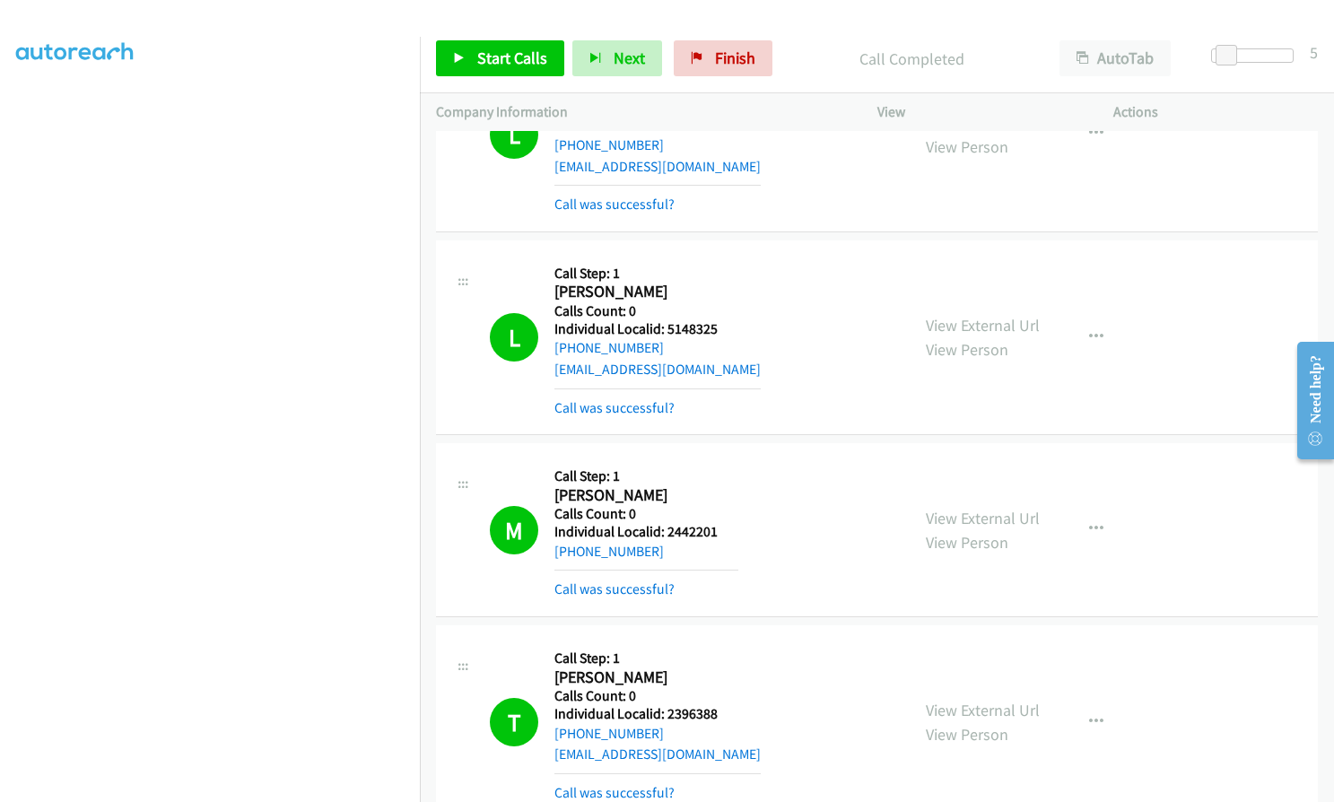
scroll to position [1796, 0]
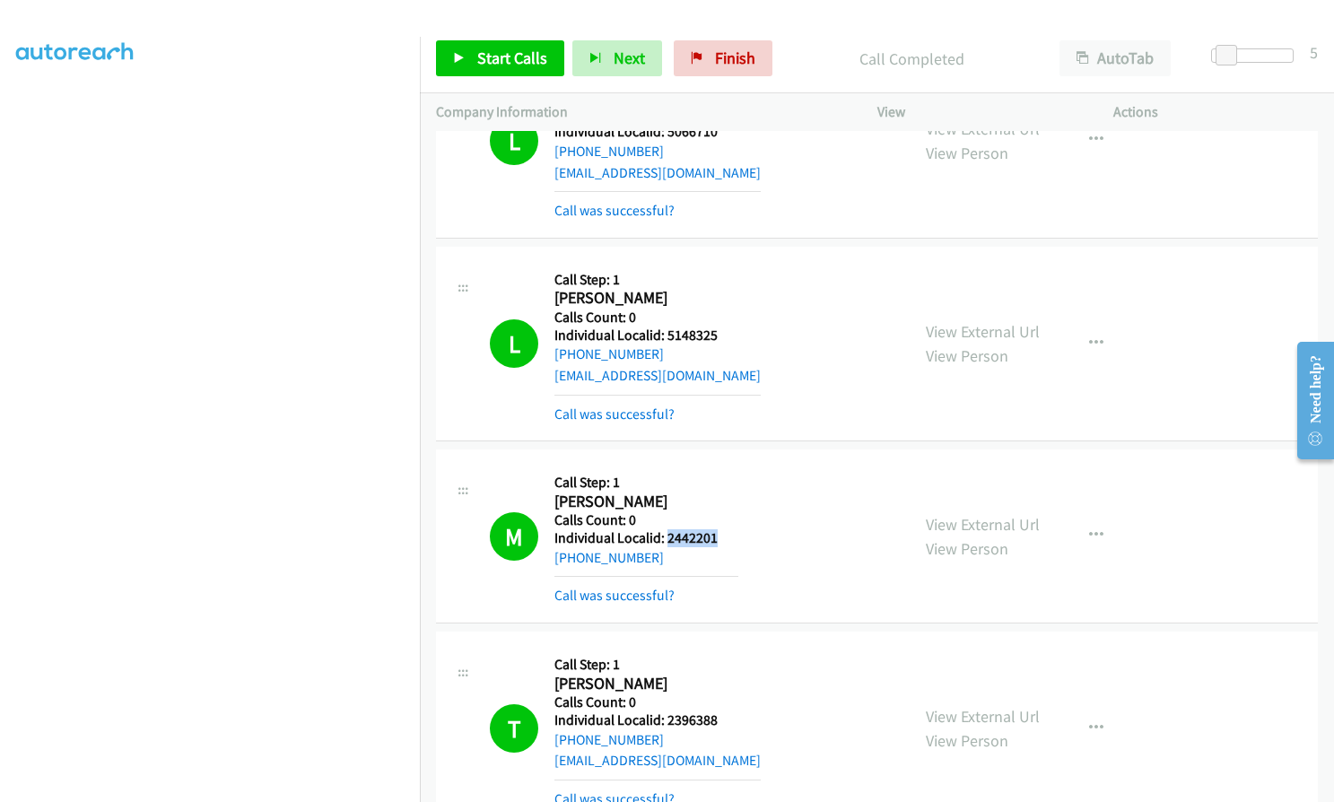
drag, startPoint x: 665, startPoint y: 538, endPoint x: 716, endPoint y: 538, distance: 51.1
click at [716, 538] on h5 "Individual Localid: 2442201" at bounding box center [646, 538] width 184 height 18
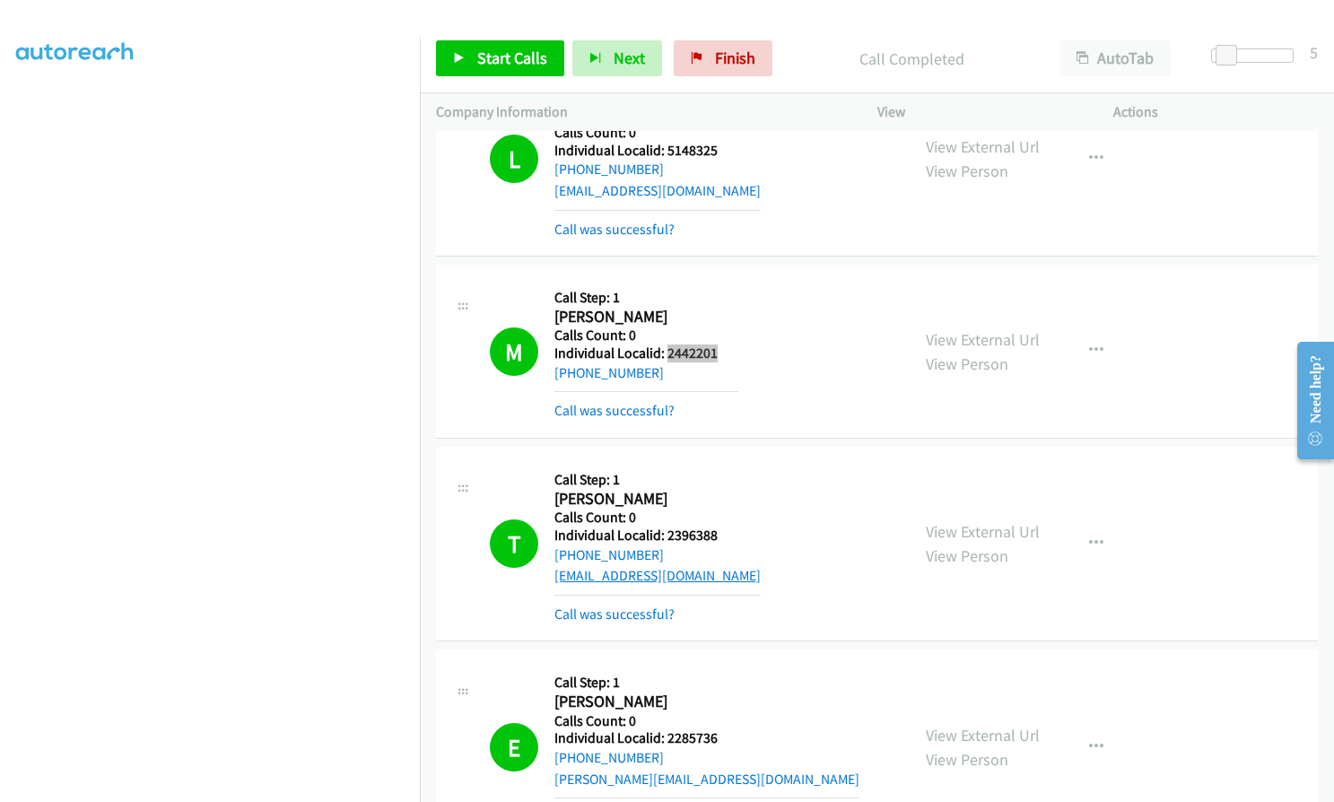
scroll to position [2020, 0]
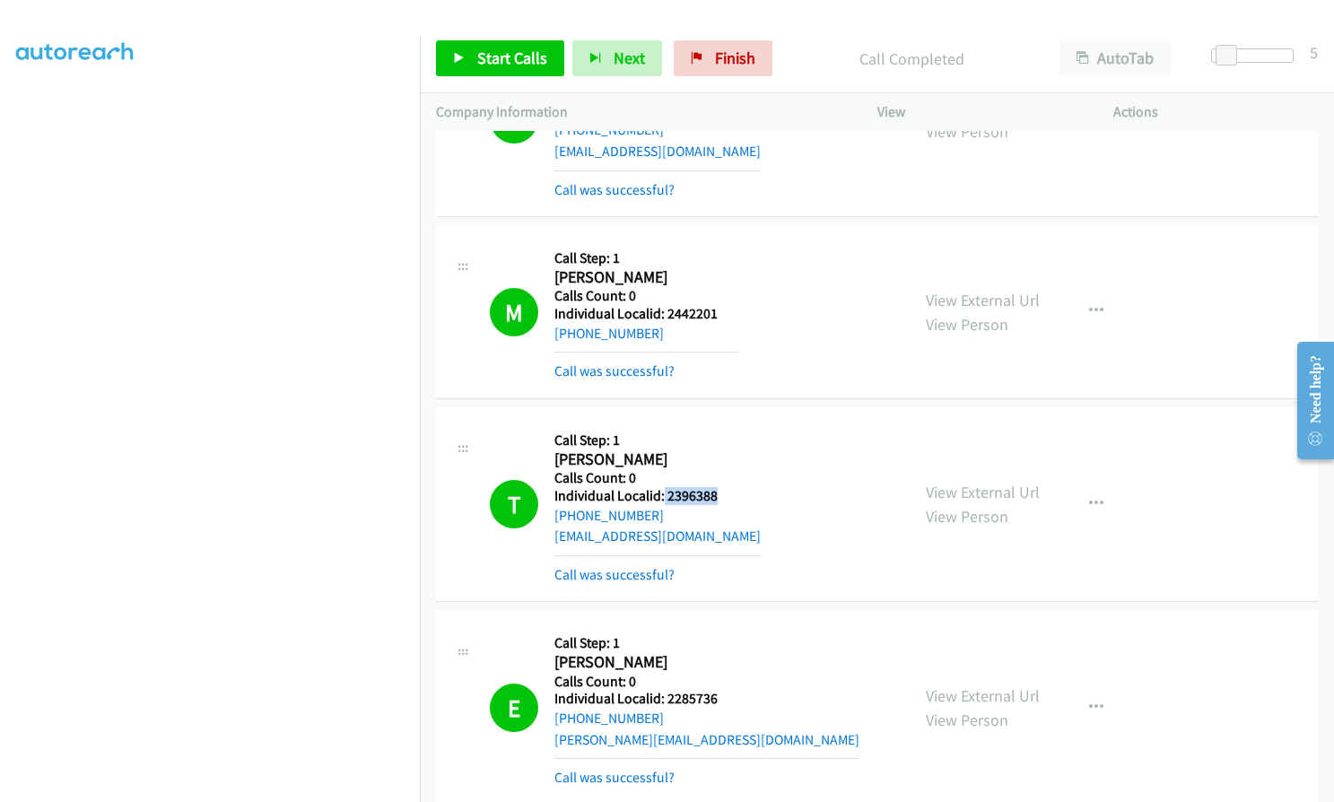
drag, startPoint x: 663, startPoint y: 496, endPoint x: 716, endPoint y: 496, distance: 52.9
click at [716, 496] on h5 "Individual Localid: 2396388" at bounding box center [657, 496] width 206 height 18
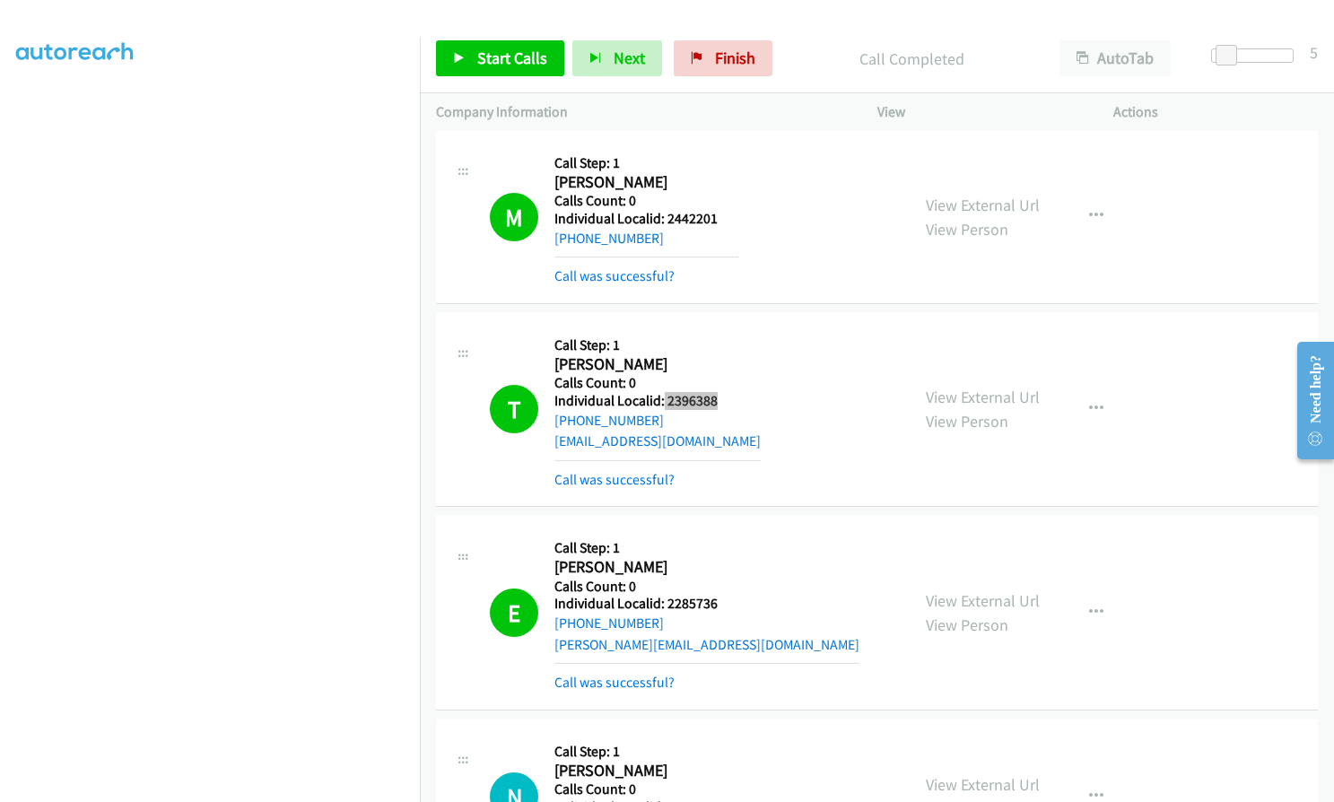
scroll to position [2133, 0]
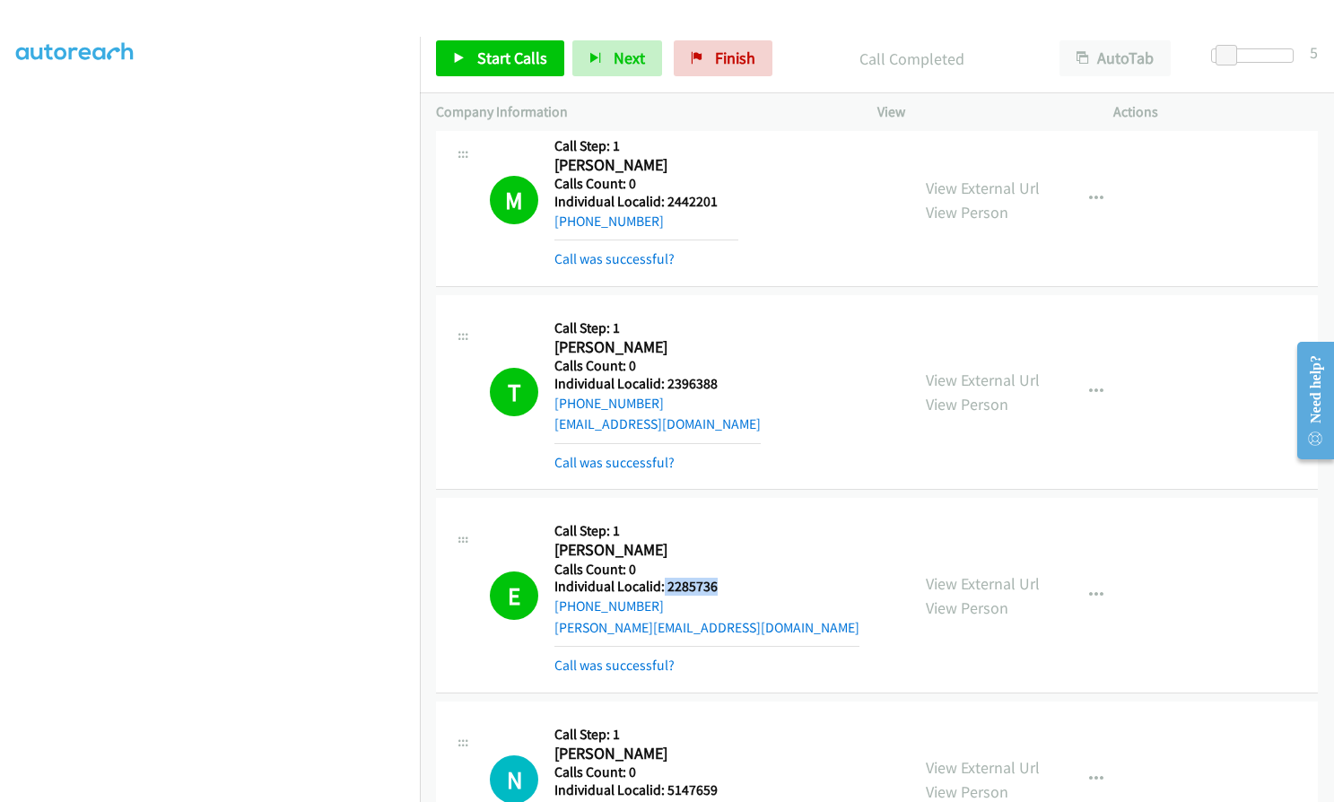
drag, startPoint x: 663, startPoint y: 583, endPoint x: 716, endPoint y: 587, distance: 53.0
click at [716, 587] on h5 "Individual Localid: 2285736" at bounding box center [706, 587] width 305 height 18
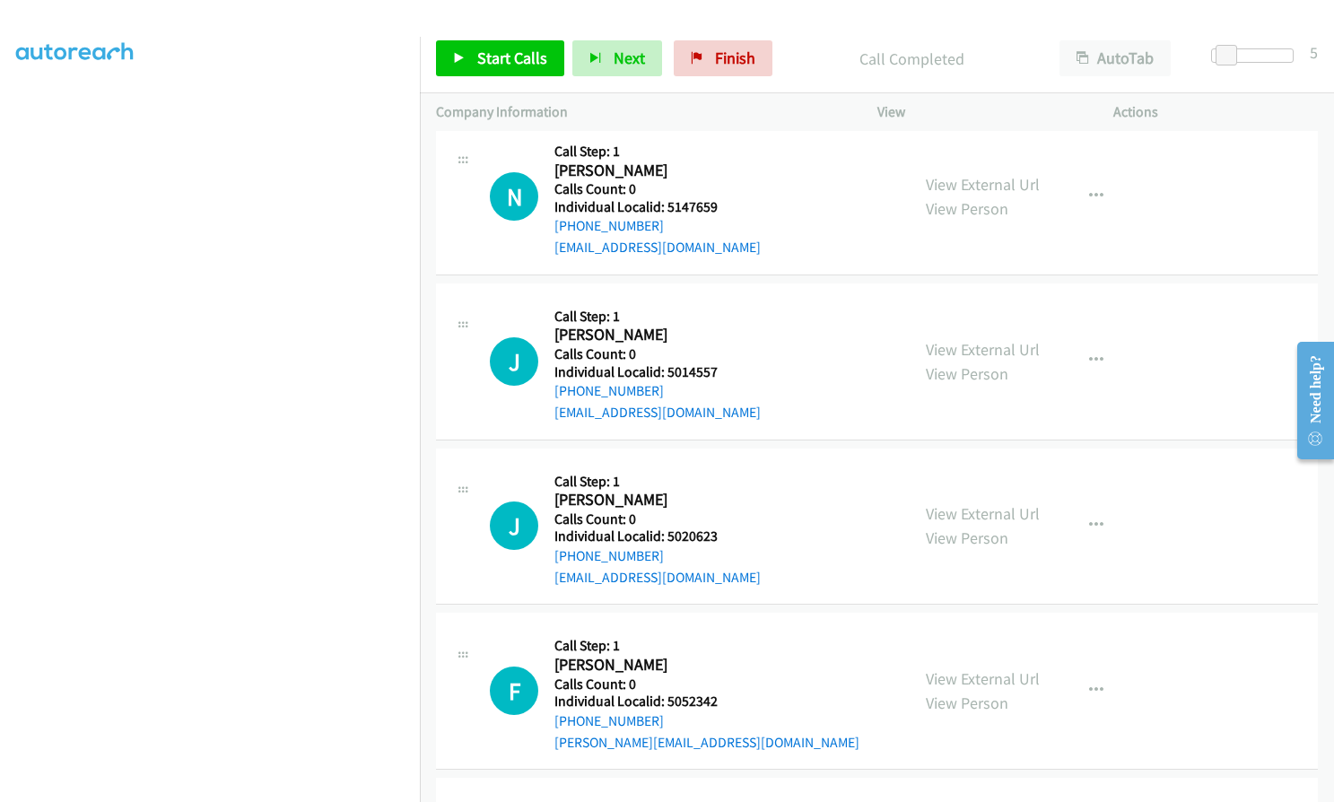
scroll to position [2693, 0]
